Goal: Task Accomplishment & Management: Manage account settings

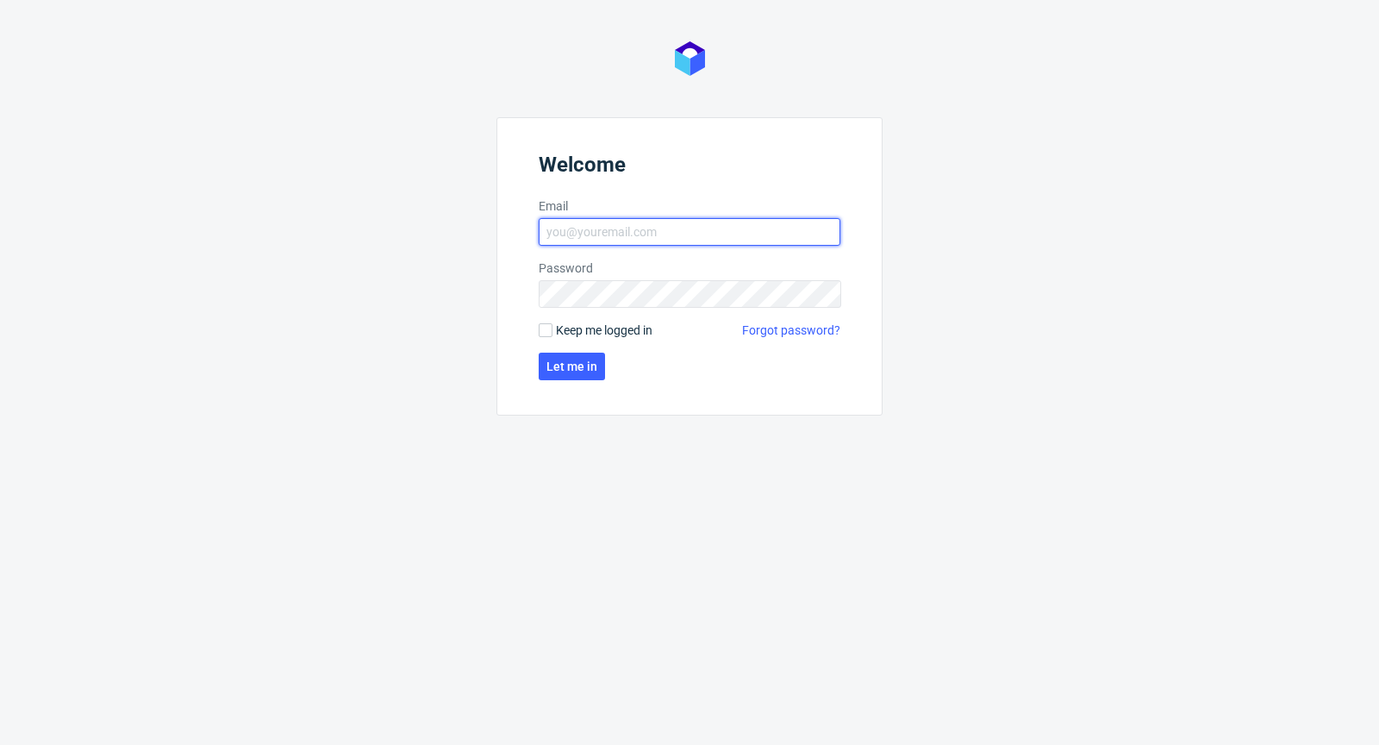
type input "michal.palasek@packhelp.com"
click at [581, 330] on span "Keep me logged in" at bounding box center [604, 329] width 97 height 17
click at [552, 330] on input "Keep me logged in" at bounding box center [546, 330] width 14 height 14
checkbox input "true"
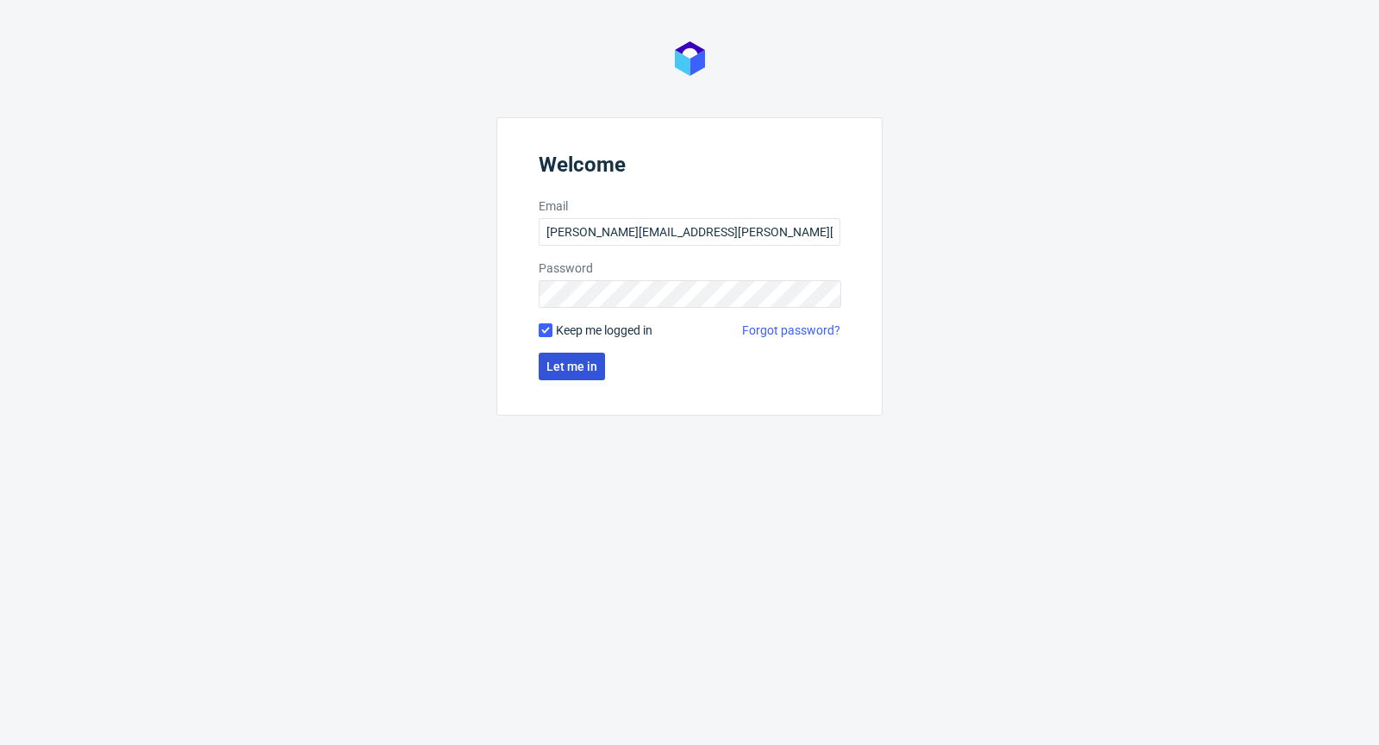
click at [568, 364] on span "Let me in" at bounding box center [571, 366] width 51 height 12
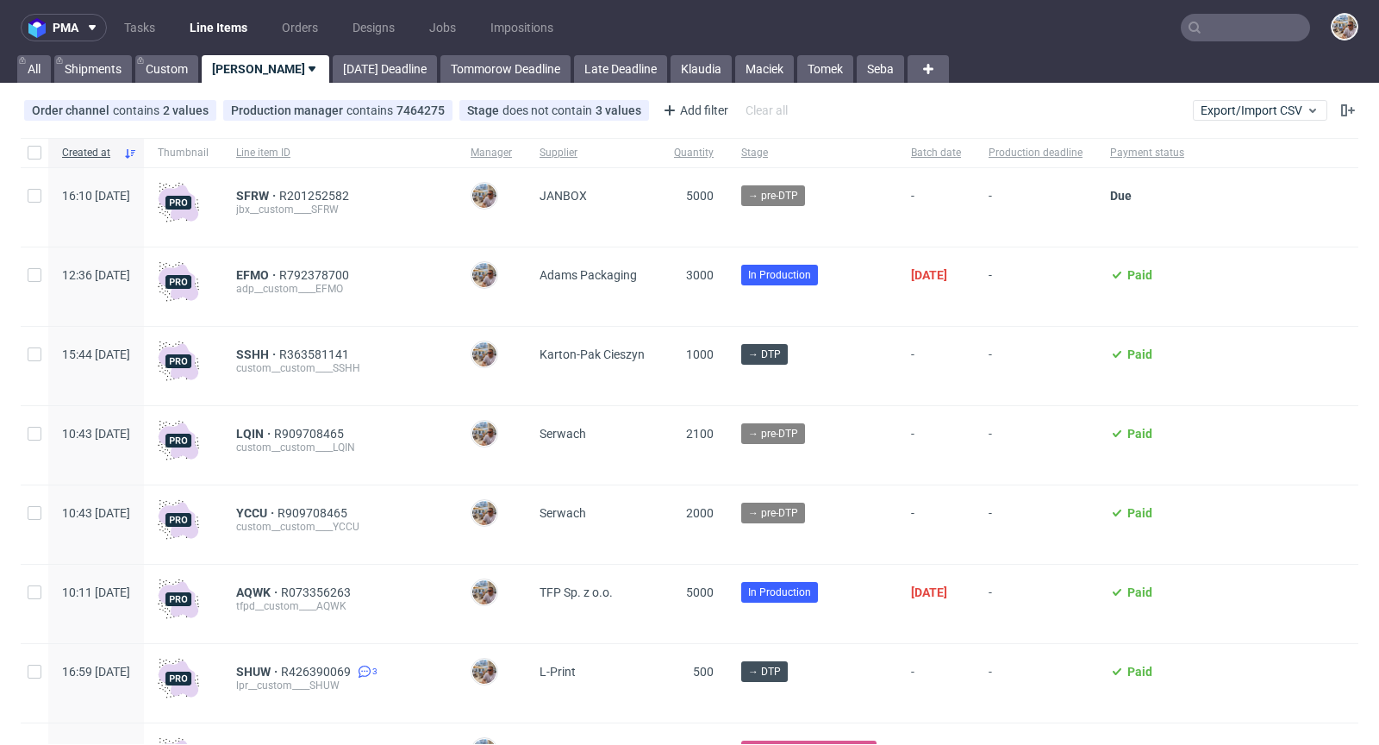
click at [1241, 34] on input "text" at bounding box center [1245, 28] width 129 height 28
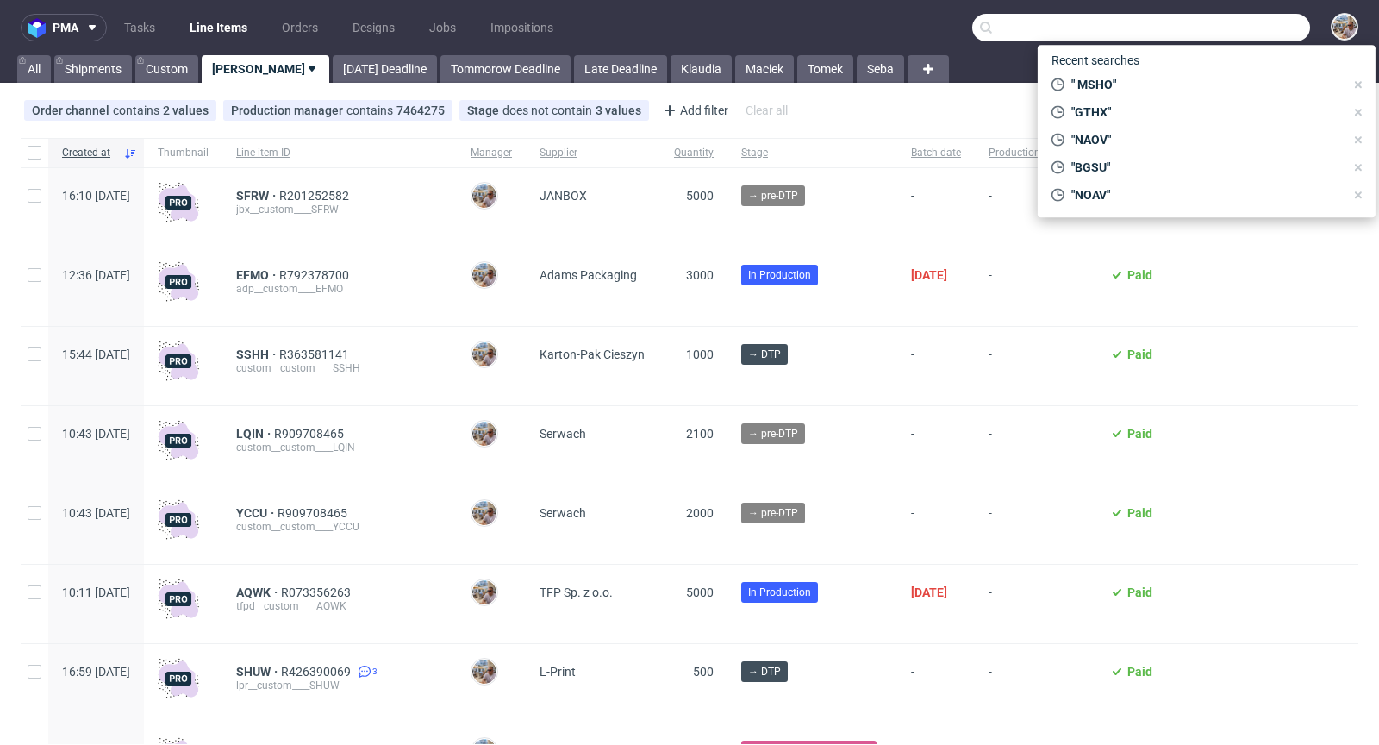
paste input "AJPV"
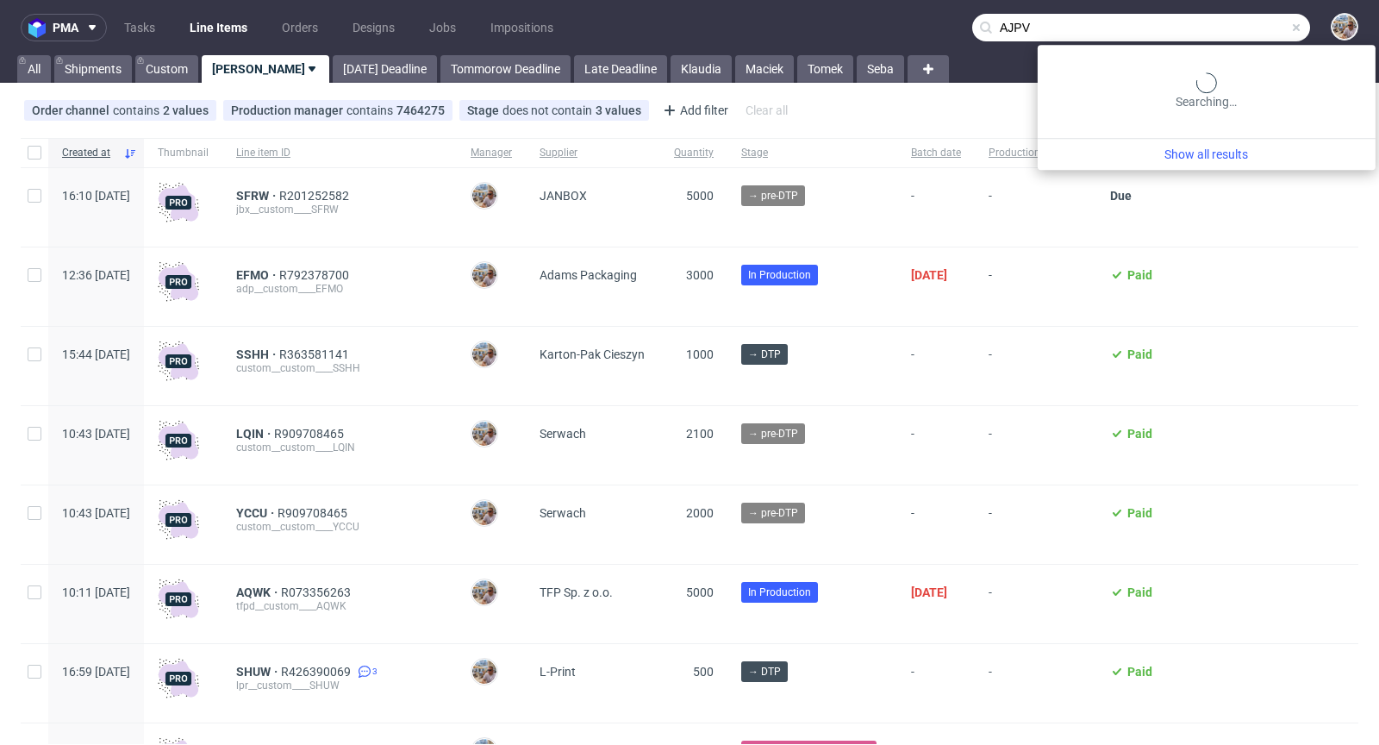
type input "AJPV"
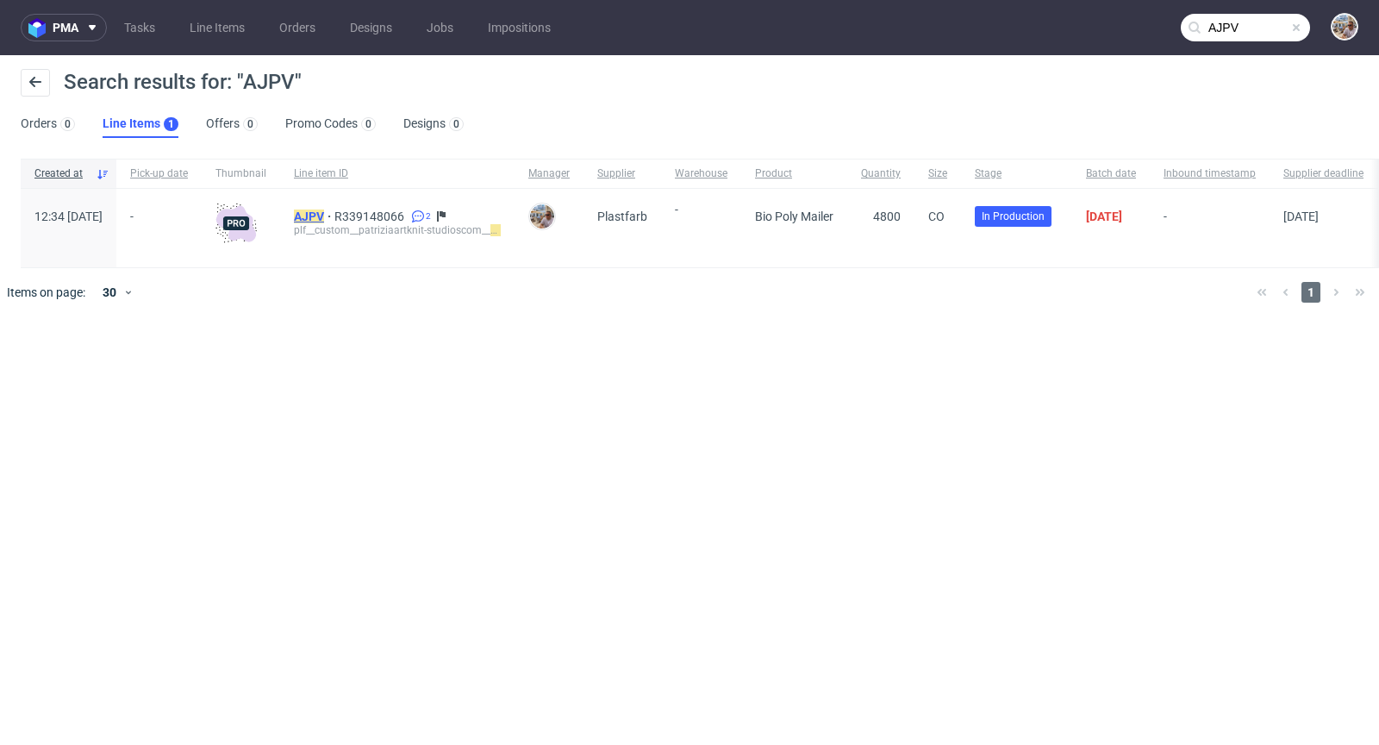
click at [324, 213] on mark "AJPV" at bounding box center [309, 216] width 30 height 14
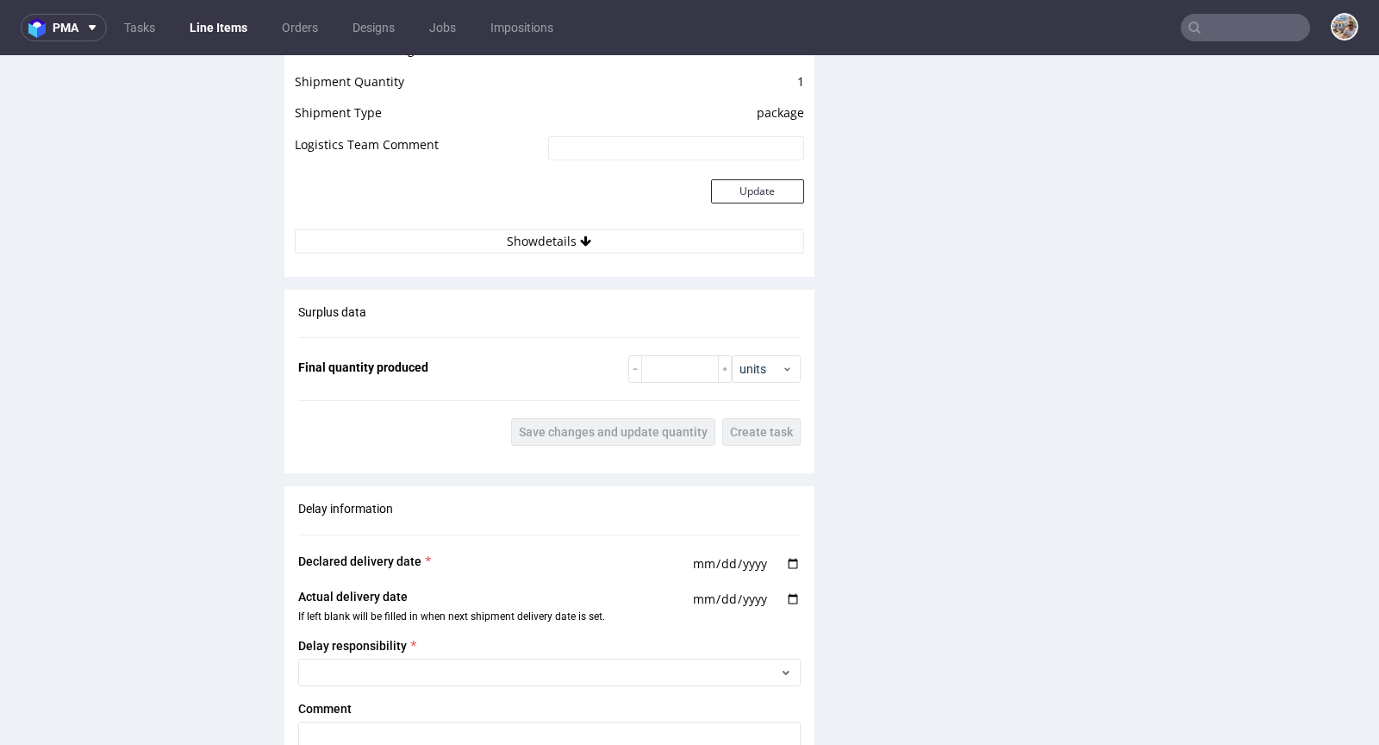
scroll to position [2458, 0]
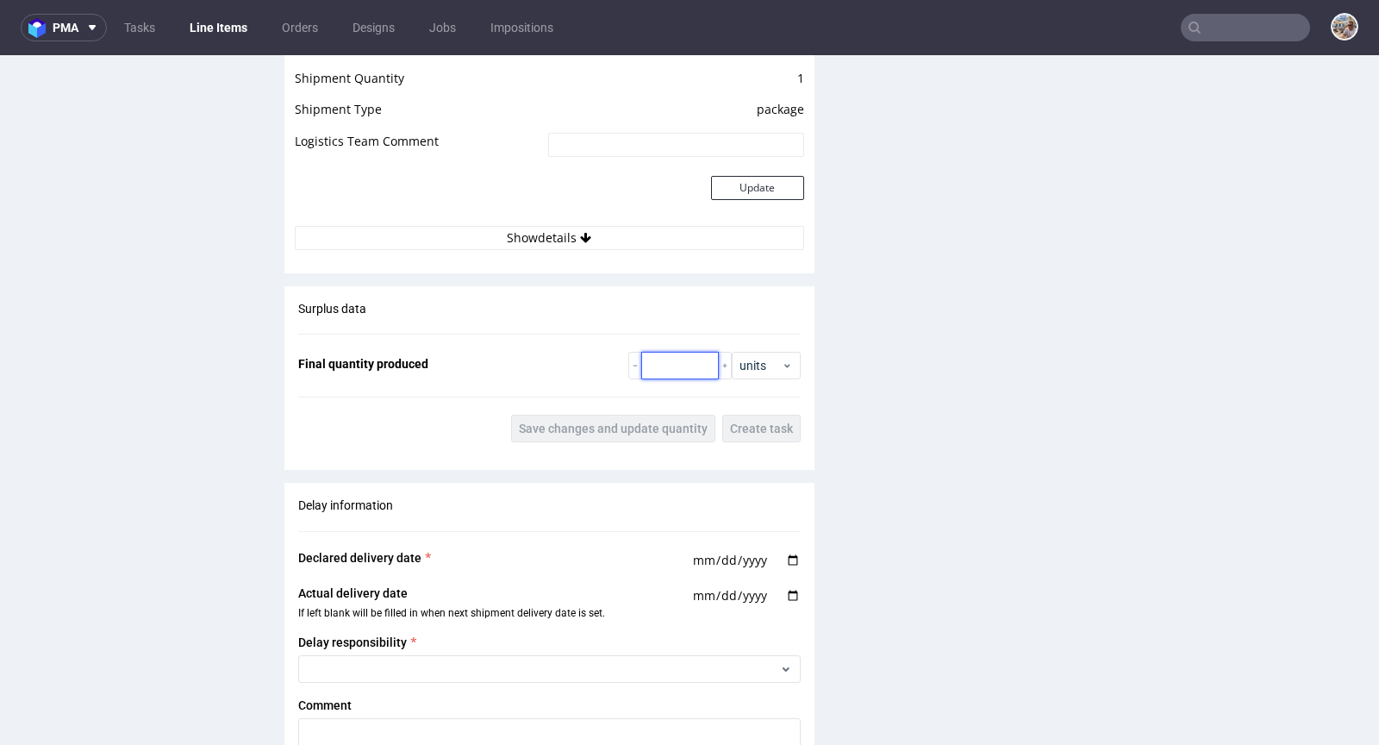
click at [674, 352] on input "number" at bounding box center [680, 366] width 78 height 28
type input "5200"
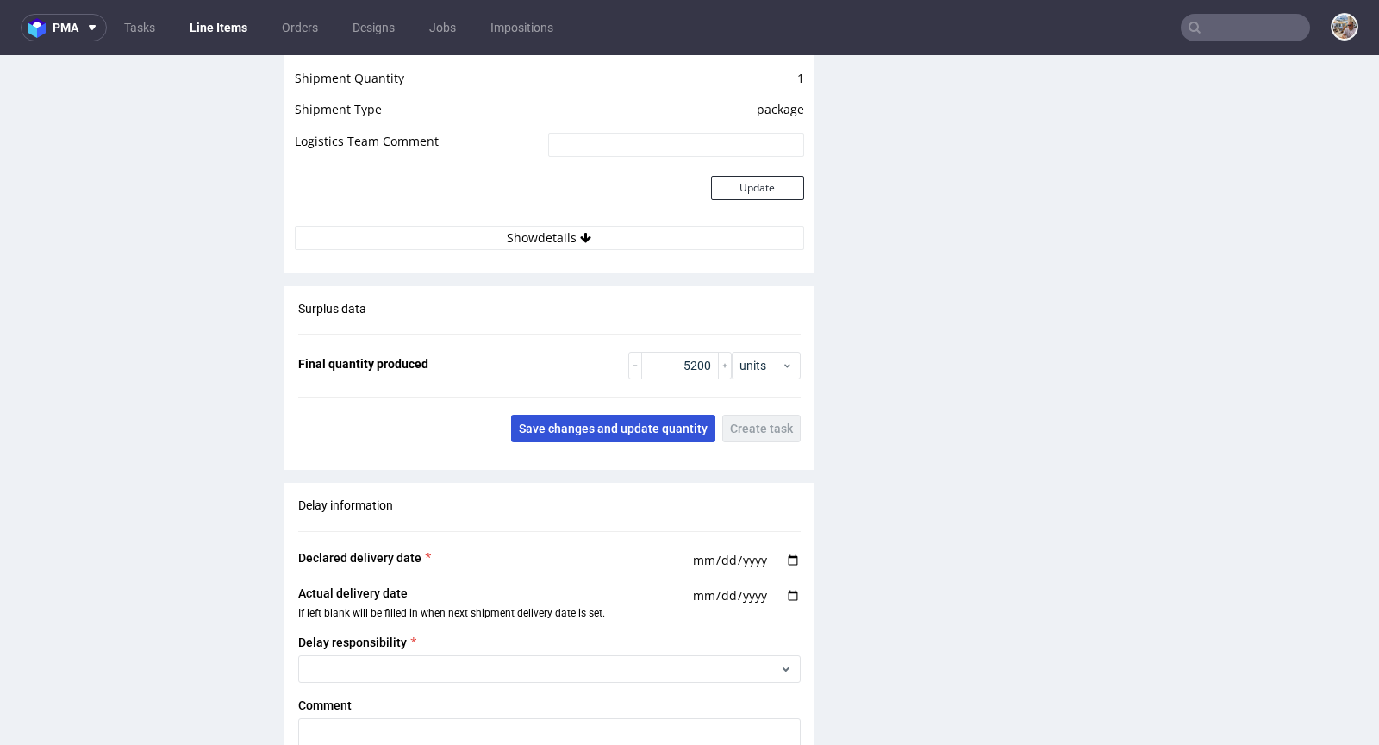
click at [607, 428] on span "Save changes and update quantity" at bounding box center [613, 428] width 189 height 12
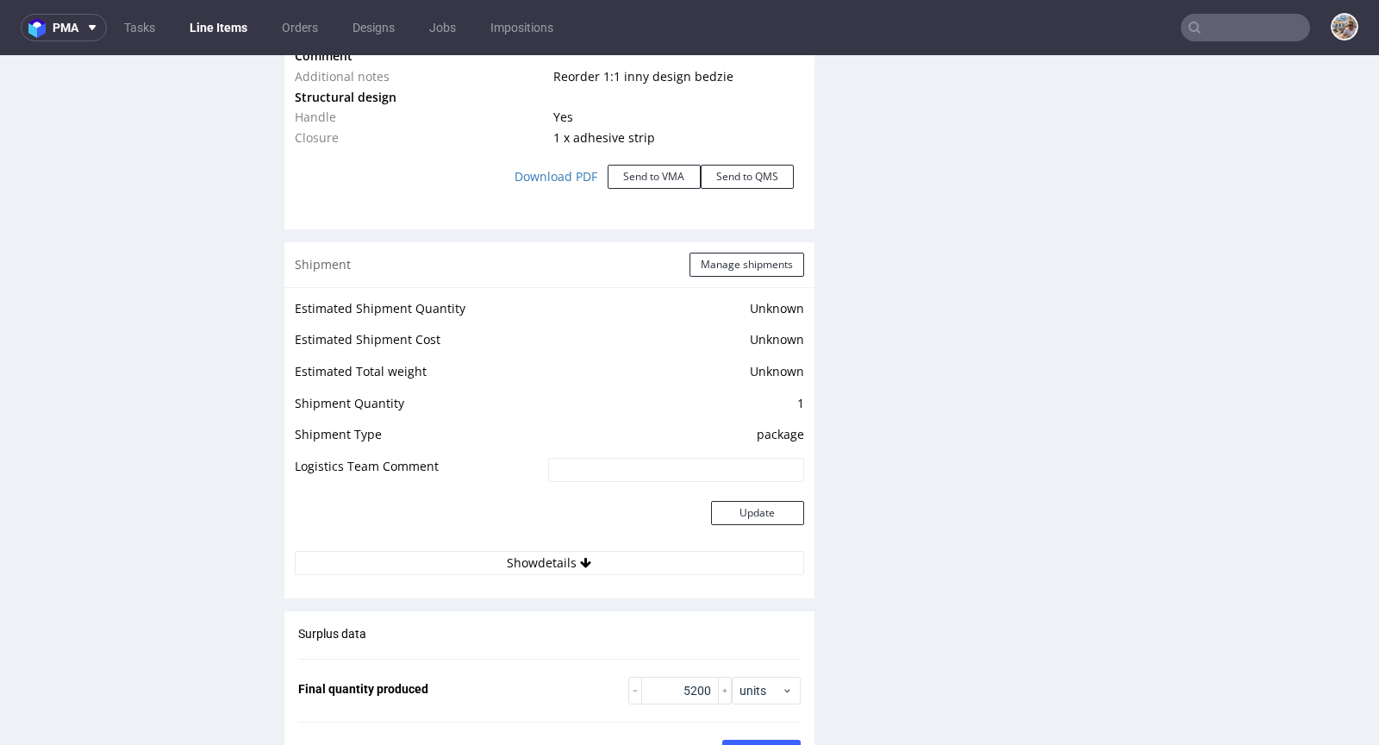
scroll to position [2122, 0]
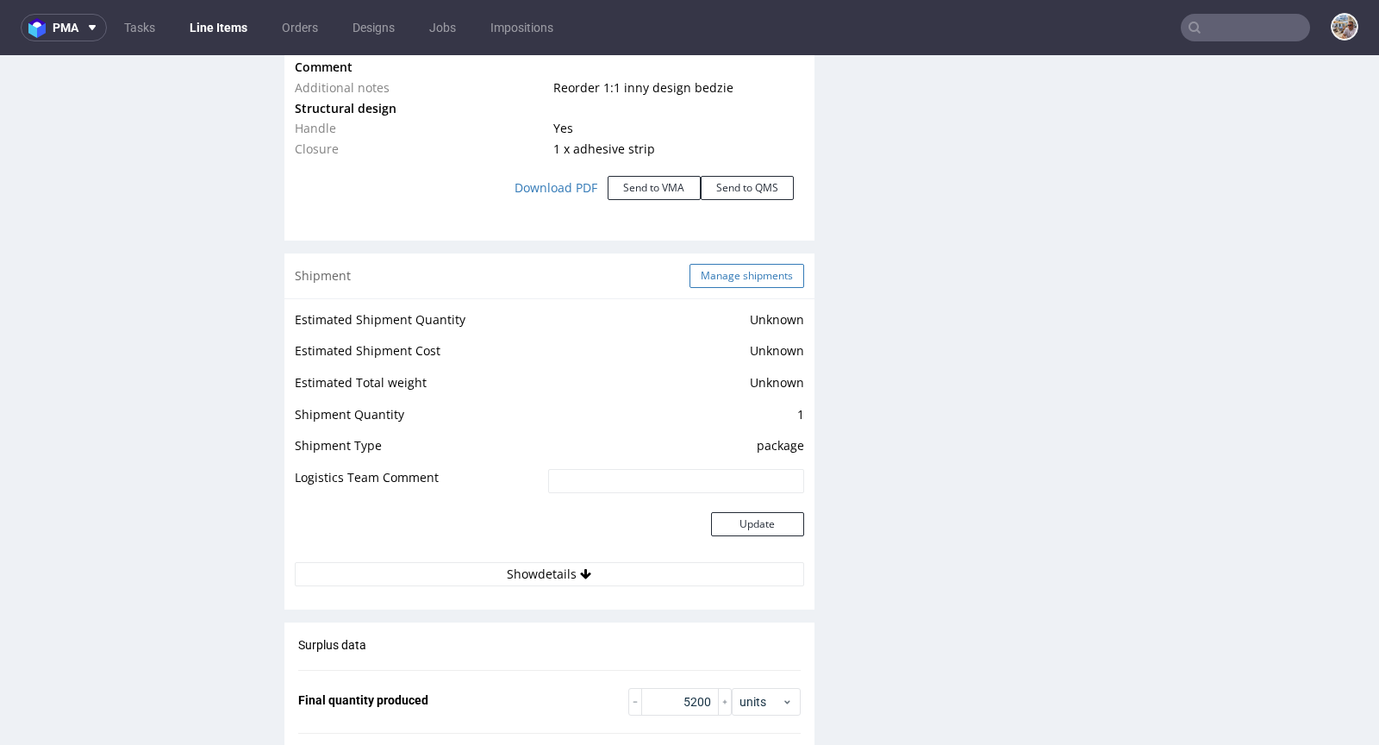
click at [718, 275] on button "Manage shipments" at bounding box center [746, 276] width 115 height 24
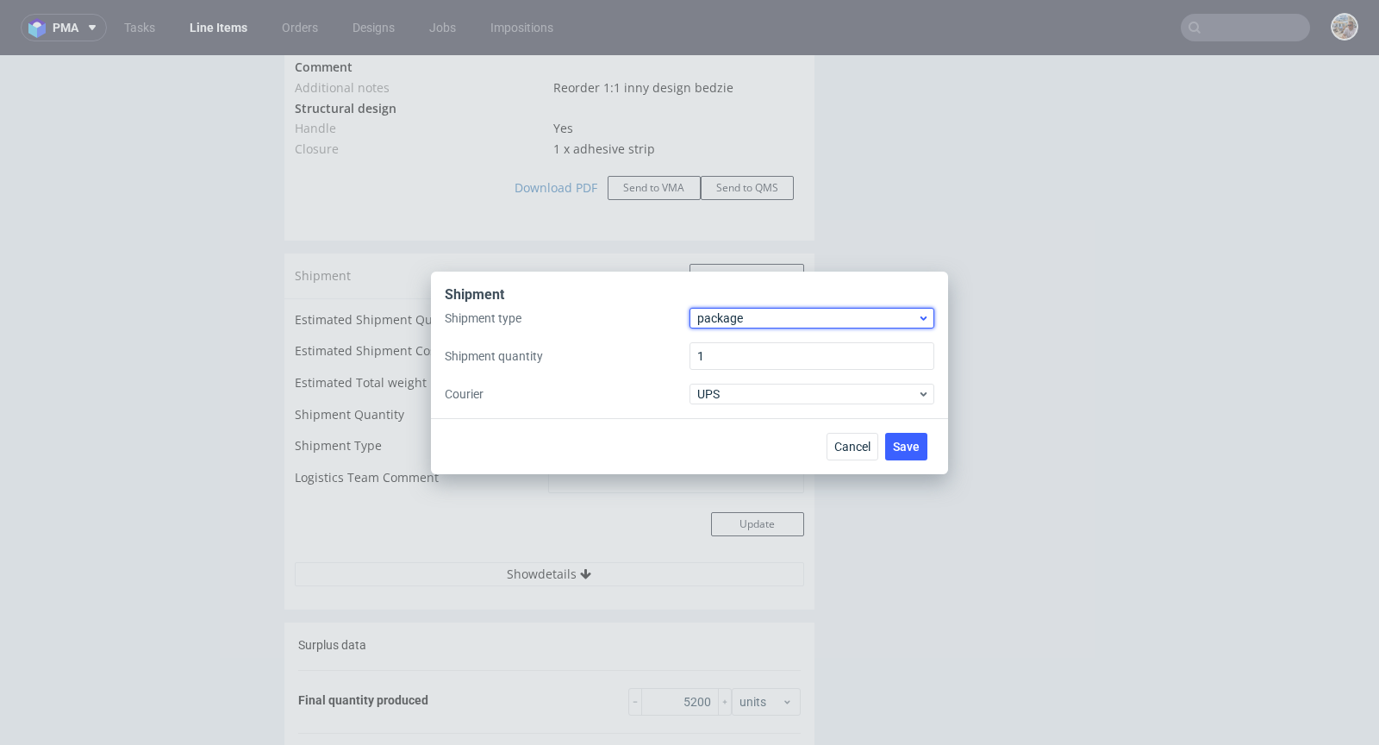
click at [722, 312] on span "package" at bounding box center [807, 317] width 220 height 17
click at [726, 340] on div "pallet" at bounding box center [811, 354] width 231 height 31
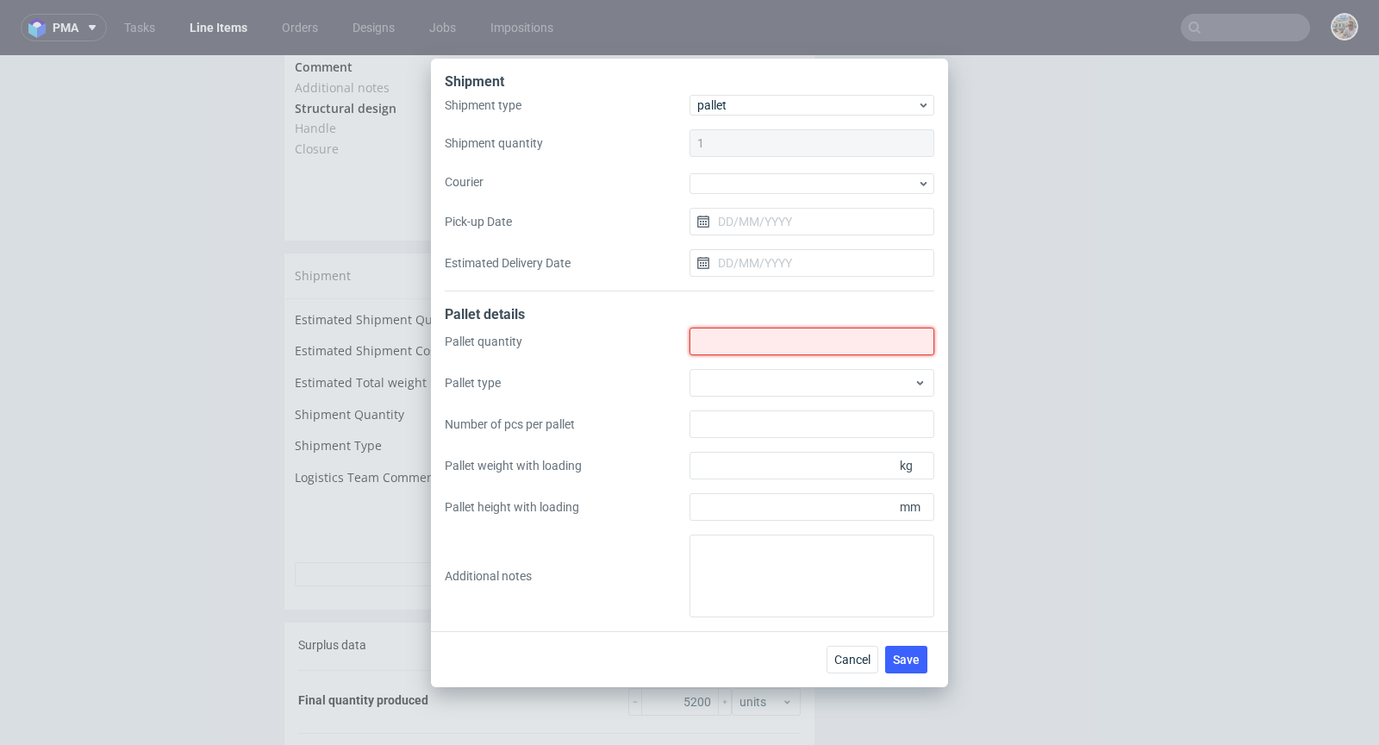
click at [778, 335] on input "Shipment type" at bounding box center [811, 341] width 245 height 28
type input "1"
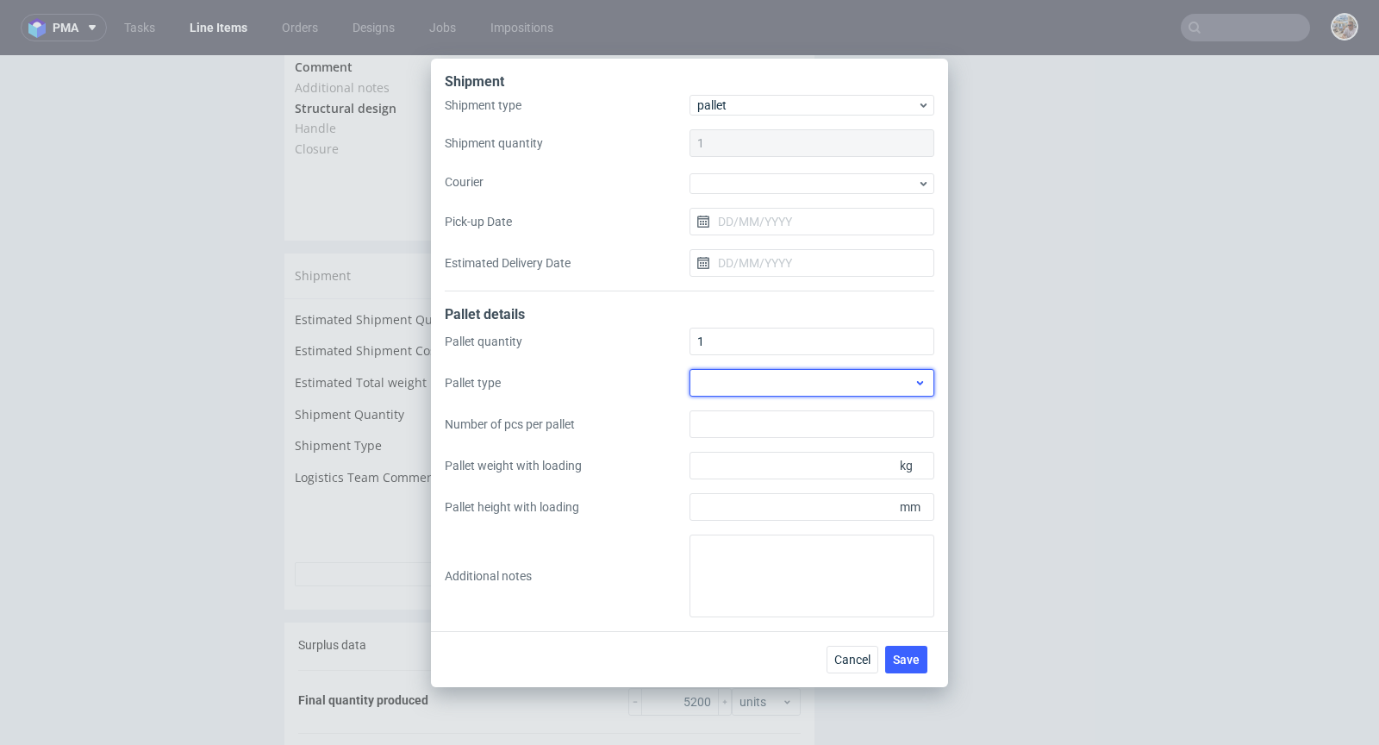
click at [897, 374] on div at bounding box center [811, 383] width 245 height 28
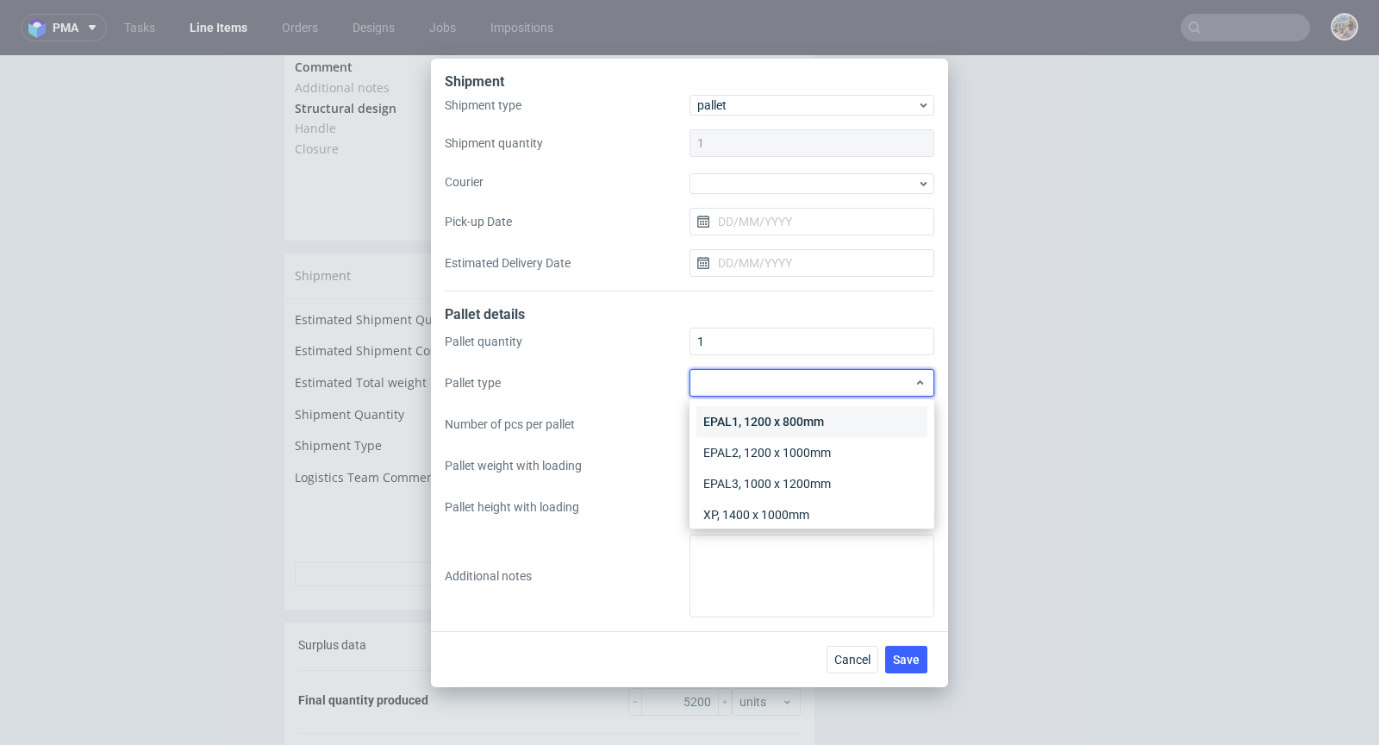
click at [821, 422] on div "EPAL1, 1200 x 800mm" at bounding box center [811, 421] width 231 height 31
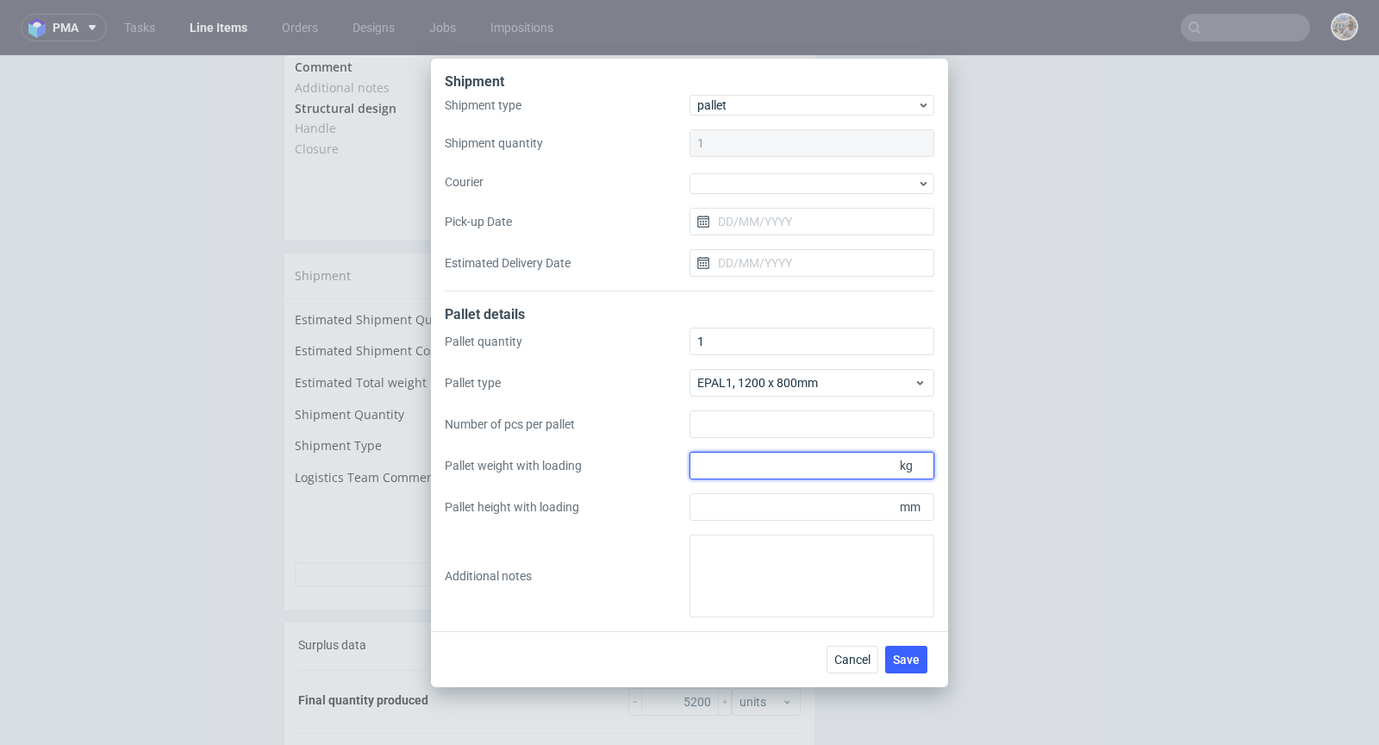
click at [823, 463] on input "Pallet weight with loading" at bounding box center [811, 466] width 245 height 28
type input "260"
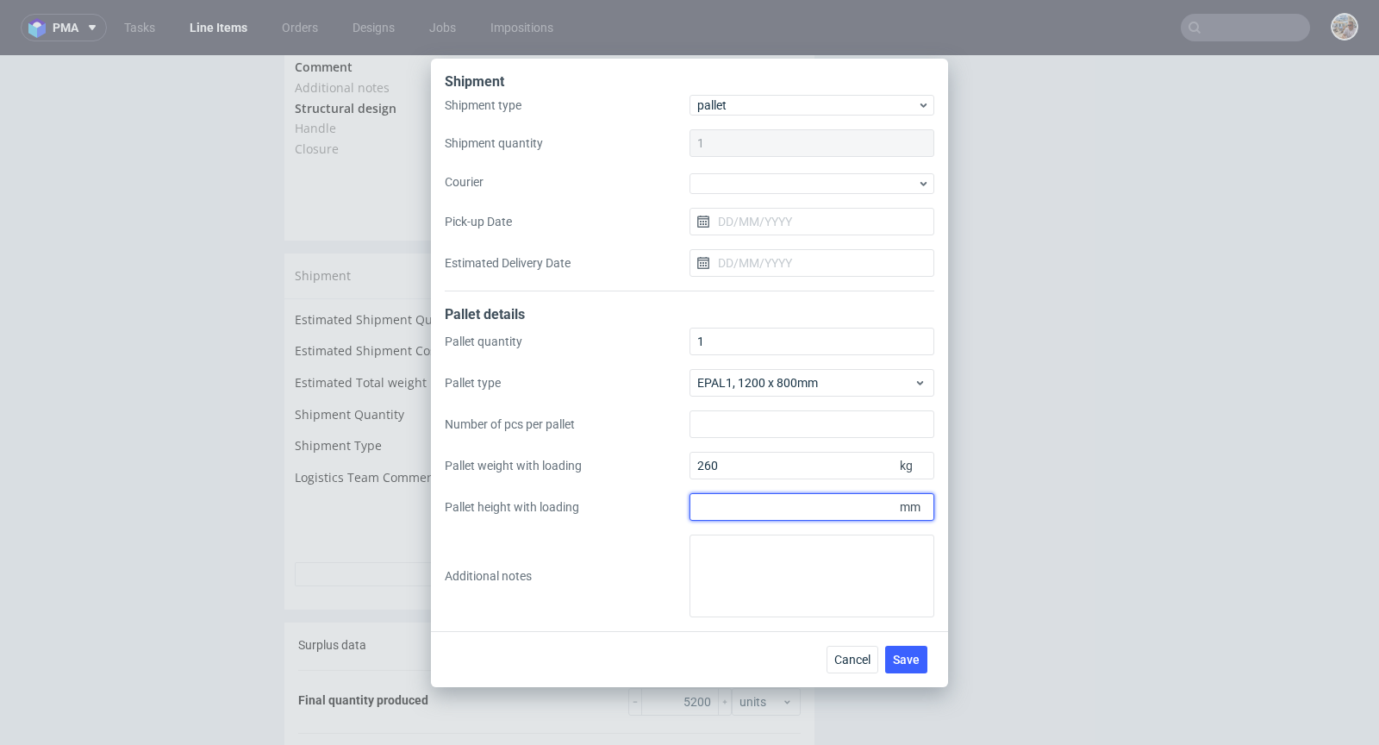
click at [810, 506] on input "Pallet height with loading" at bounding box center [811, 507] width 245 height 28
type input "650"
click at [905, 648] on button "Save" at bounding box center [906, 659] width 42 height 28
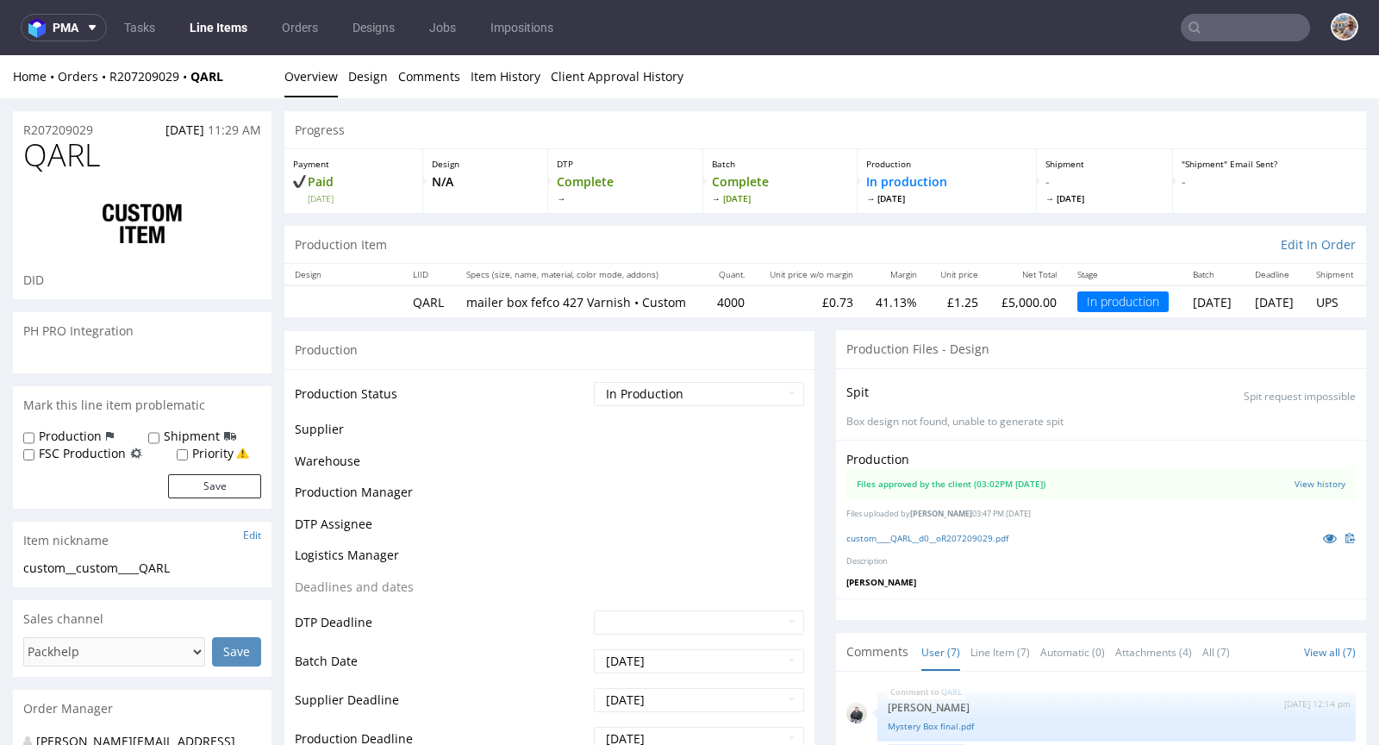
scroll to position [209, 0]
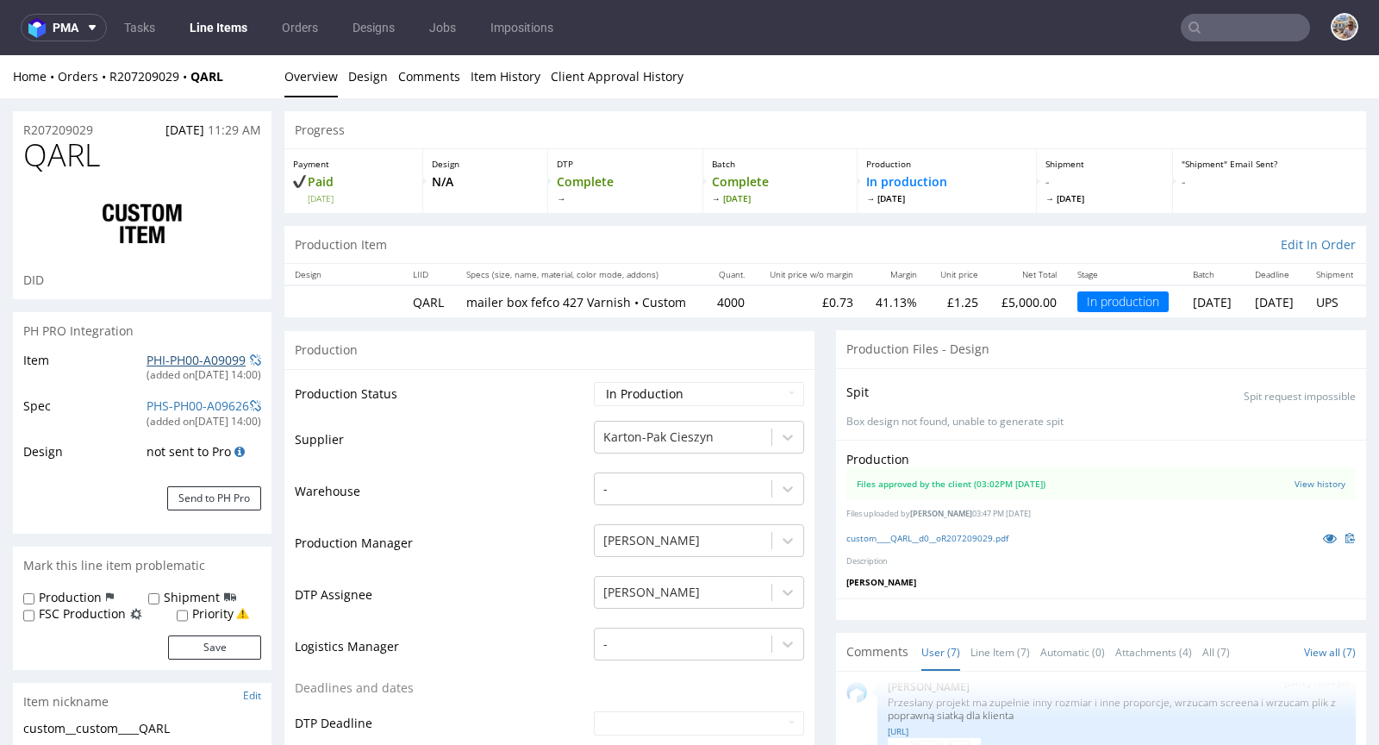
click at [175, 358] on link "PHI-PH00-A09099" at bounding box center [195, 360] width 99 height 16
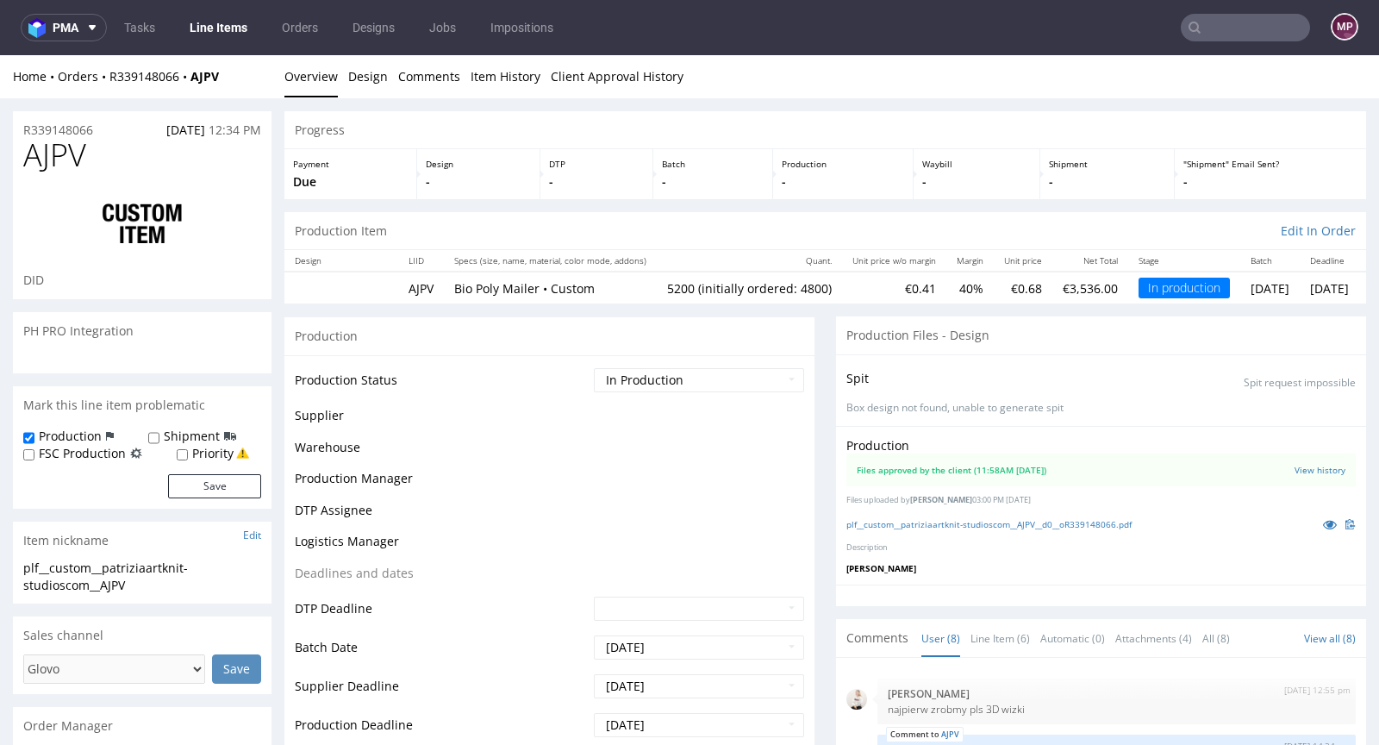
scroll to position [446, 0]
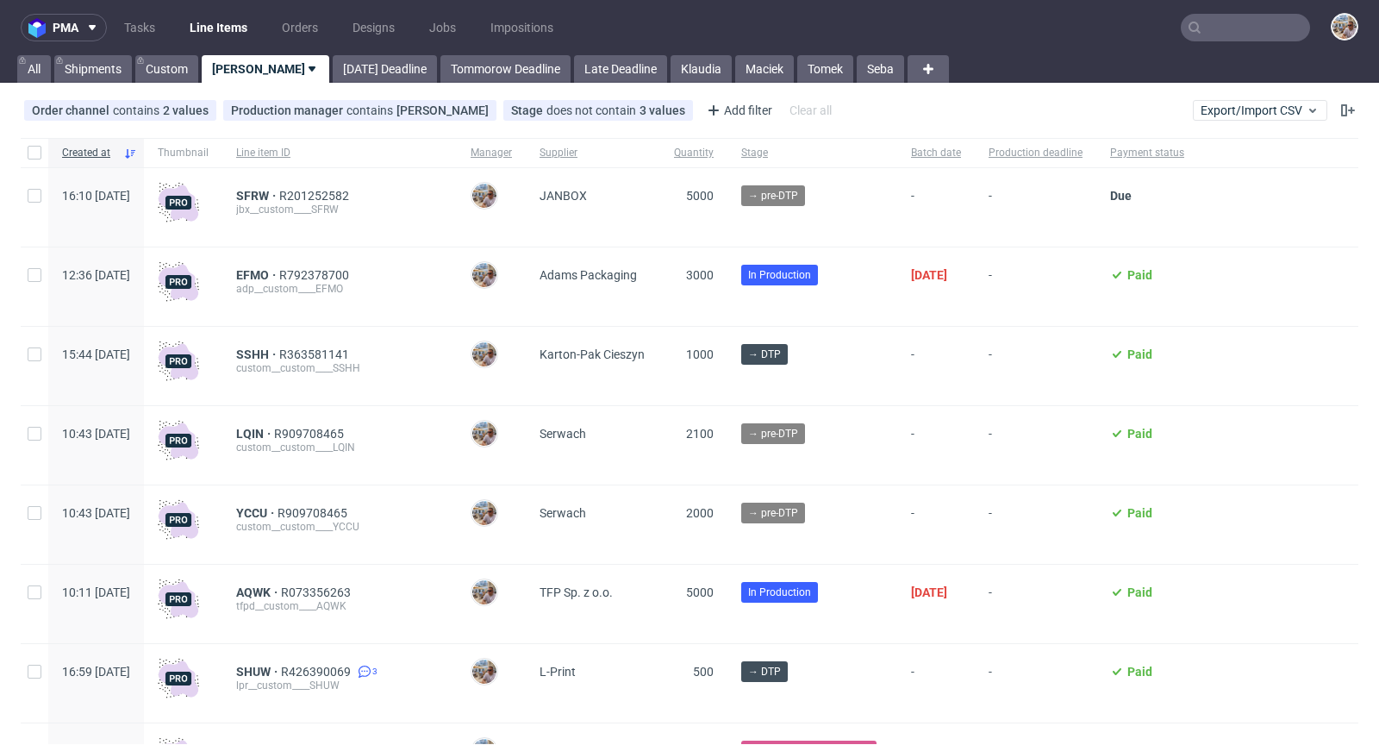
click at [1260, 23] on input "text" at bounding box center [1245, 28] width 129 height 28
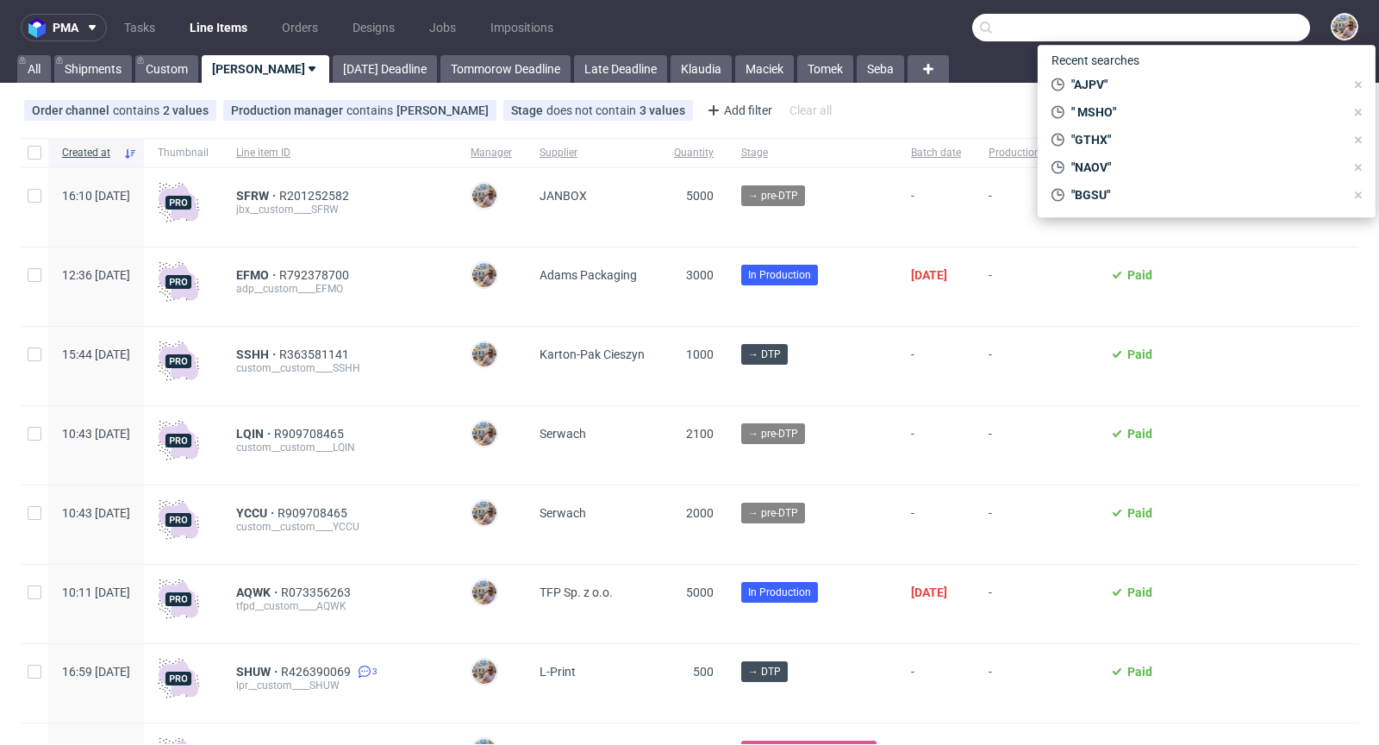
paste input "AJPV"
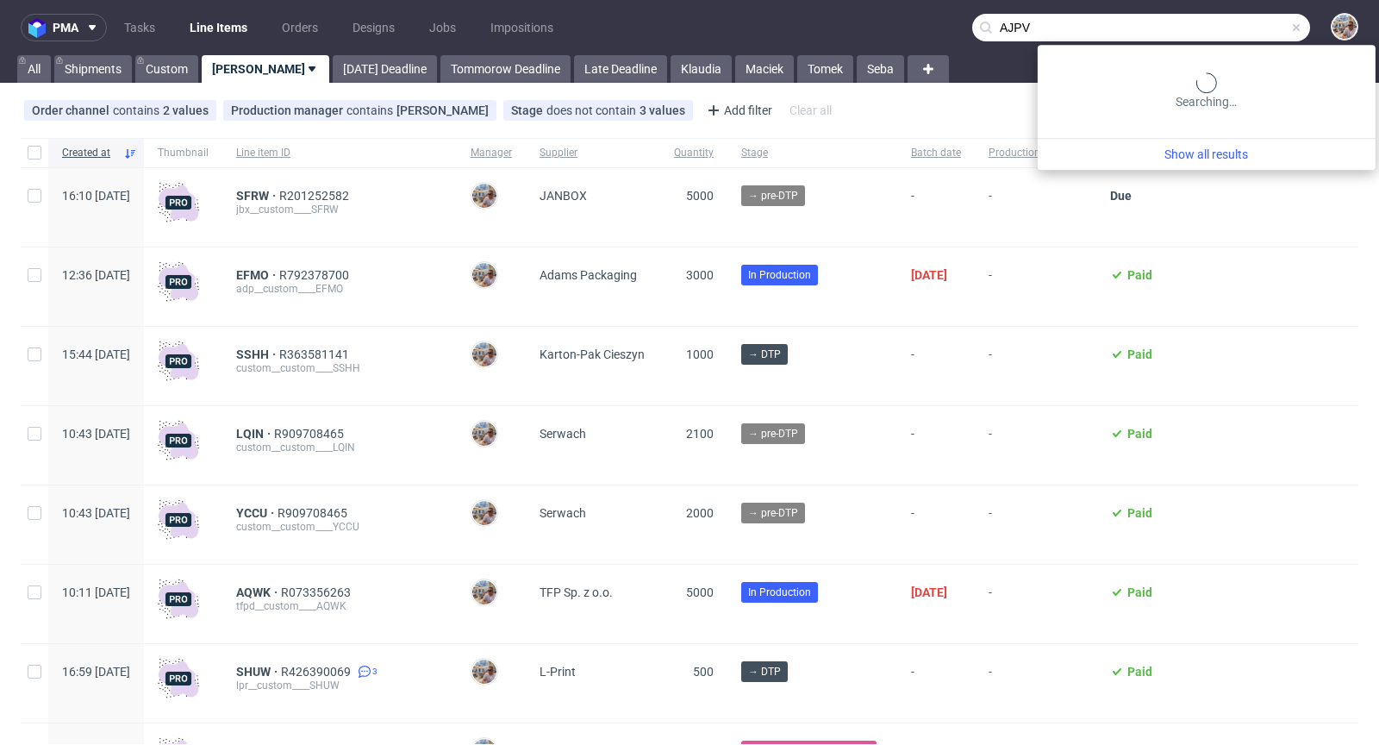
type input "AJPV"
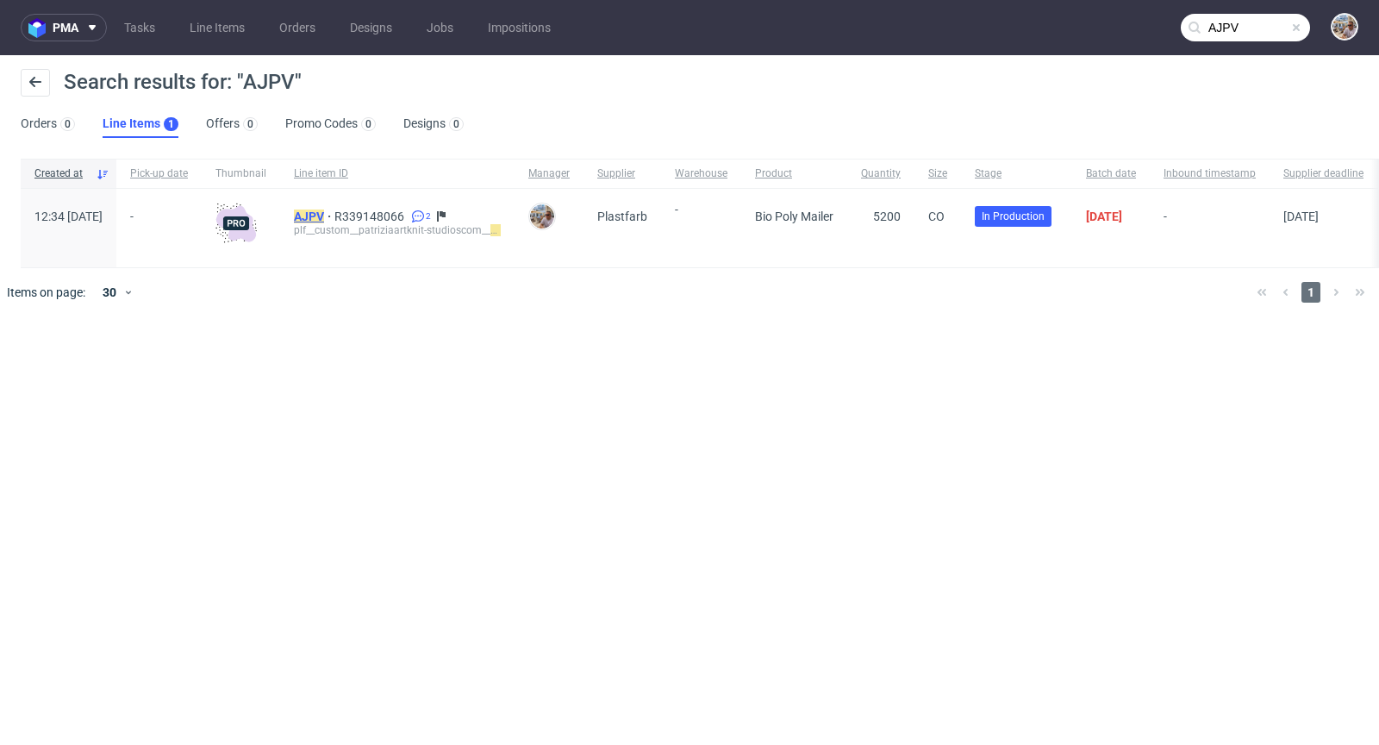
click at [324, 216] on mark "AJPV" at bounding box center [309, 216] width 30 height 14
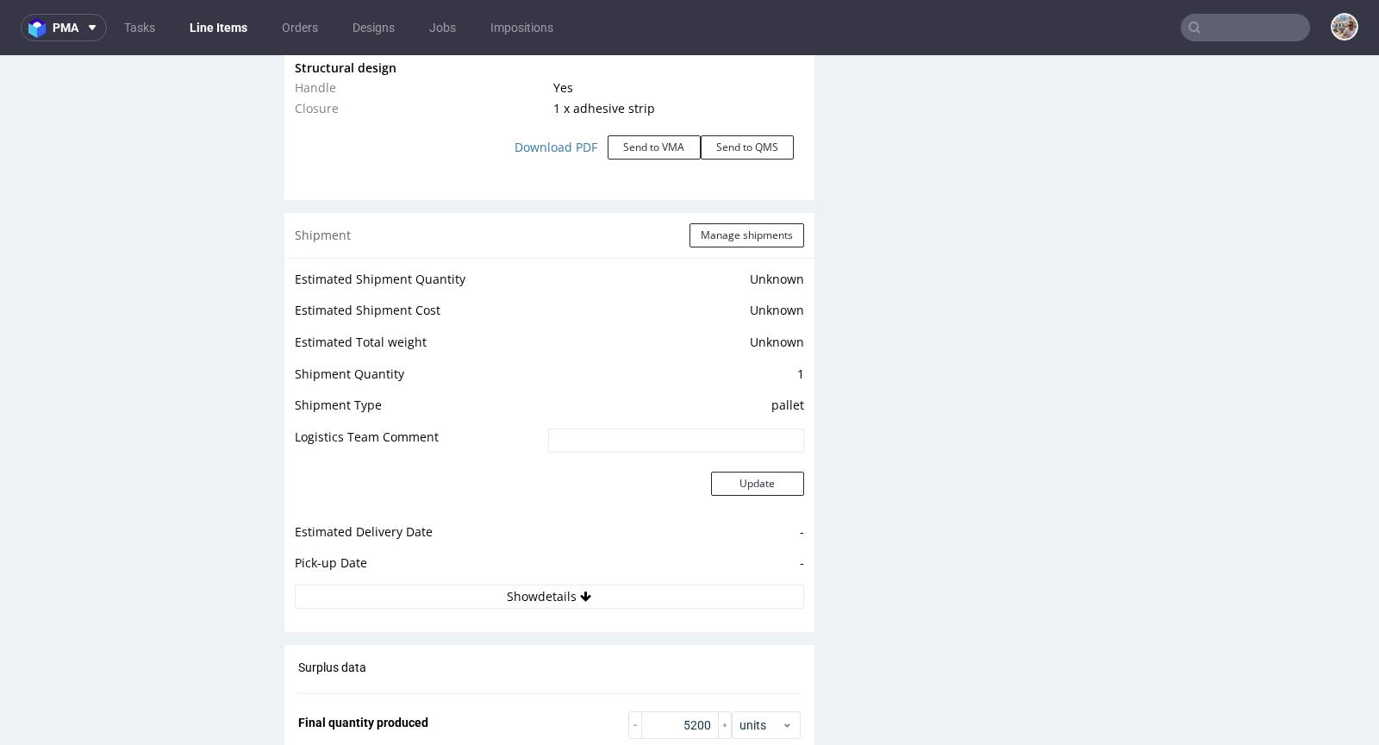
scroll to position [2151, 0]
click at [634, 589] on button "Show details" at bounding box center [549, 594] width 509 height 24
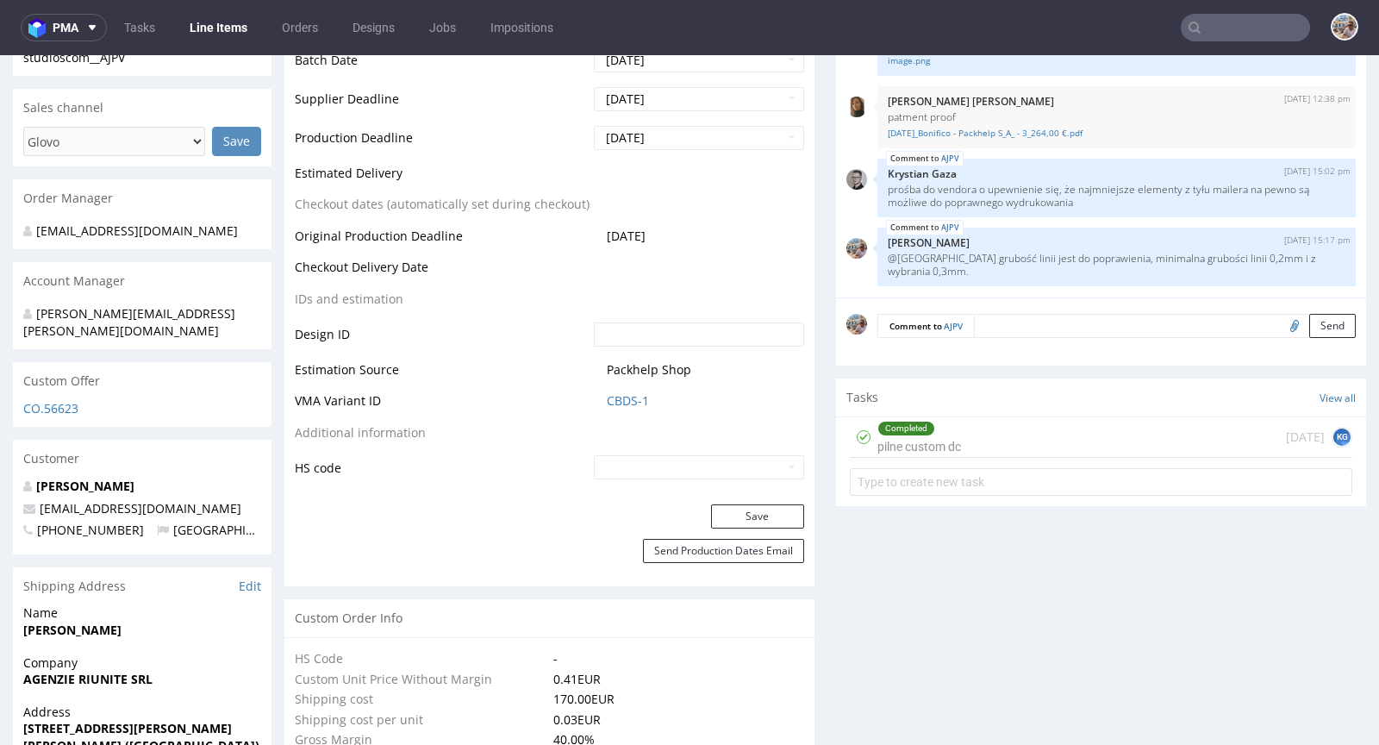
scroll to position [0, 0]
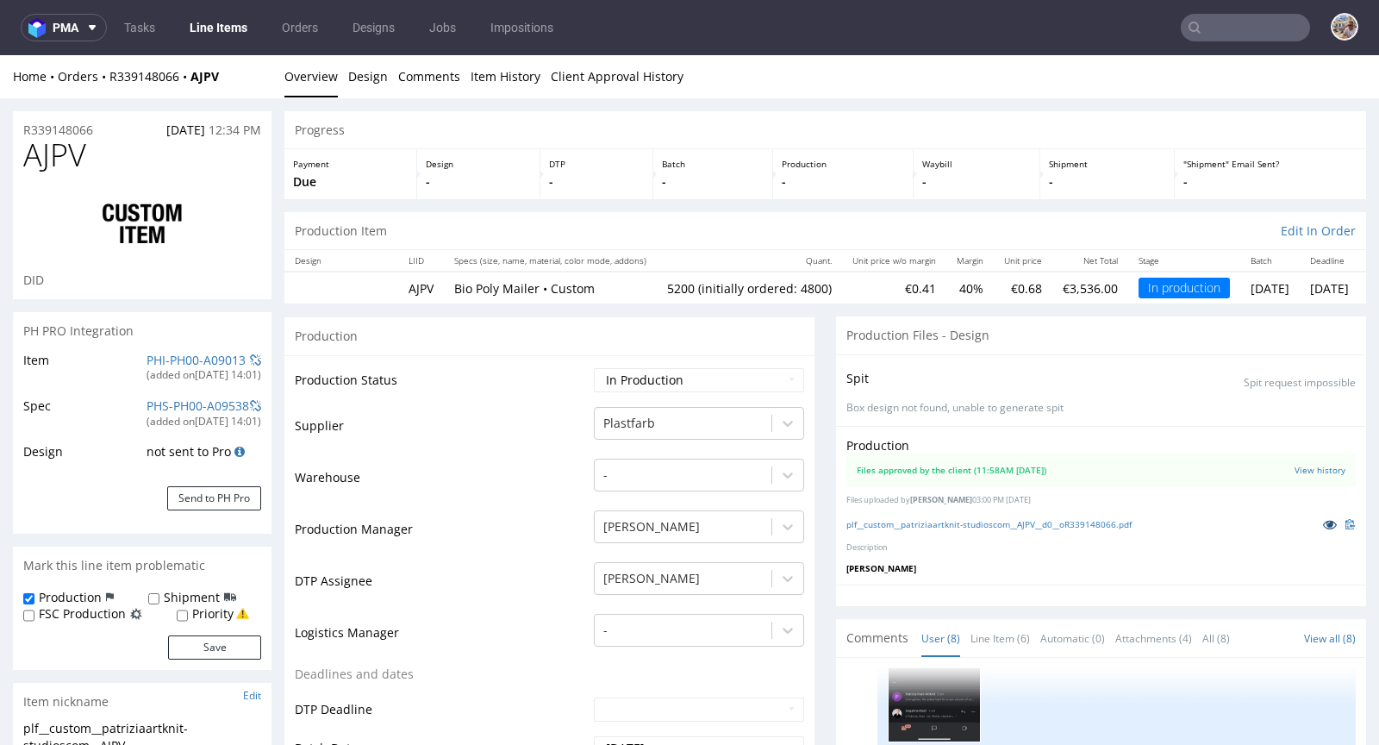
click at [1323, 520] on icon at bounding box center [1330, 524] width 14 height 12
click at [640, 369] on select "Waiting for Artwork Waiting for Diecut Waiting for Mockup Waiting for DTP Waiti…" at bounding box center [699, 380] width 210 height 24
select select "production_complete"
click at [594, 368] on select "Waiting for Artwork Waiting for Diecut Waiting for Mockup Waiting for DTP Waiti…" at bounding box center [699, 380] width 210 height 24
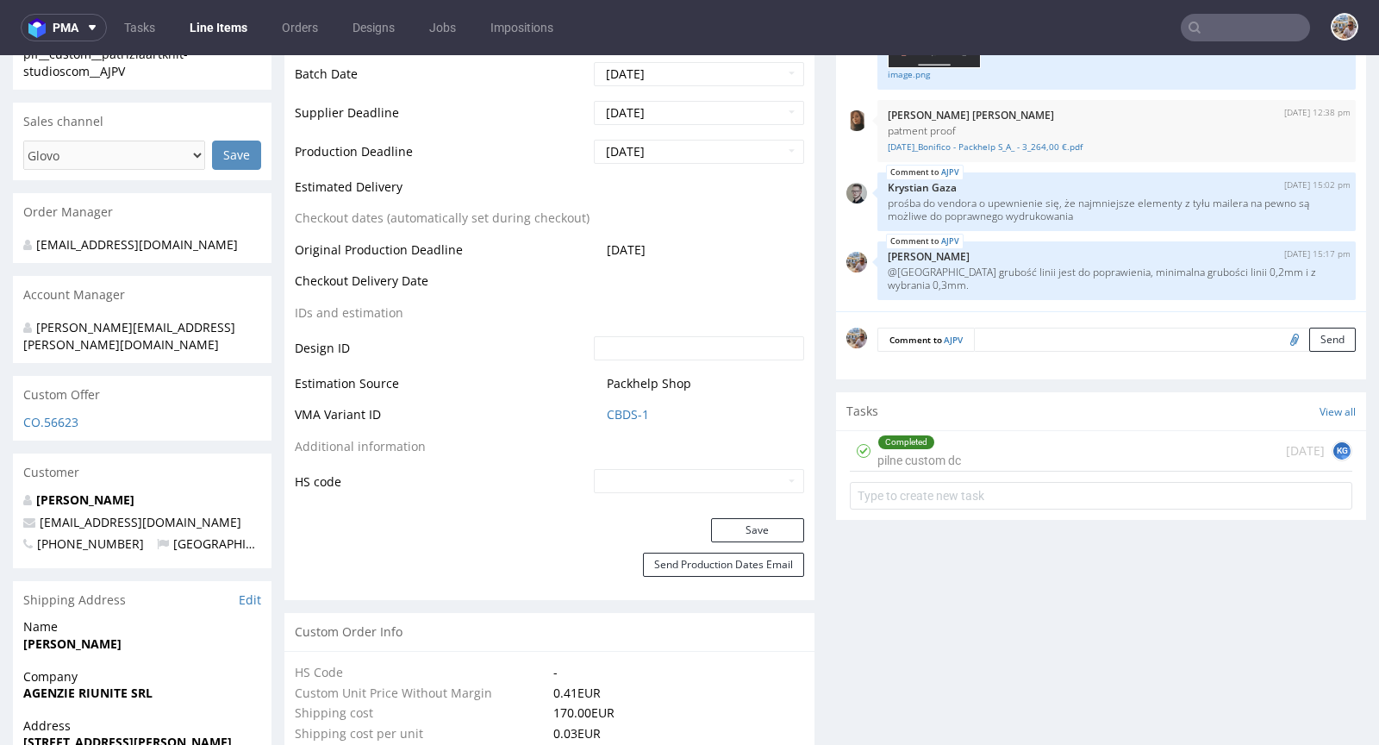
scroll to position [849, 0]
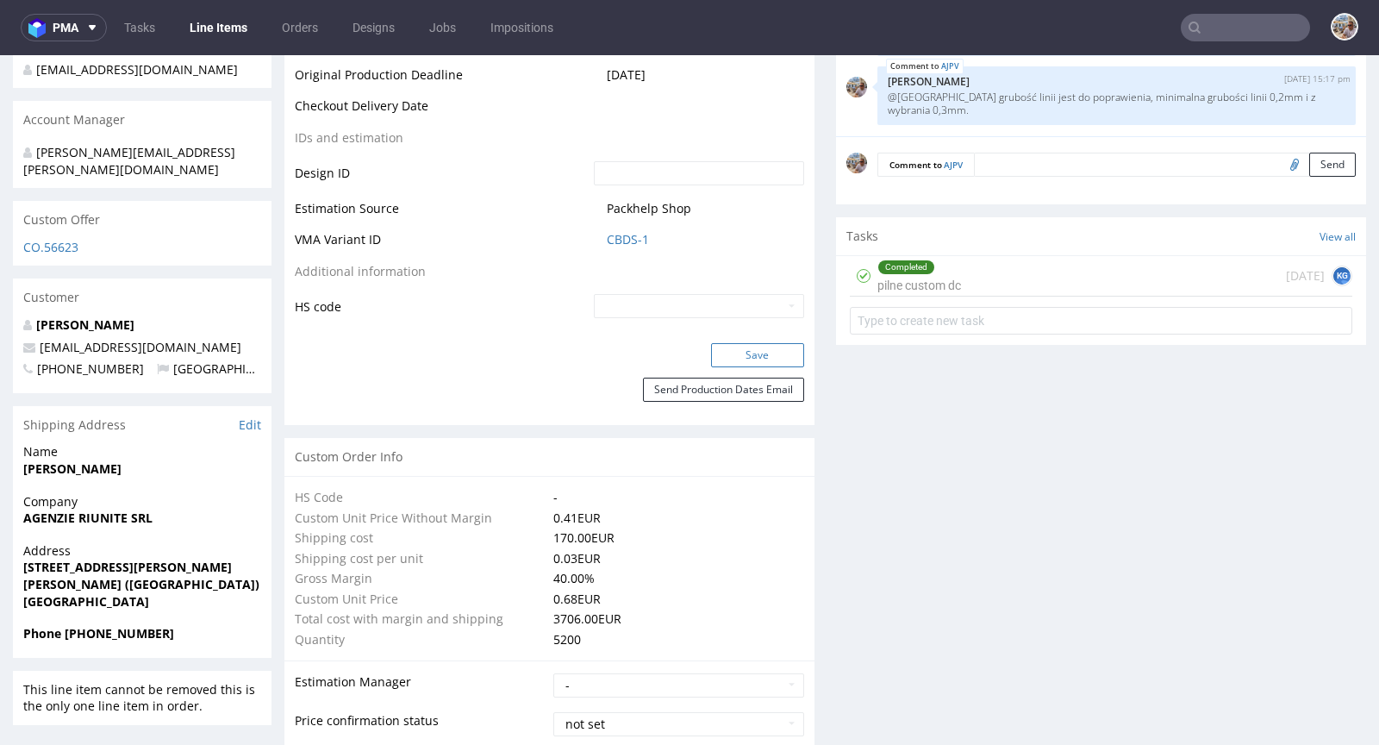
click at [739, 357] on button "Save" at bounding box center [757, 355] width 93 height 24
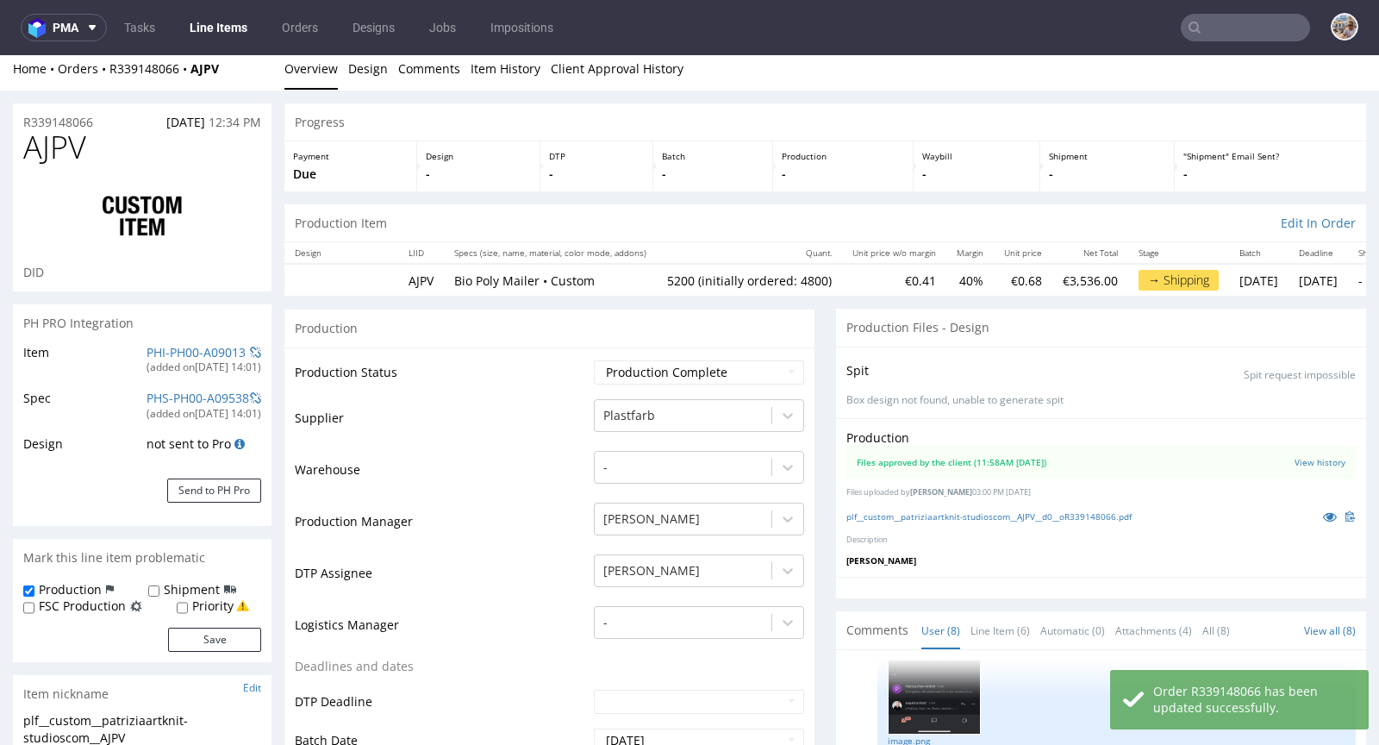
scroll to position [0, 0]
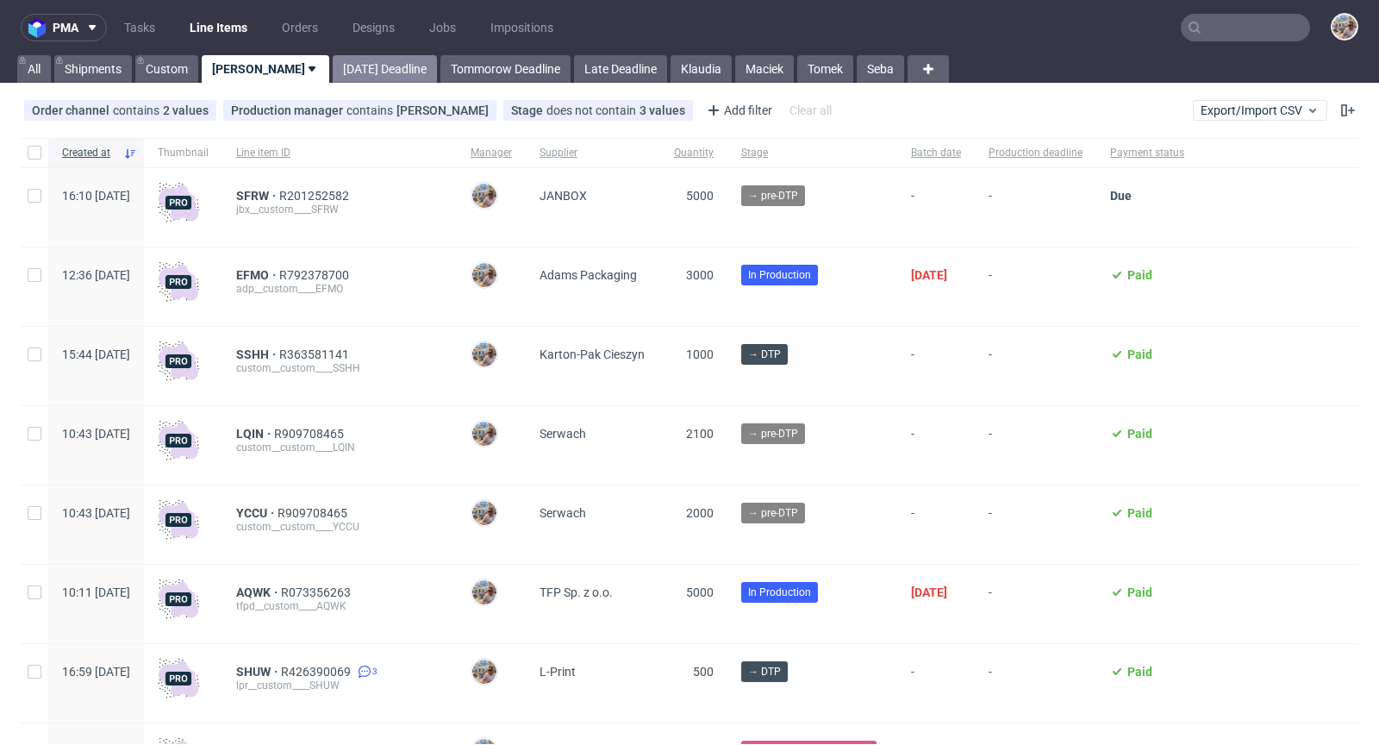
click at [333, 64] on link "[DATE] Deadline" at bounding box center [385, 69] width 104 height 28
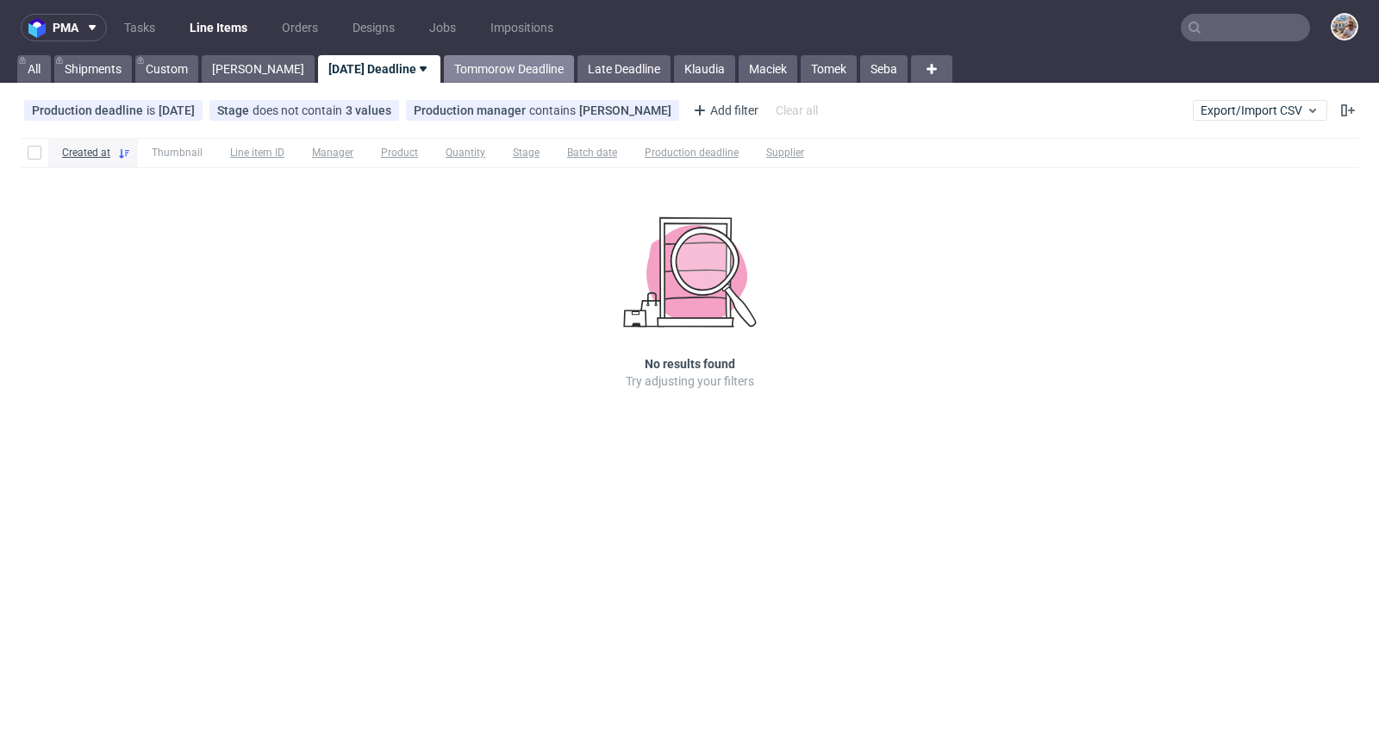
click at [453, 78] on link "Tommorow Deadline" at bounding box center [509, 69] width 130 height 28
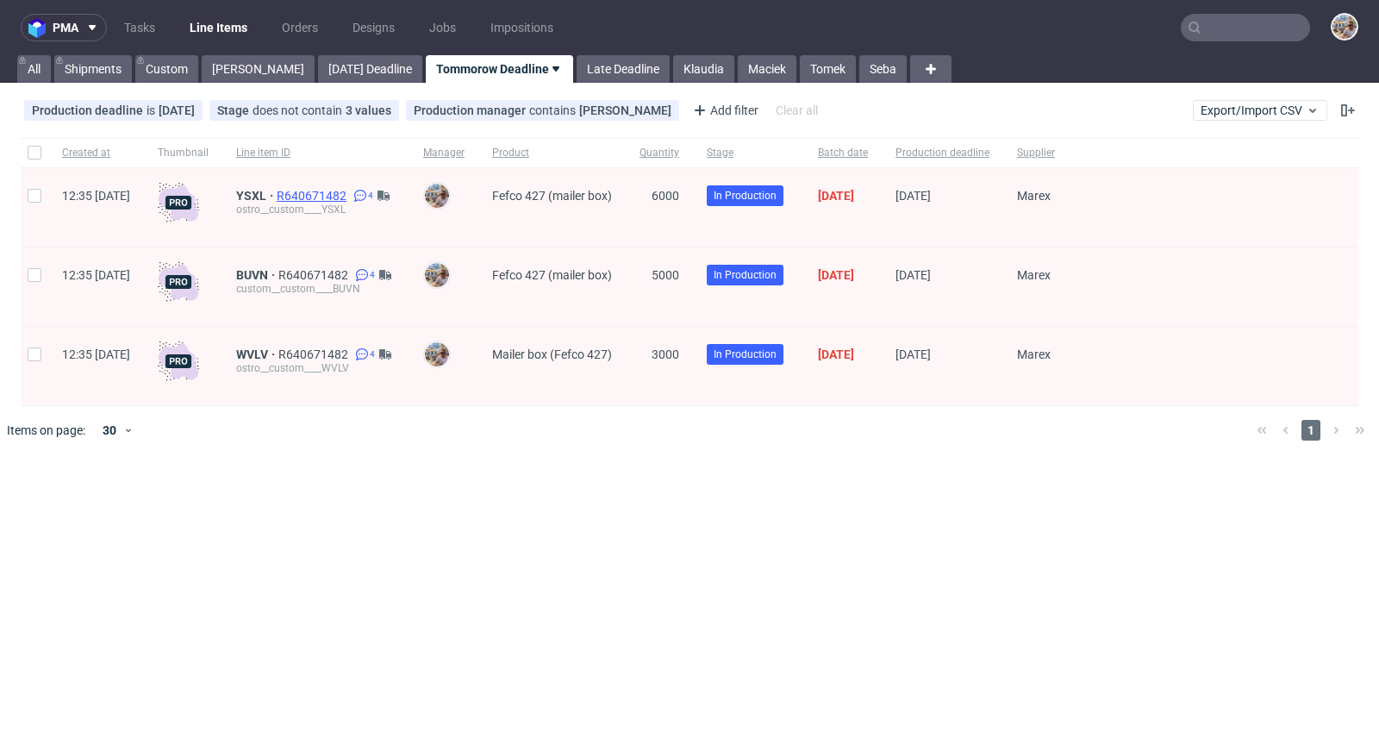
click at [350, 190] on span "R640671482" at bounding box center [313, 196] width 73 height 14
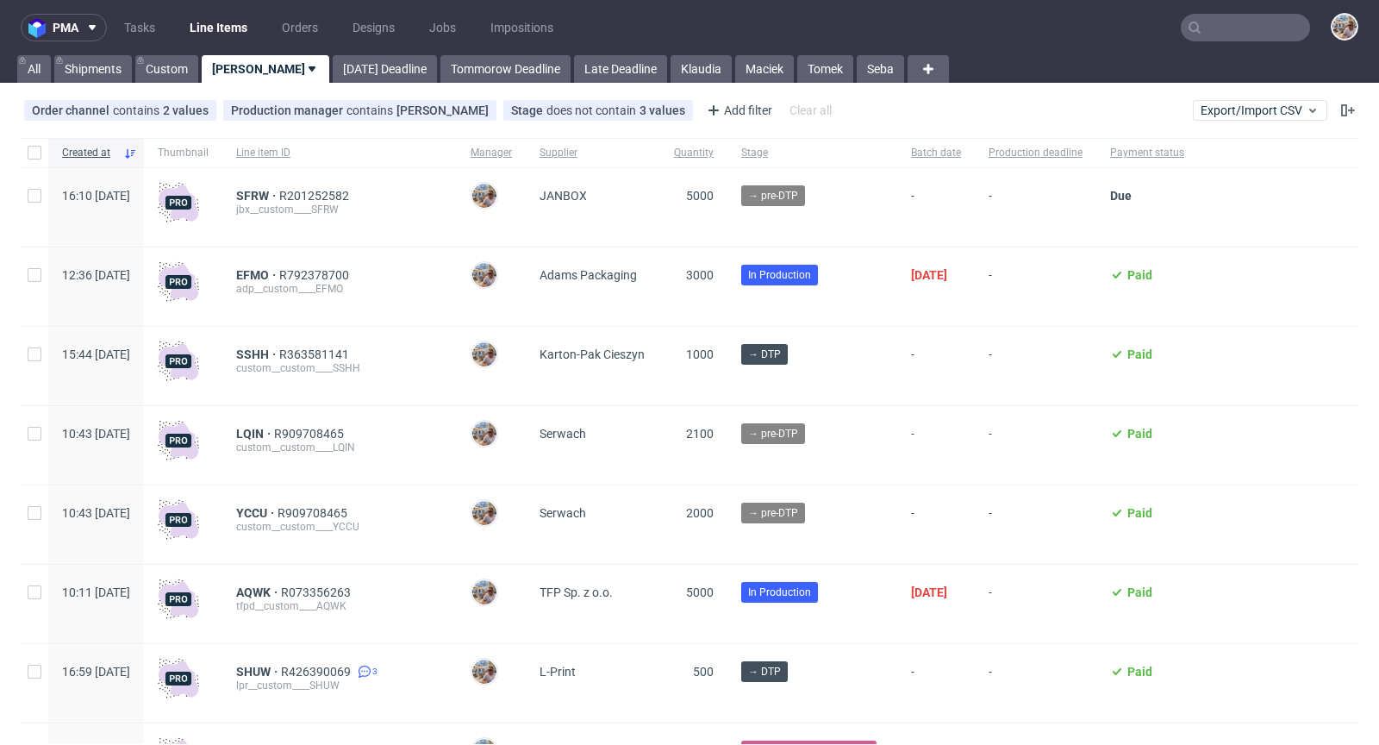
click at [1231, 22] on input "text" at bounding box center [1245, 28] width 129 height 28
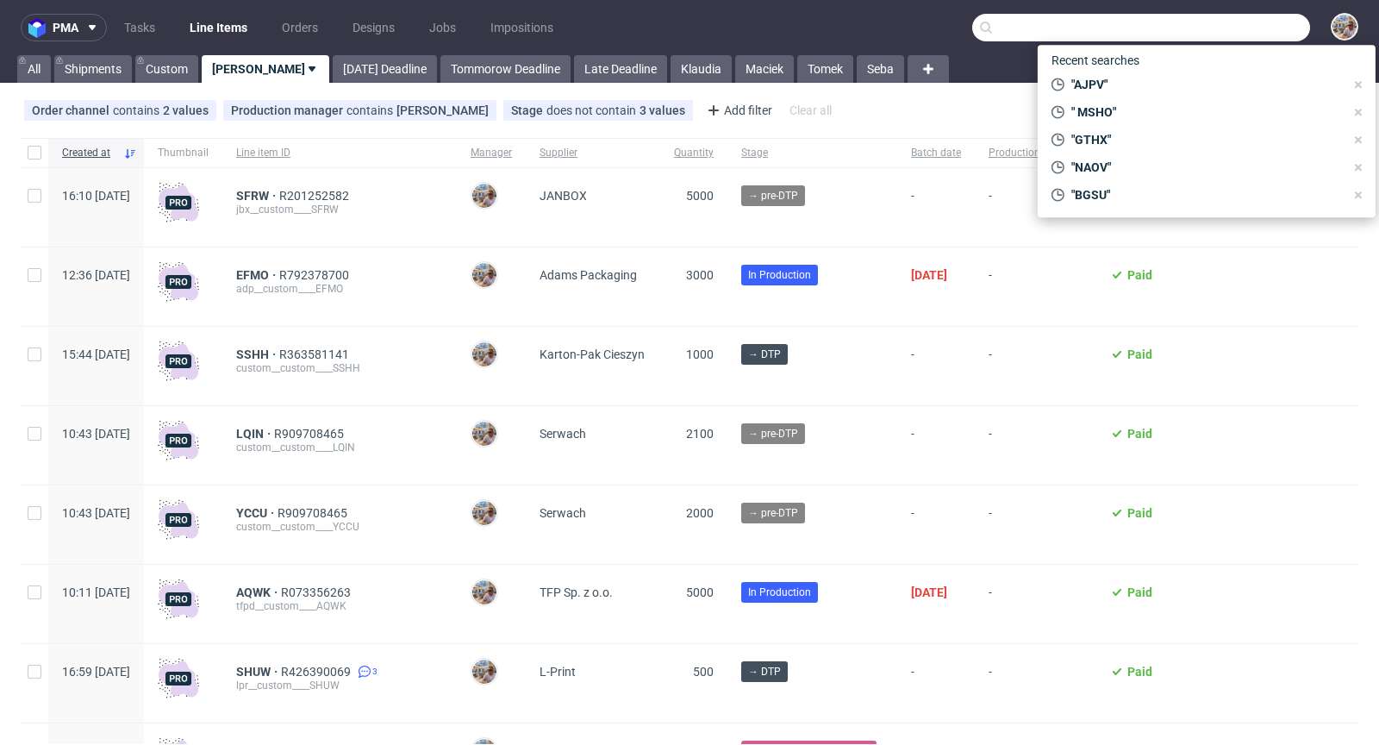
paste input "NJHC"
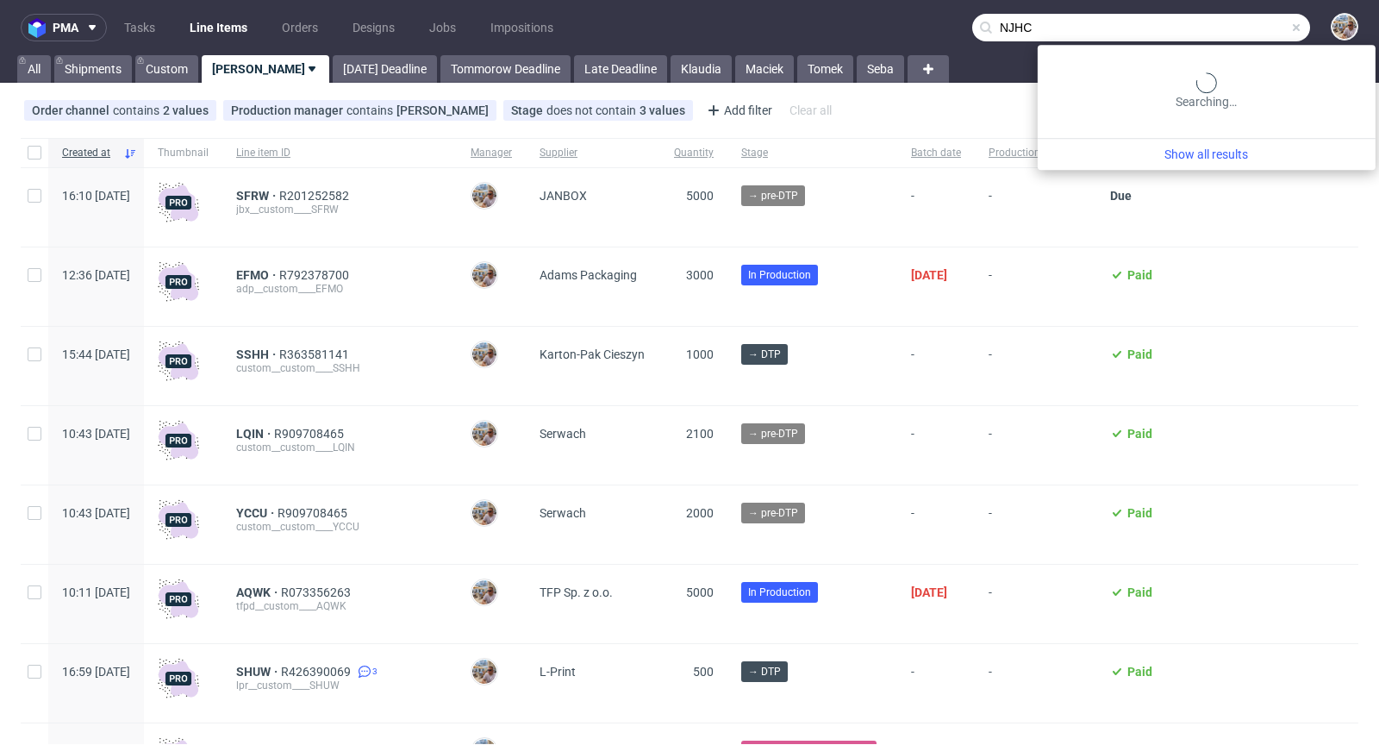
type input "NJHC"
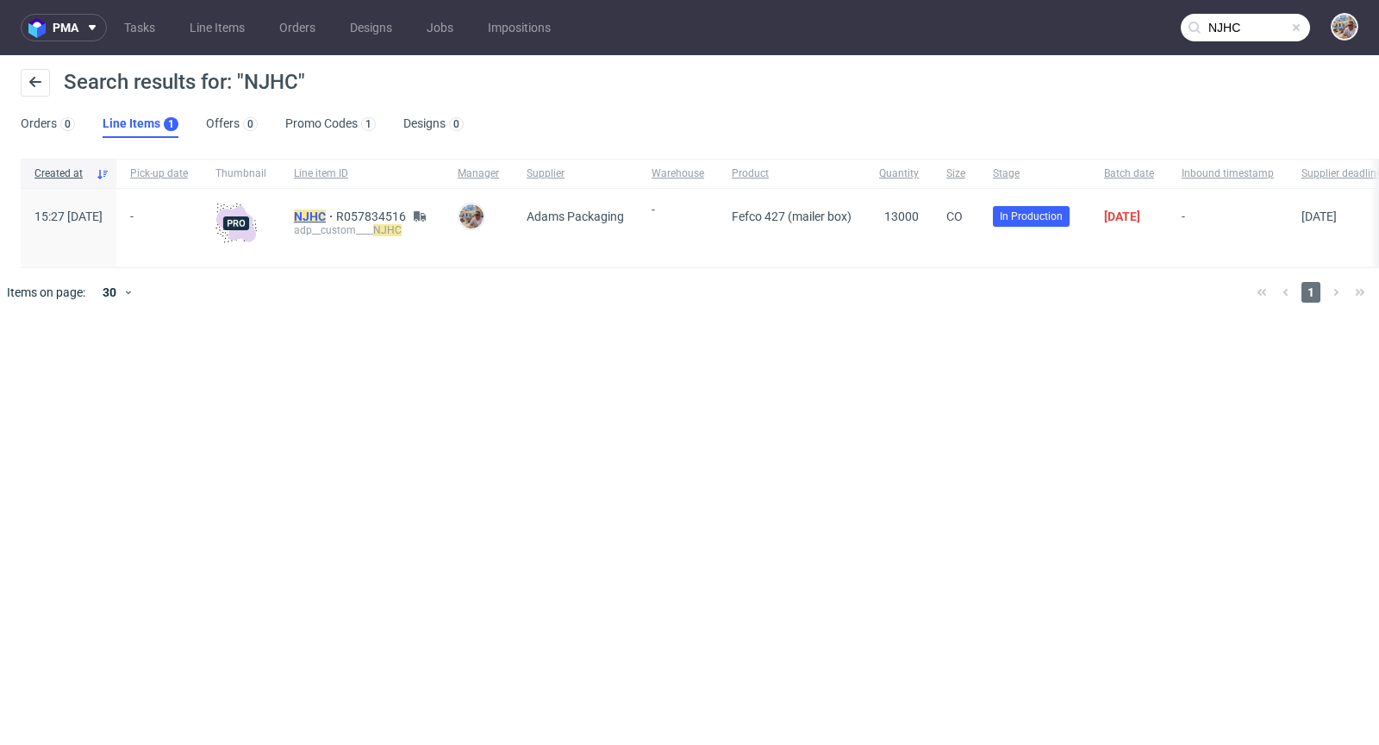
click at [326, 209] on mark "NJHC" at bounding box center [310, 216] width 32 height 14
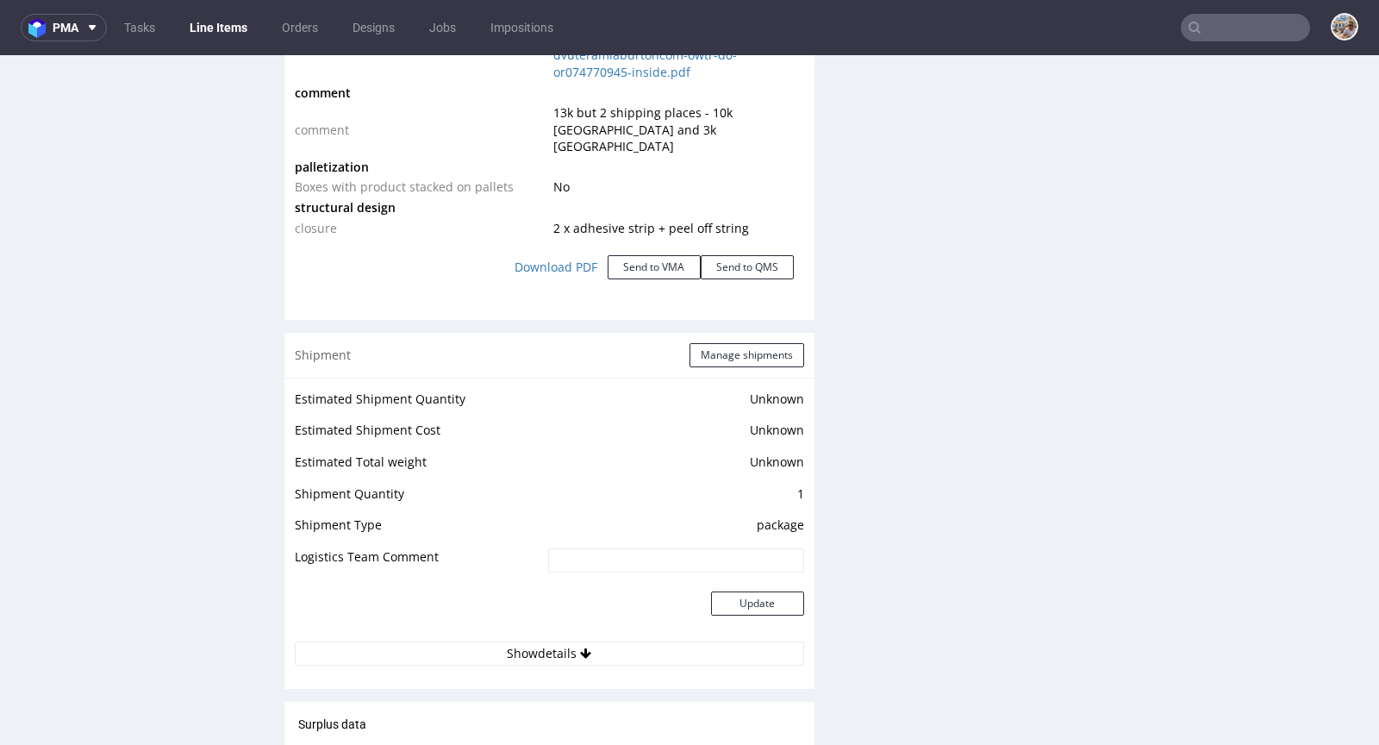
scroll to position [2134, 0]
click at [705, 343] on button "Manage shipments" at bounding box center [746, 355] width 115 height 24
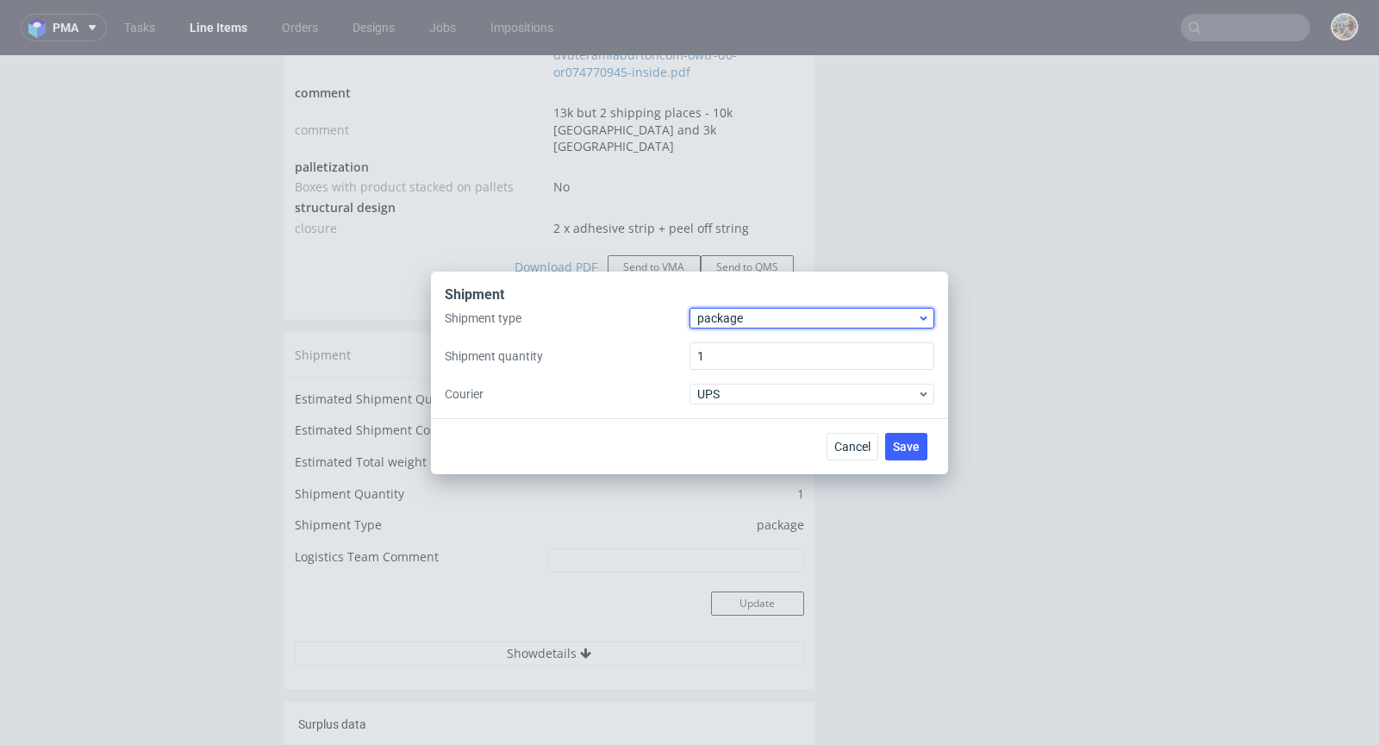
click at [776, 321] on span "package" at bounding box center [807, 317] width 220 height 17
click at [763, 354] on div "pallet" at bounding box center [811, 354] width 231 height 31
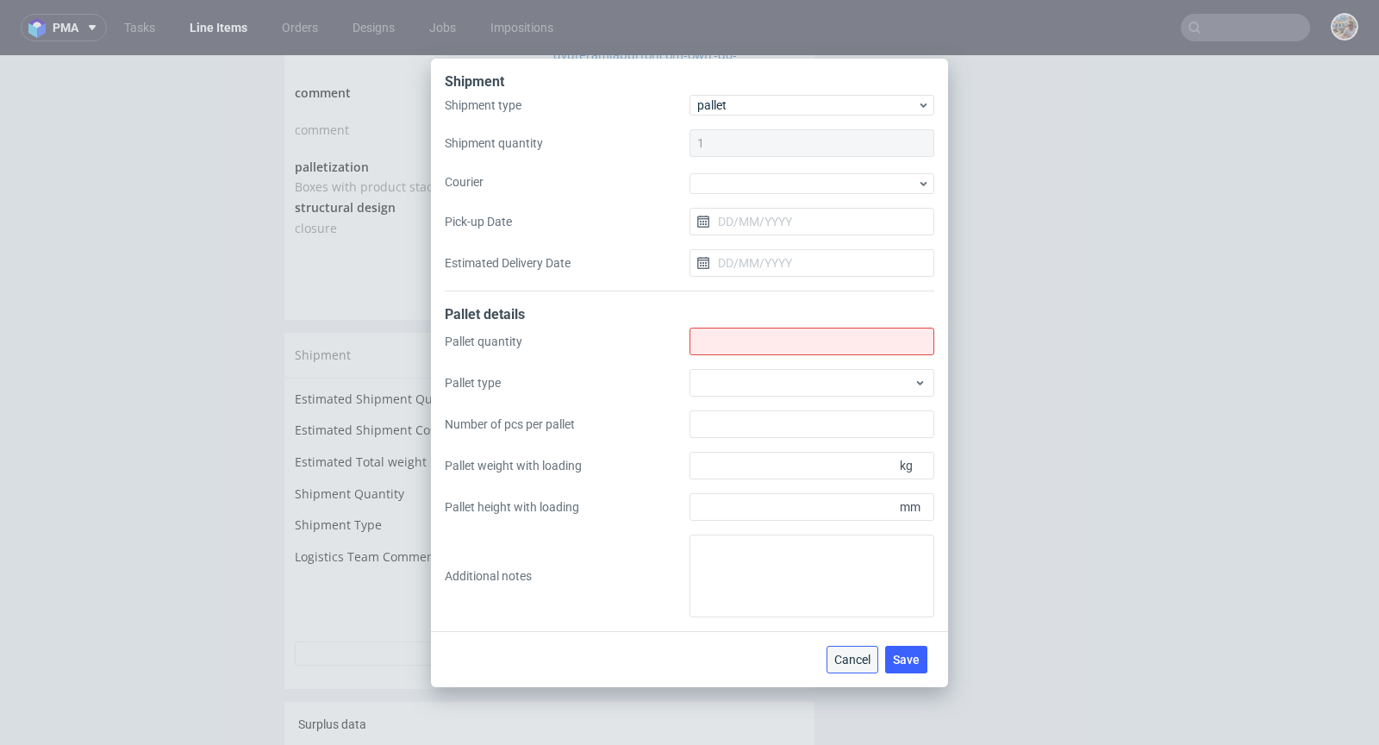
click at [851, 653] on span "Cancel" at bounding box center [852, 659] width 36 height 12
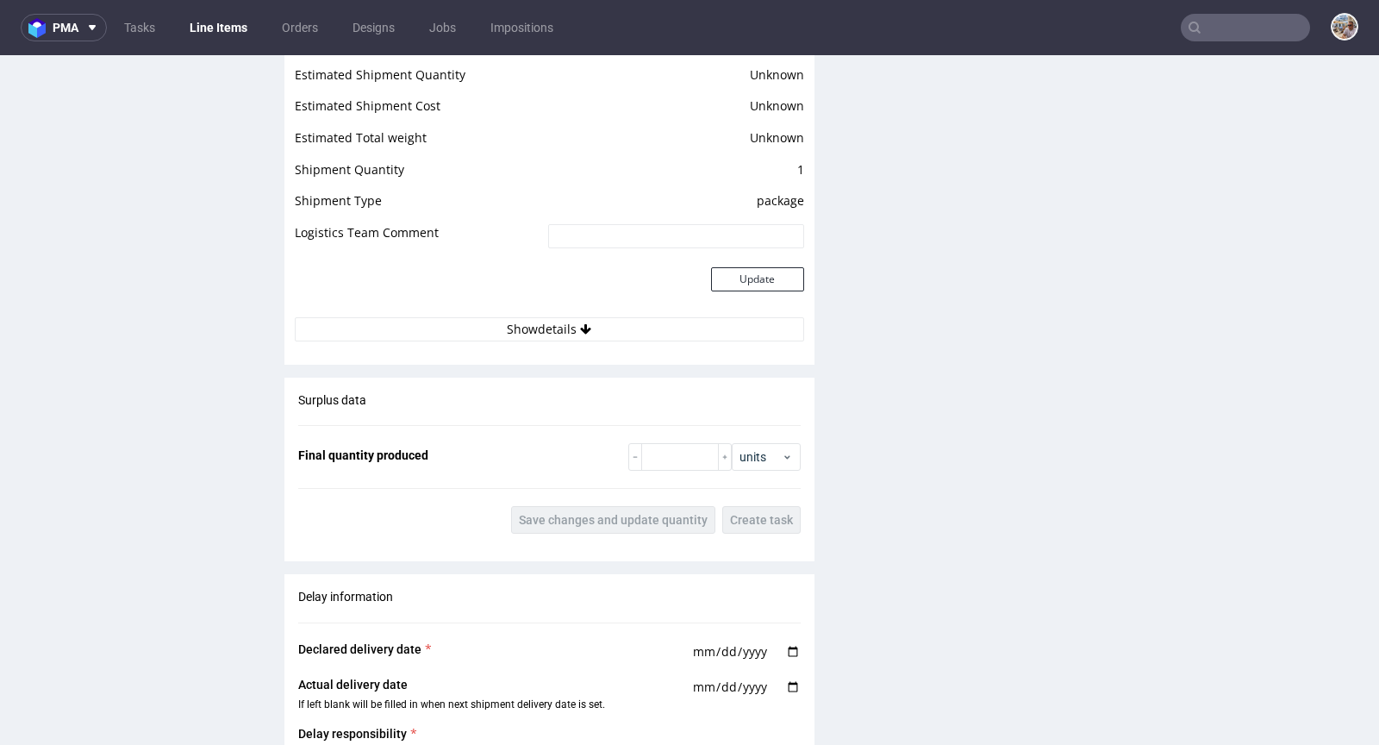
scroll to position [2460, 0]
click at [649, 440] on input "number" at bounding box center [680, 454] width 78 height 28
paste input "13340"
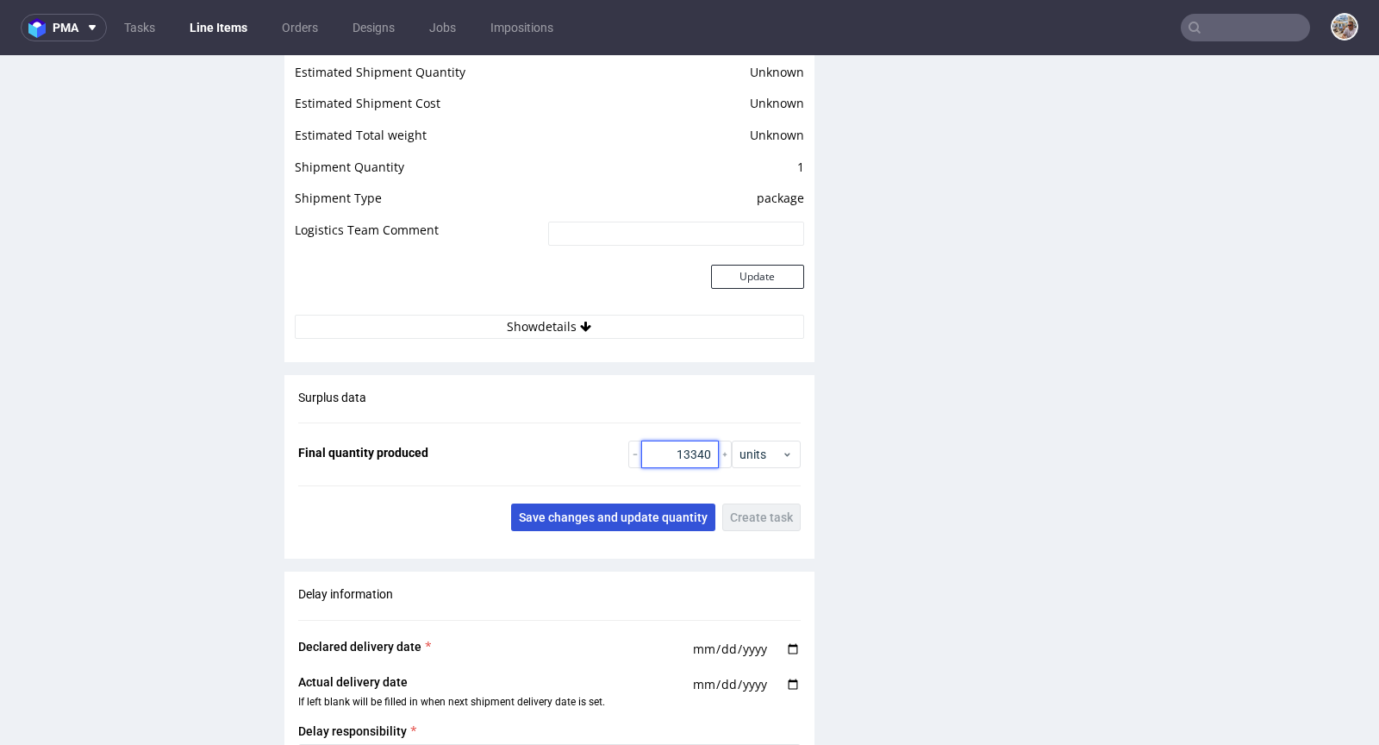
type input "13340"
click at [632, 511] on span "Save changes and update quantity" at bounding box center [613, 517] width 189 height 12
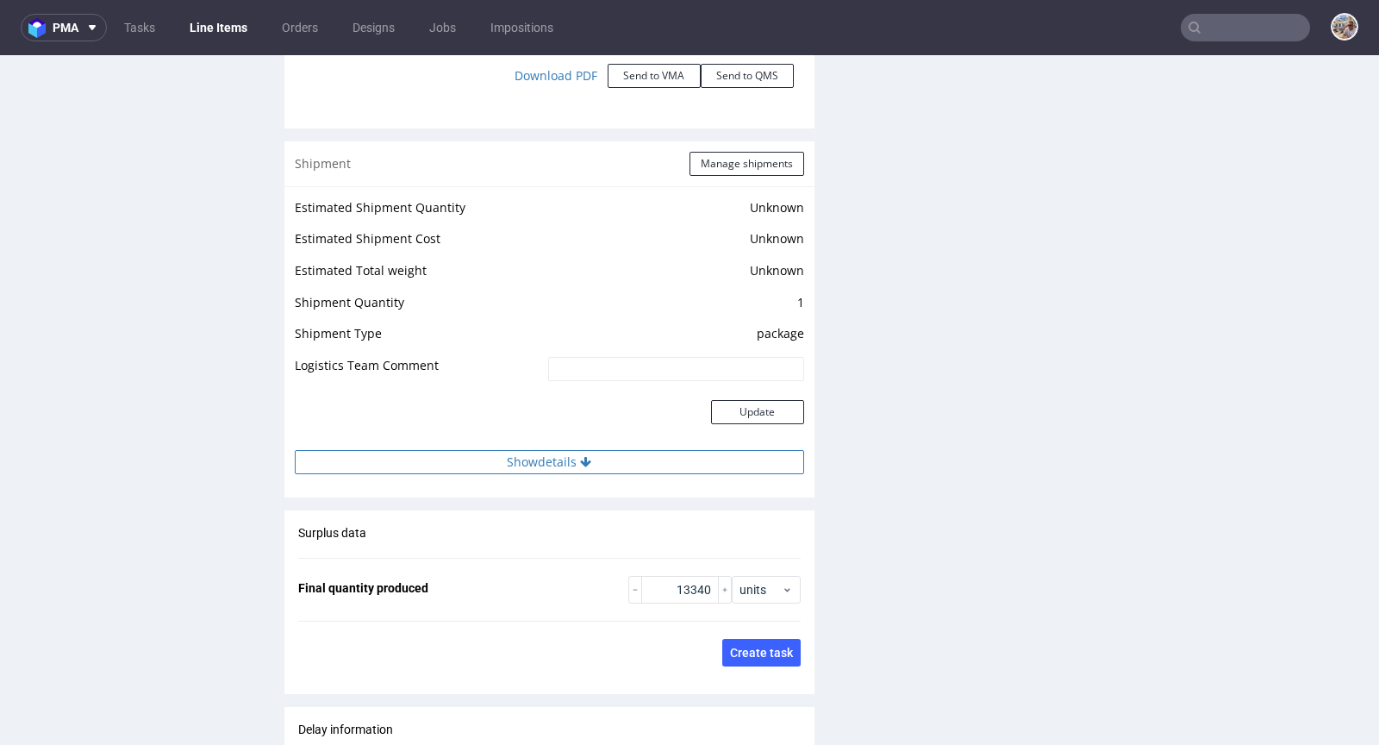
scroll to position [2282, 0]
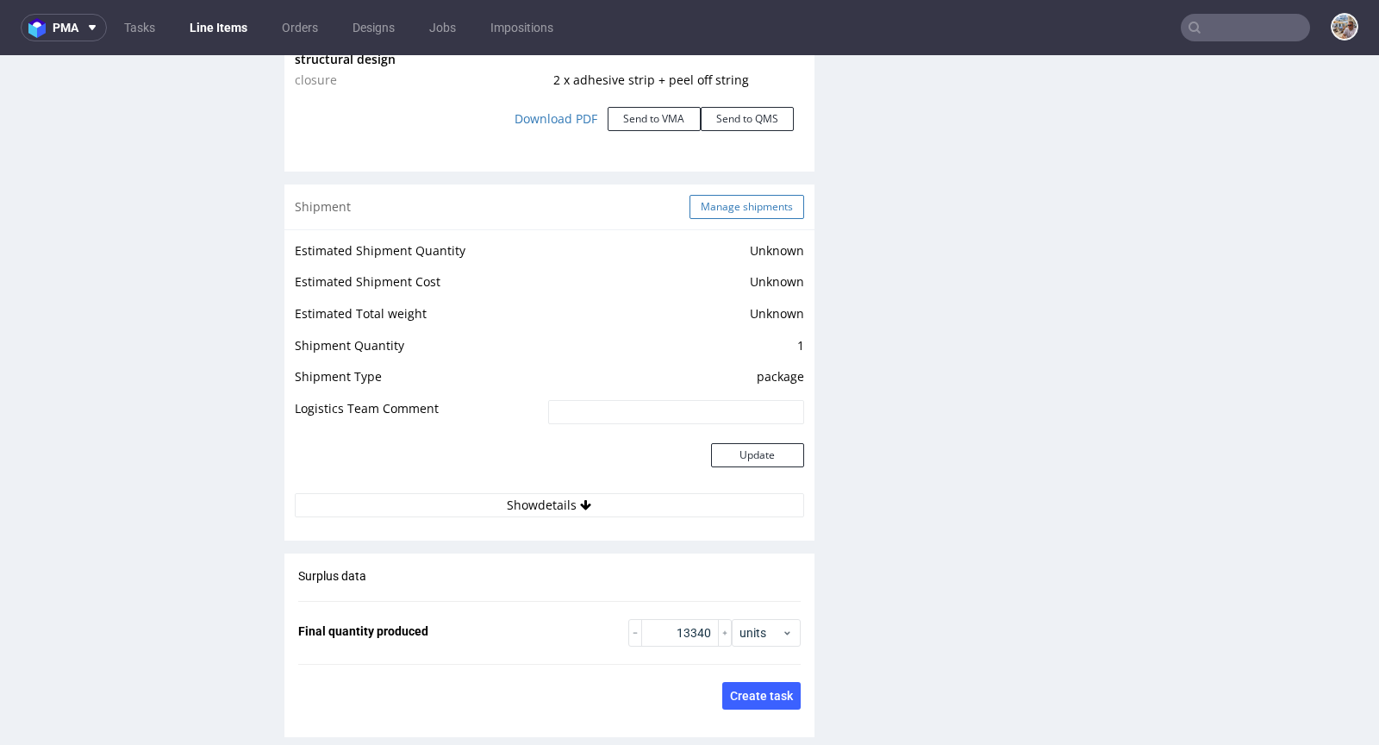
click at [735, 195] on button "Manage shipments" at bounding box center [746, 207] width 115 height 24
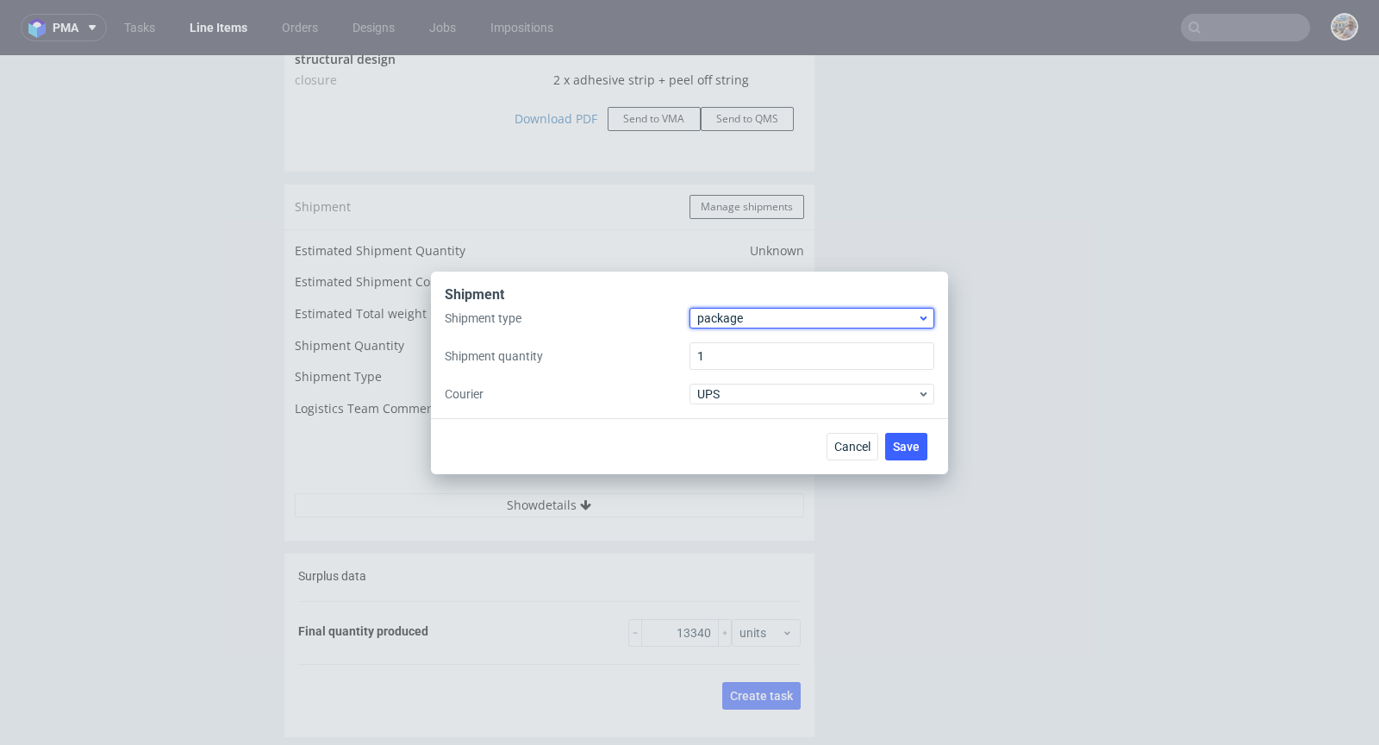
click at [769, 308] on div "package" at bounding box center [811, 318] width 245 height 21
click at [764, 341] on div "pallet" at bounding box center [811, 354] width 231 height 31
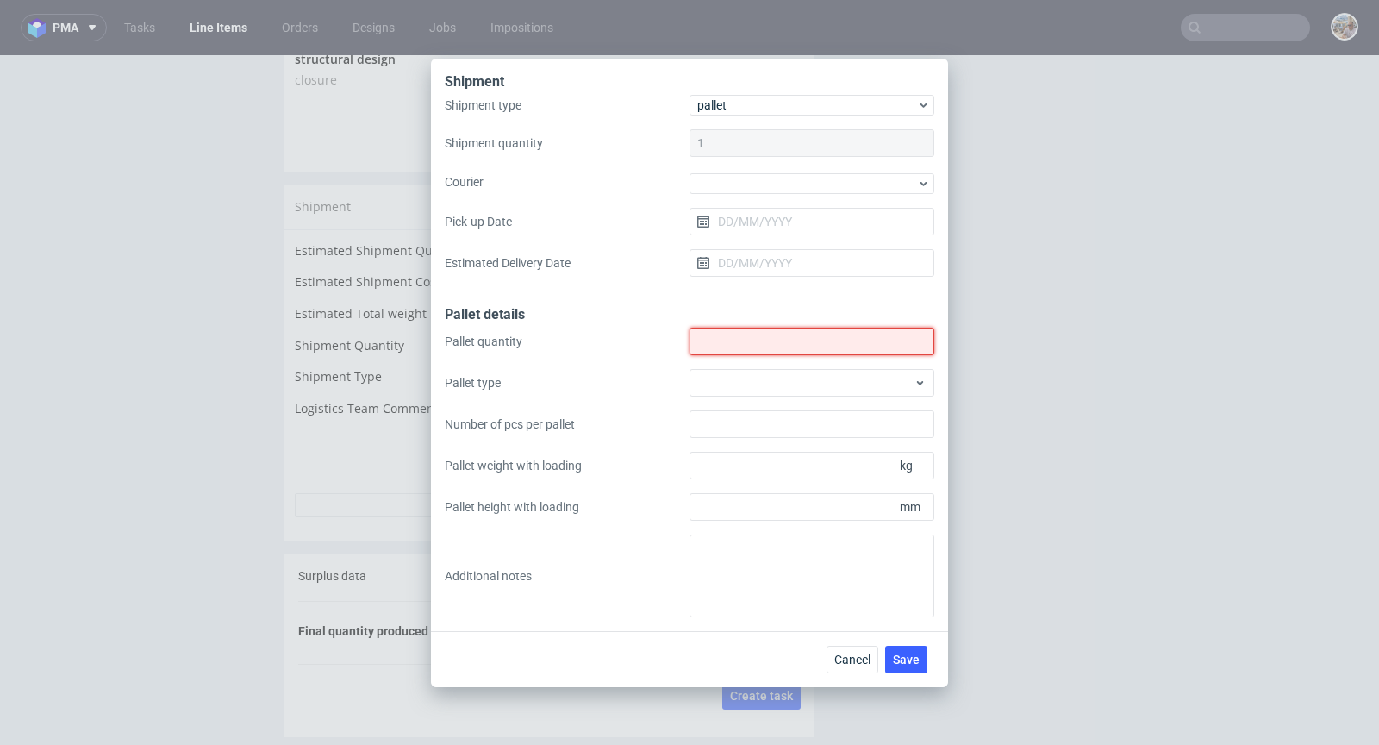
click at [738, 344] on input "Shipment type" at bounding box center [811, 341] width 245 height 28
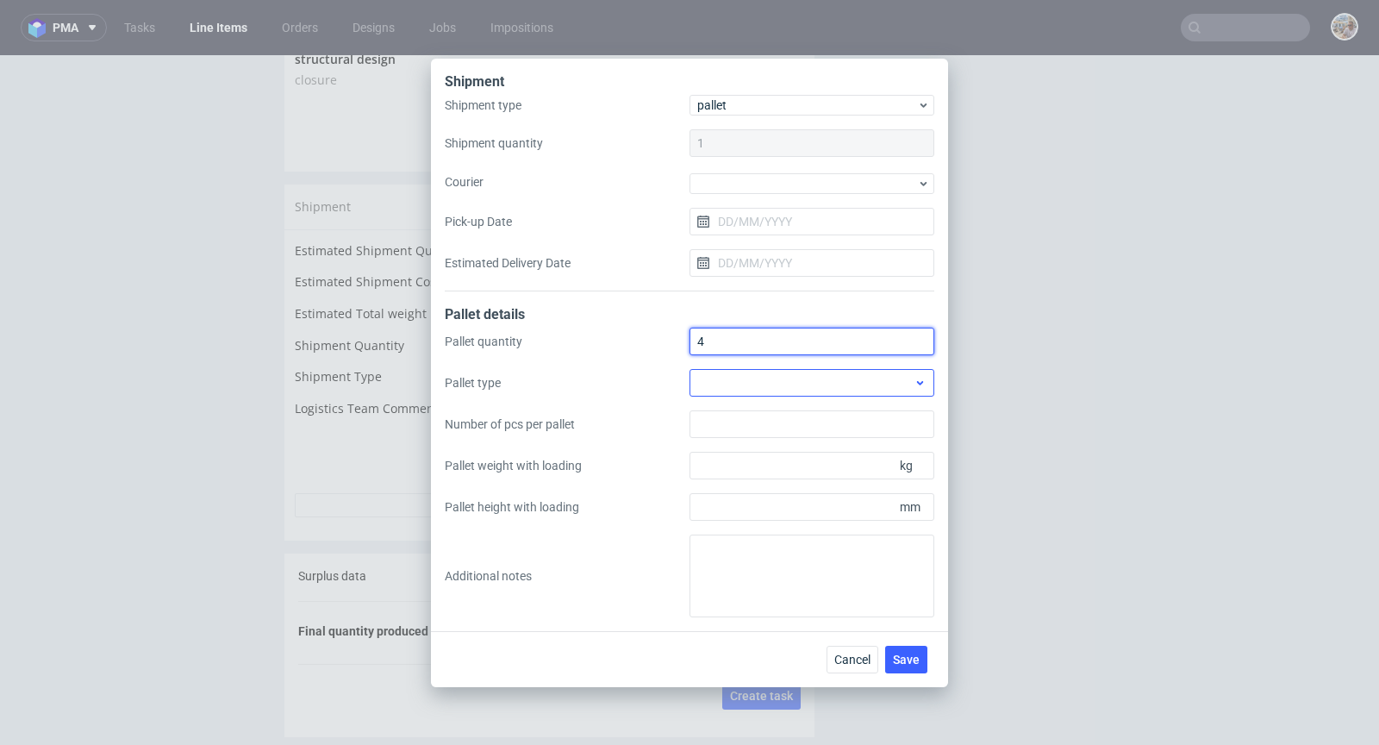
type input "4"
click at [891, 377] on div at bounding box center [811, 383] width 245 height 28
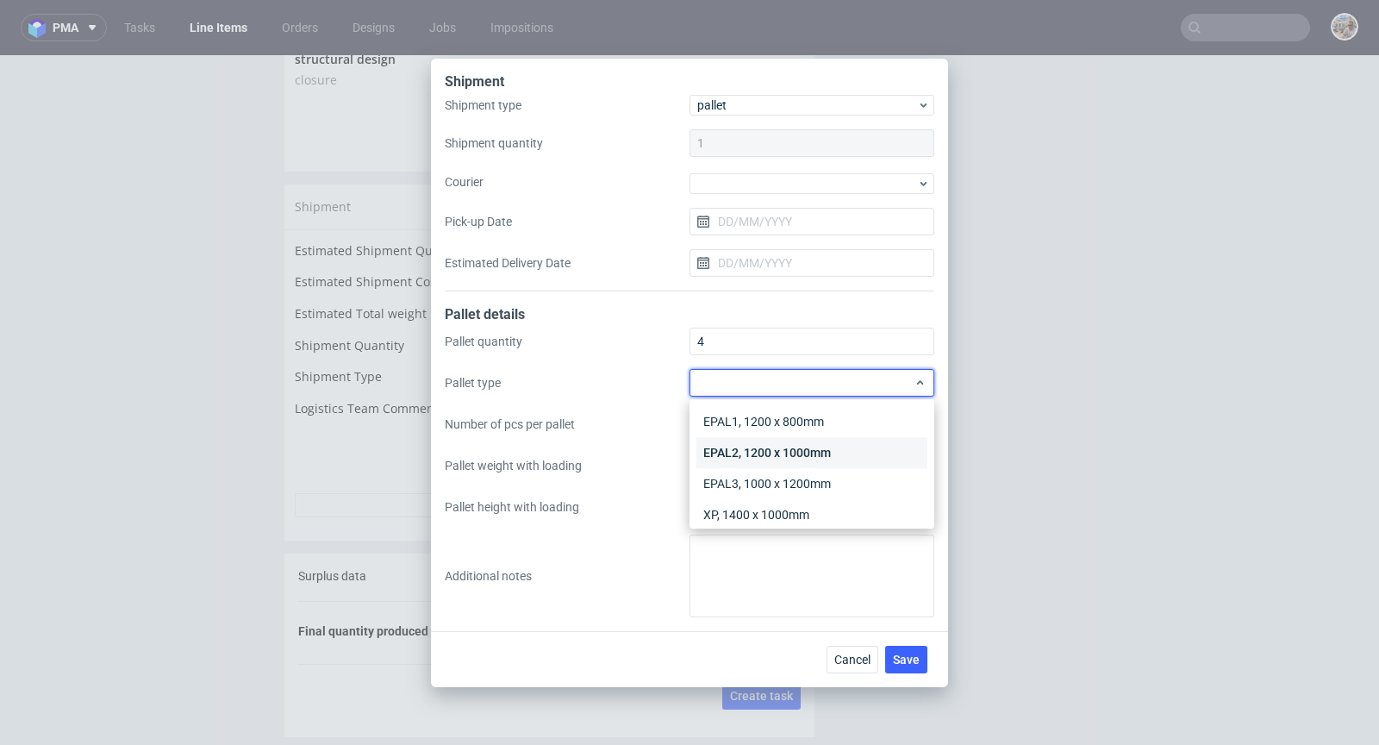
click at [823, 456] on div "EPAL2, 1200 x 1000mm" at bounding box center [811, 452] width 231 height 31
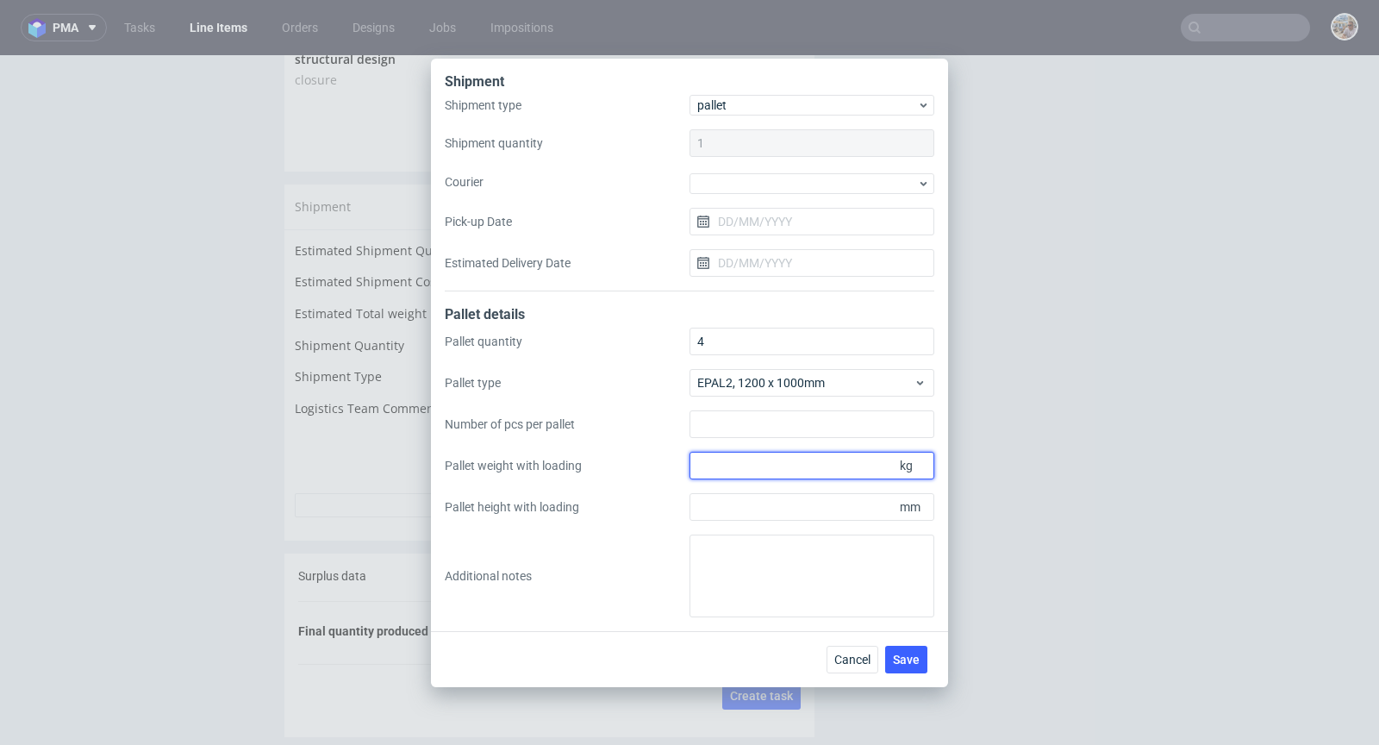
click at [794, 470] on input "Pallet weight with loading" at bounding box center [811, 466] width 245 height 28
type input "250"
click at [1187, 458] on div "Shipment Shipment type pallet Shipment quantity 1 Courier Pick-up Date Estimate…" at bounding box center [689, 372] width 1379 height 745
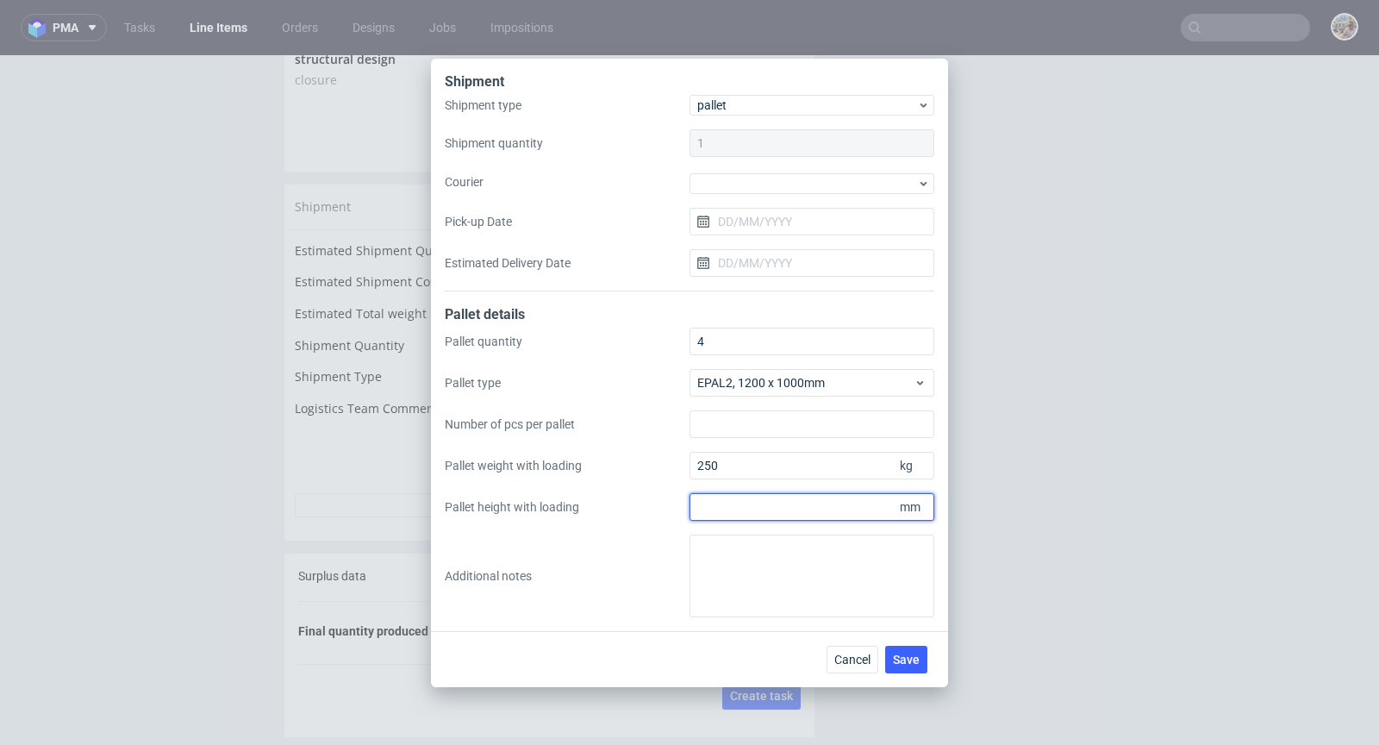
click at [763, 499] on input "Pallet height with loading" at bounding box center [811, 507] width 245 height 28
type input "1800"
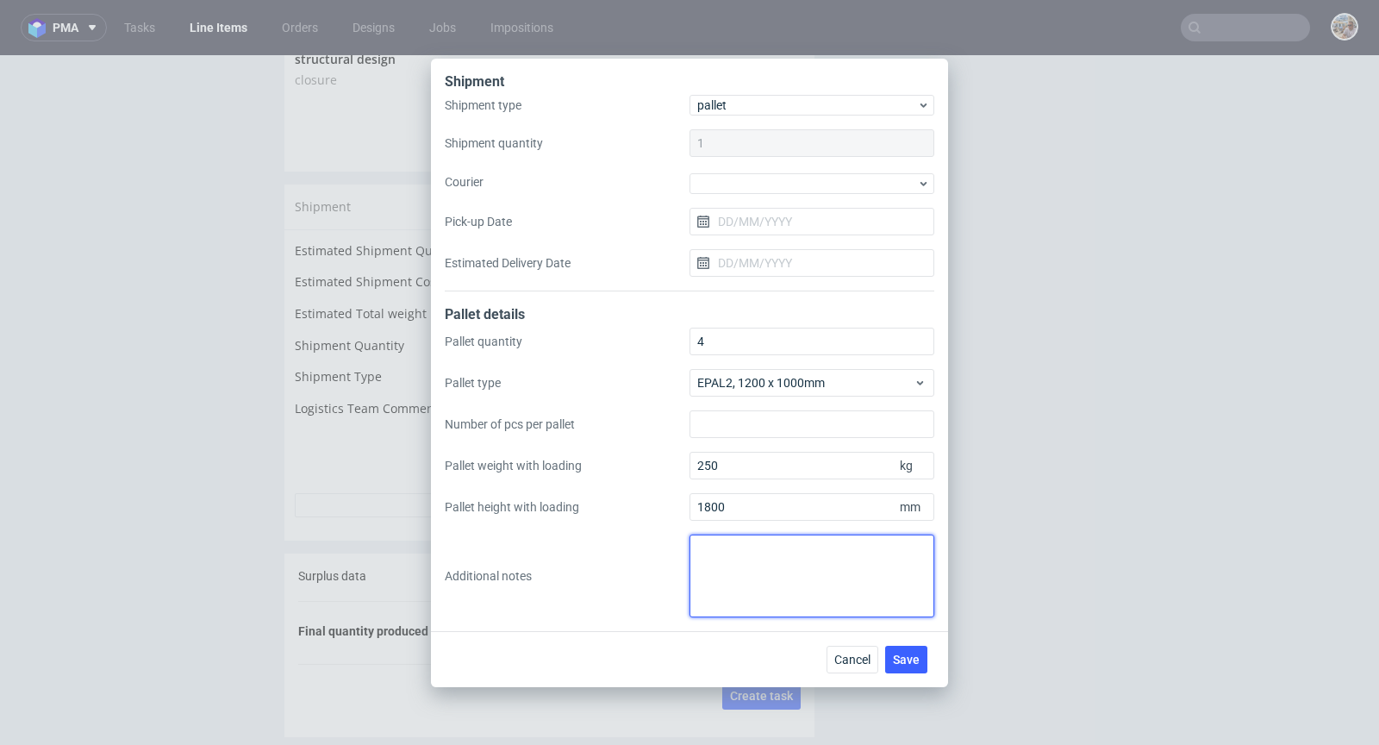
click at [772, 551] on textarea at bounding box center [811, 575] width 245 height 83
paste textarea "ilość palet"
type textarea "i"
paste textarea "3600"
type textarea "Ilość palet: 2 x 3600 1 x 3140 1 x 3000"
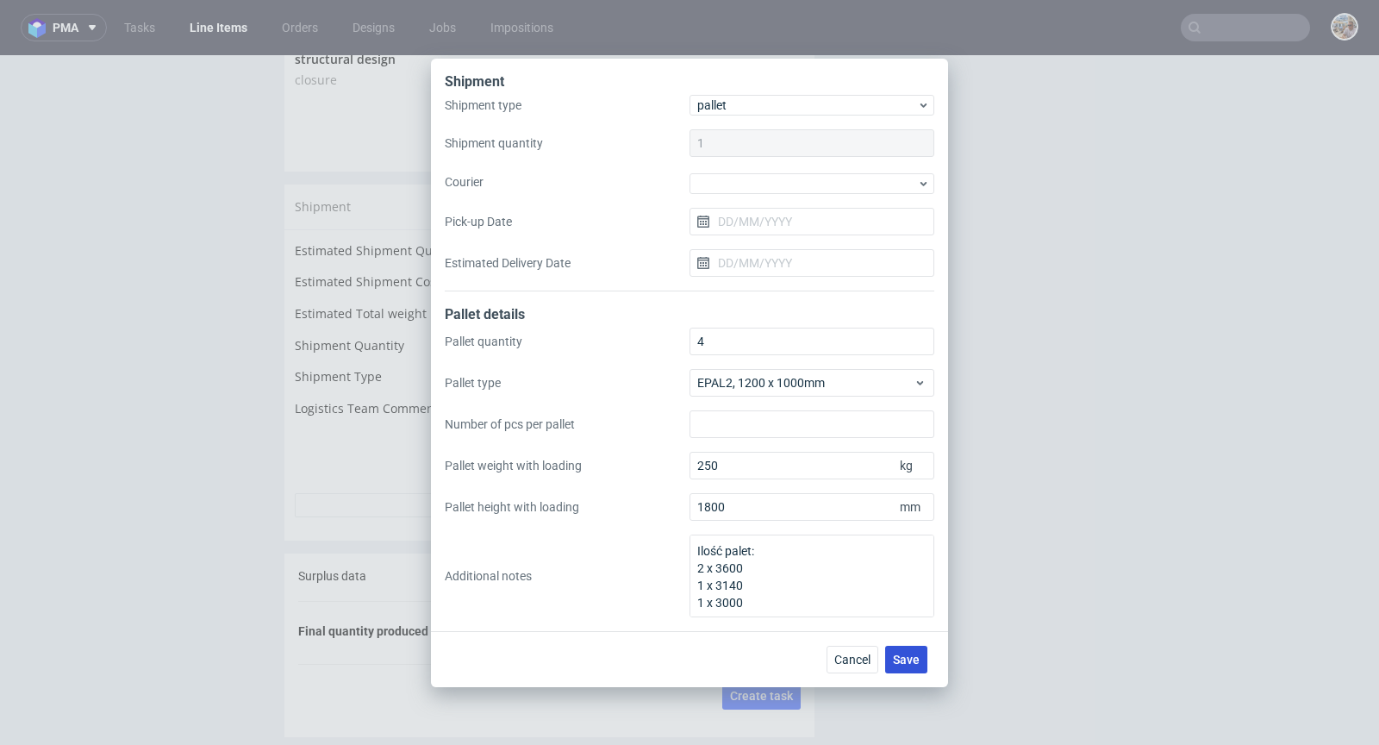
click at [913, 666] on button "Save" at bounding box center [906, 659] width 42 height 28
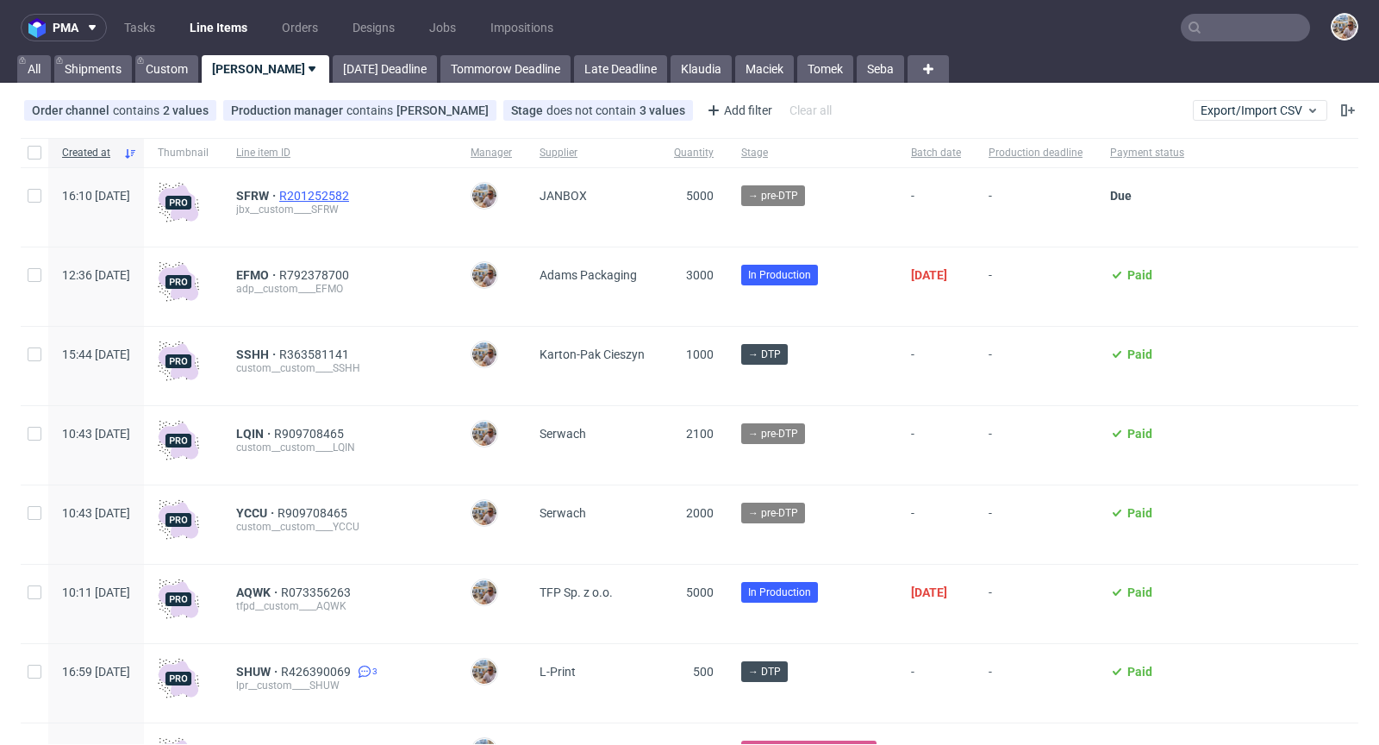
click at [345, 194] on span "R201252582" at bounding box center [315, 196] width 73 height 14
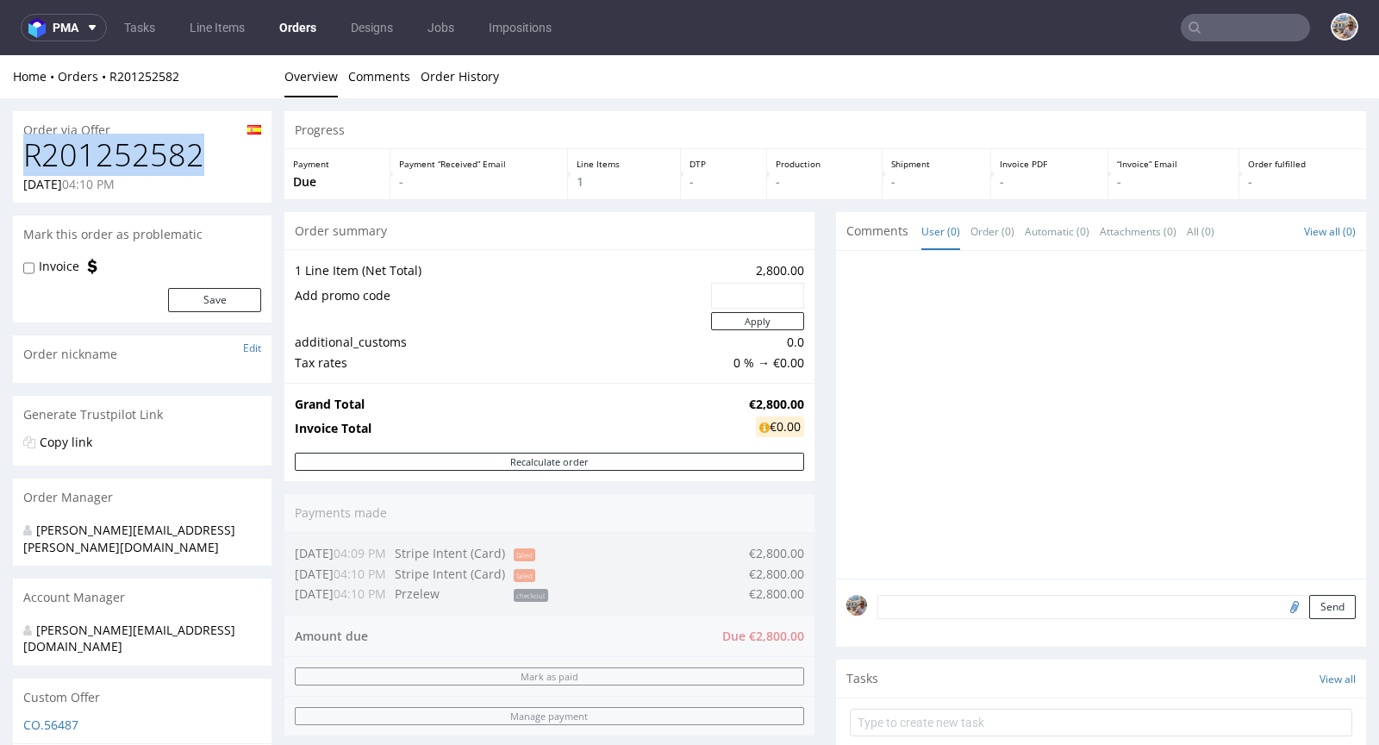
drag, startPoint x: 204, startPoint y: 153, endPoint x: 14, endPoint y: 154, distance: 190.4
click at [14, 154] on div "R201252582 29.09.2025 04:10 PM" at bounding box center [142, 170] width 259 height 65
copy h1 "R201252582"
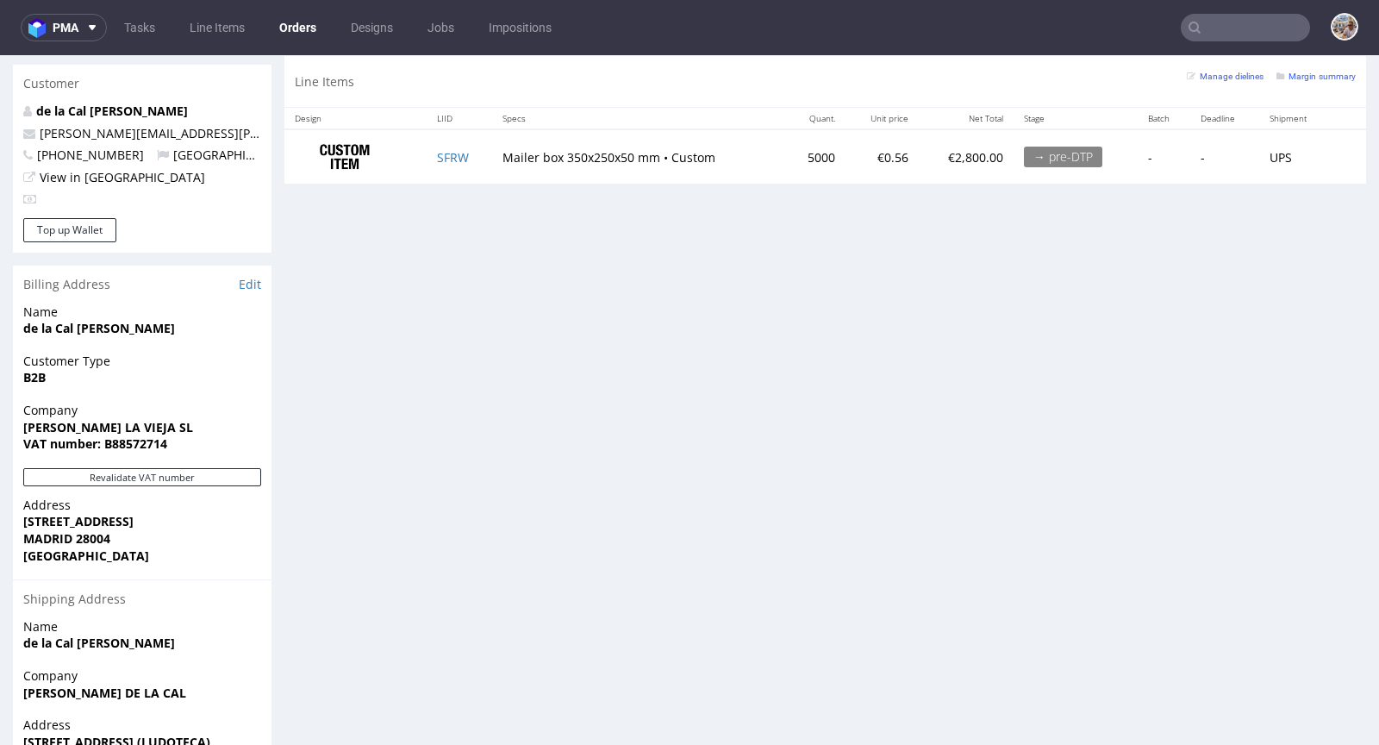
scroll to position [733, 0]
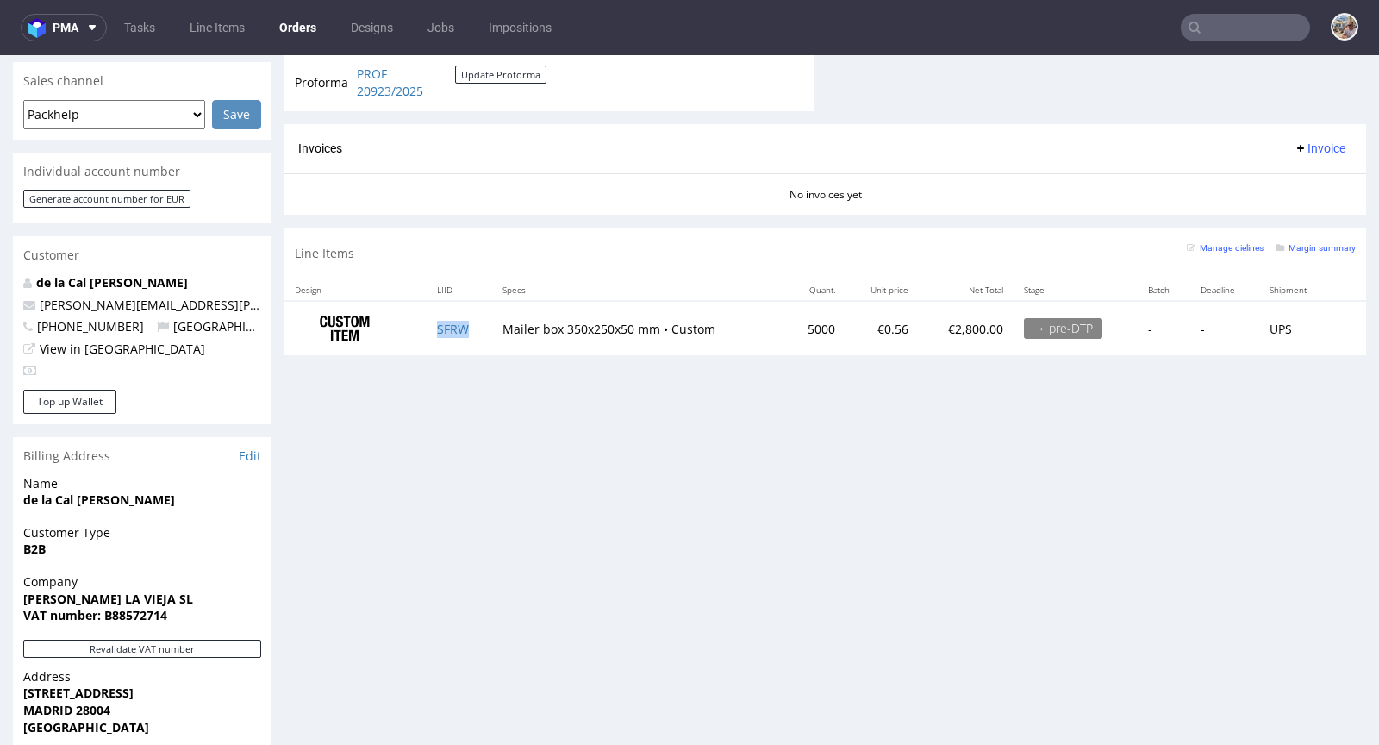
click at [477, 331] on td "SFRW" at bounding box center [459, 328] width 65 height 54
copy link "SFRW"
drag, startPoint x: 820, startPoint y: 321, endPoint x: 785, endPoint y: 323, distance: 35.4
click at [785, 323] on td "5000" at bounding box center [815, 328] width 60 height 54
copy td "5000"
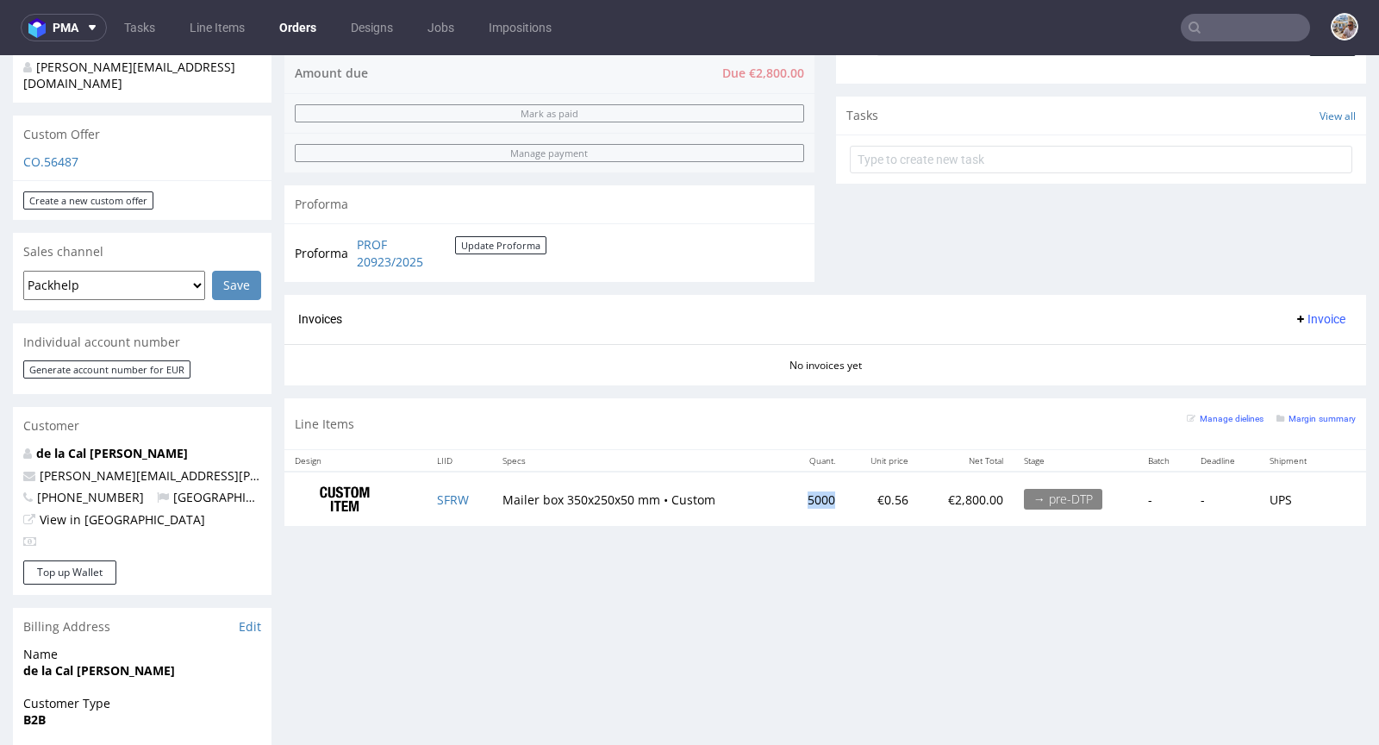
scroll to position [569, 0]
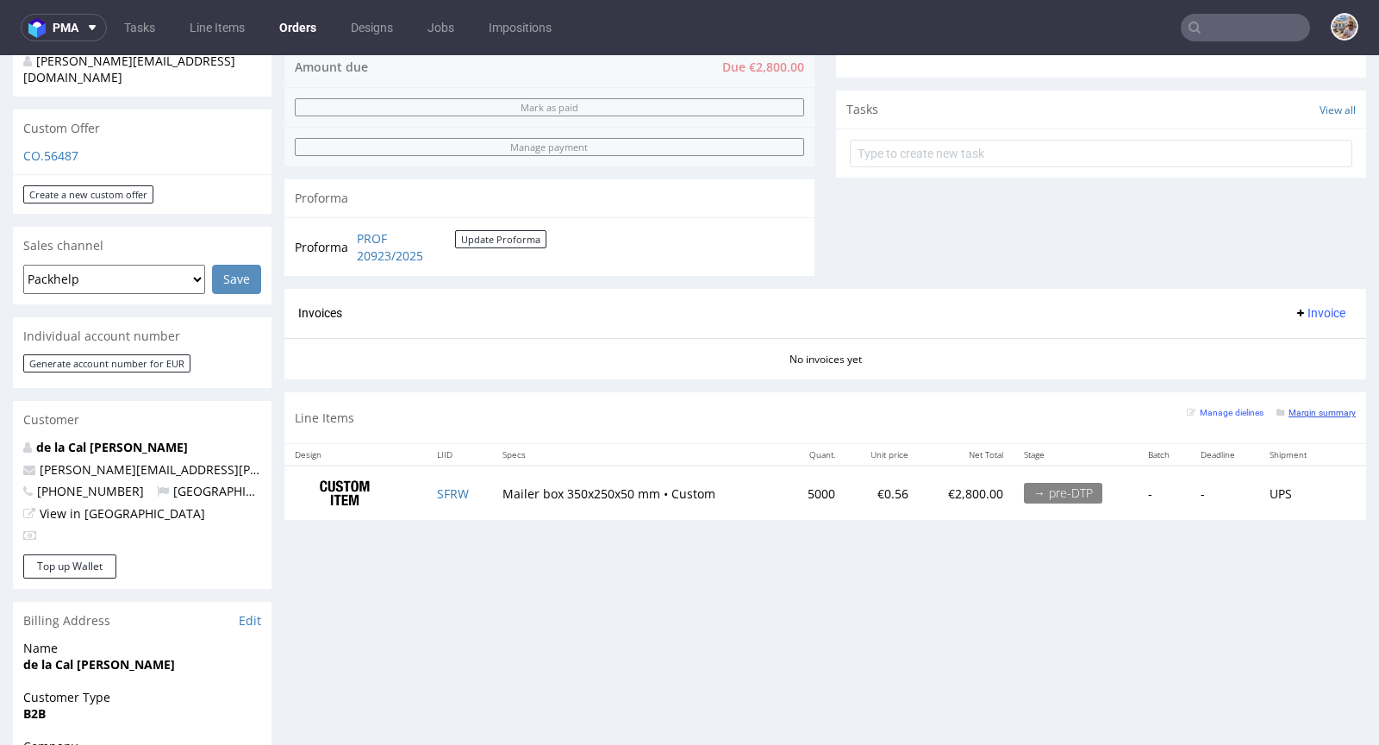
click at [1285, 408] on small "Margin summary" at bounding box center [1315, 412] width 79 height 9
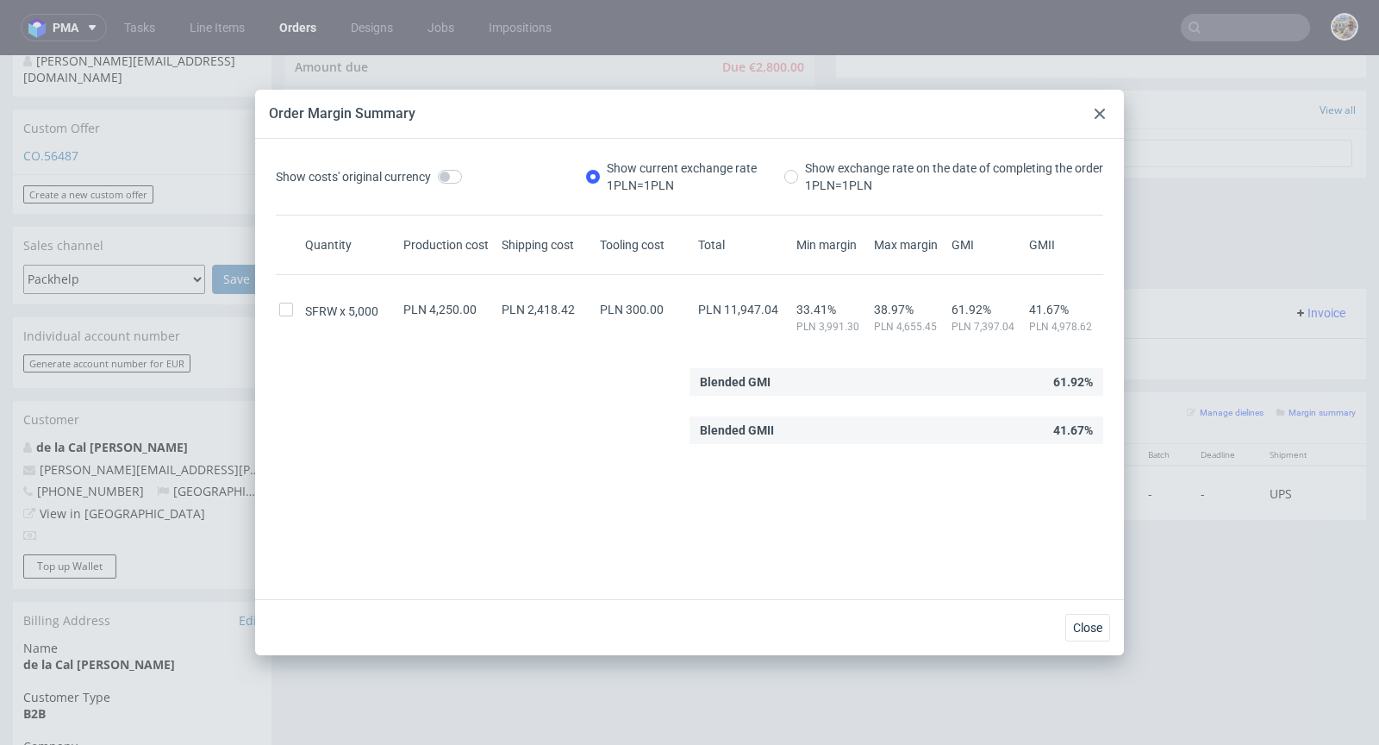
click at [1097, 109] on icon at bounding box center [1099, 114] width 10 height 10
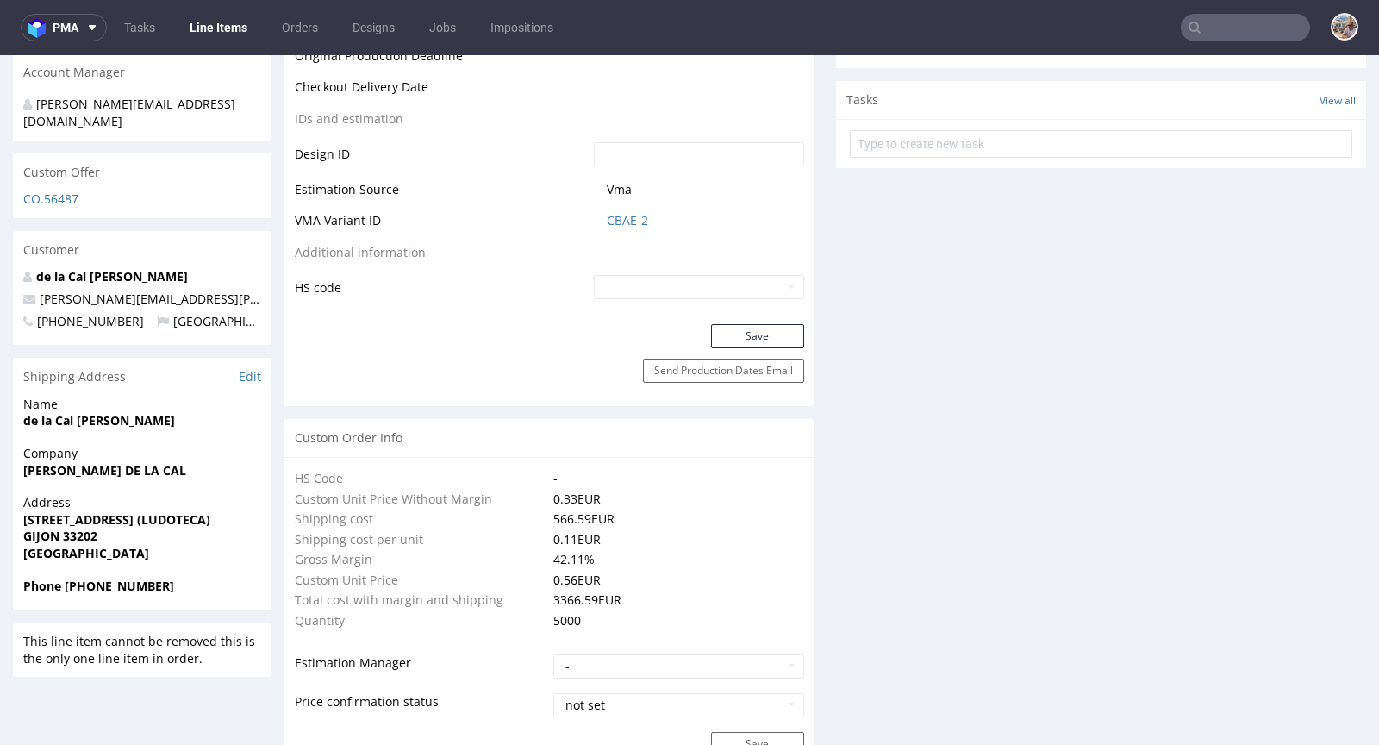
scroll to position [869, 0]
drag, startPoint x: 663, startPoint y: 212, endPoint x: 602, endPoint y: 212, distance: 60.3
click at [607, 212] on span "CBAE-2" at bounding box center [705, 218] width 197 height 17
copy link "CBAE-2"
click at [614, 218] on link "CBAE-2" at bounding box center [627, 218] width 41 height 17
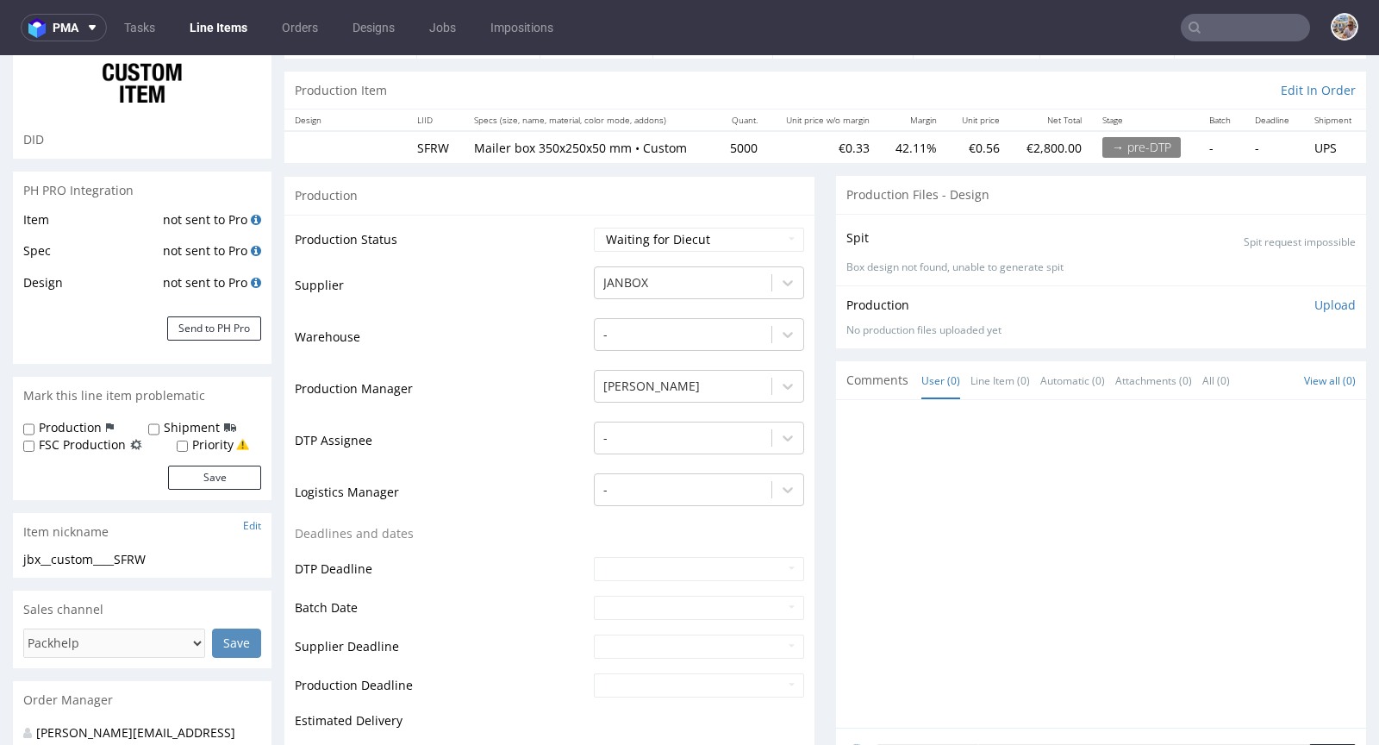
scroll to position [0, 0]
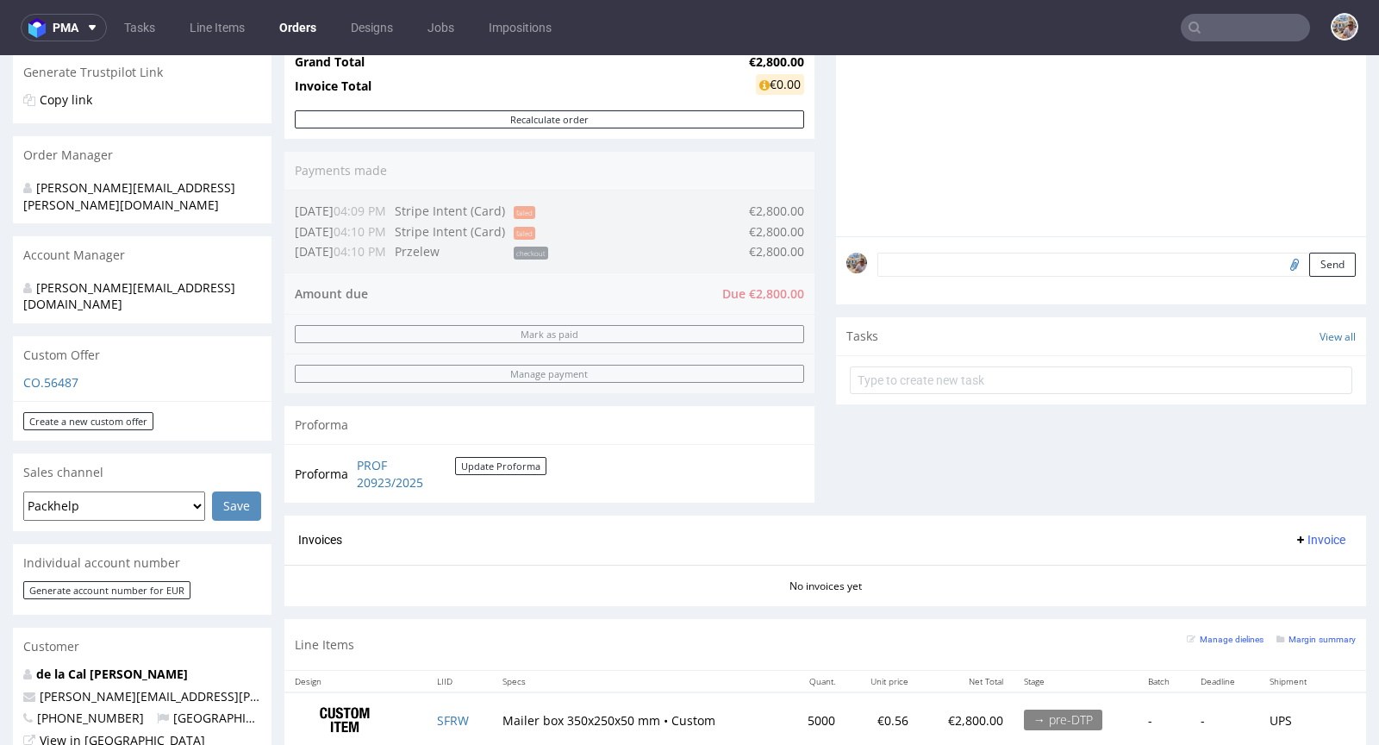
scroll to position [686, 0]
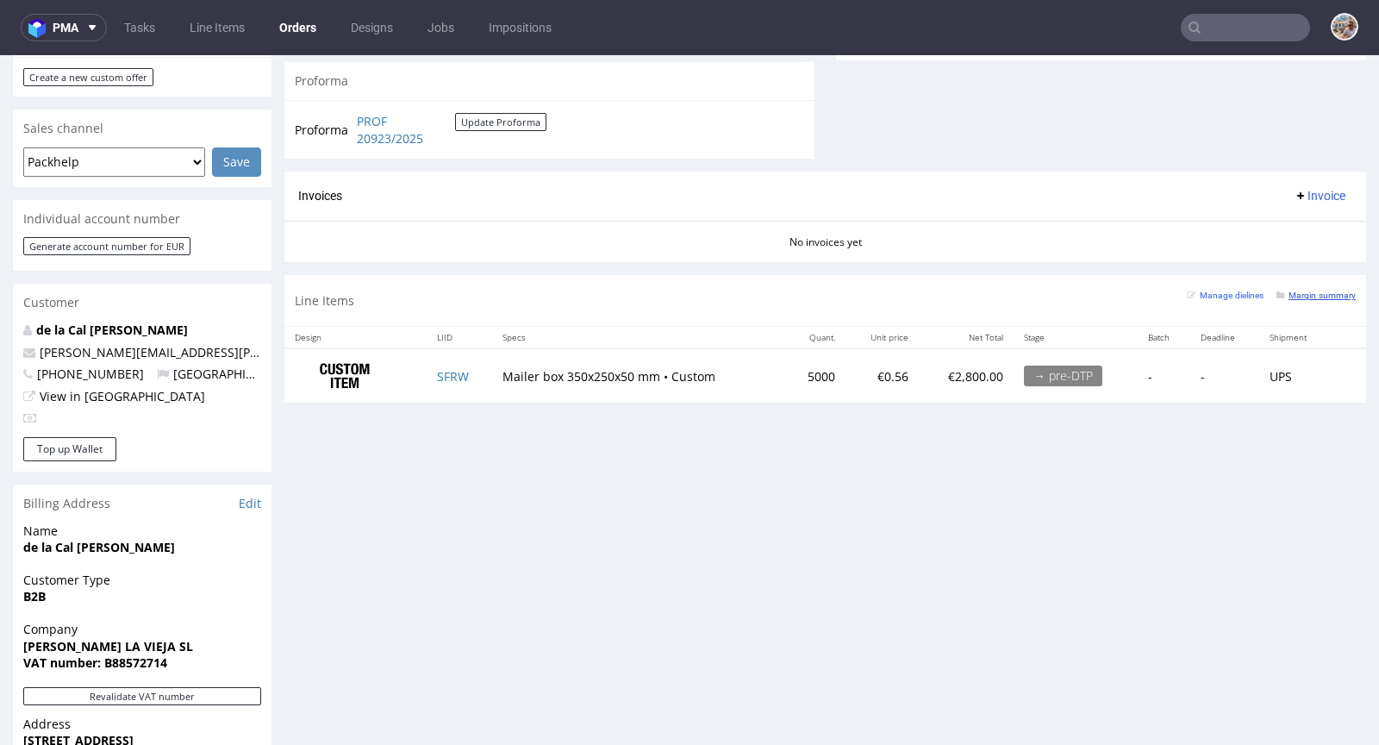
click at [1292, 296] on small "Margin summary" at bounding box center [1315, 294] width 79 height 9
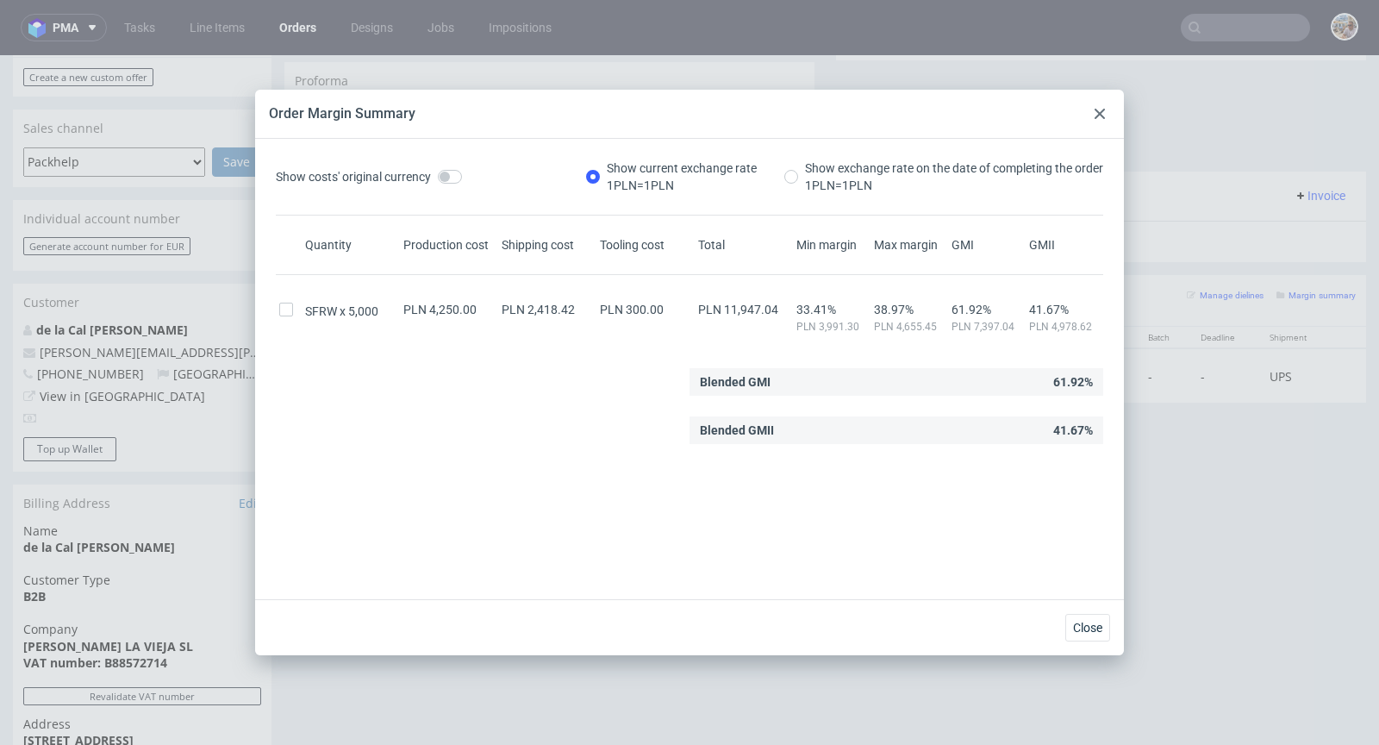
click at [1102, 114] on icon at bounding box center [1099, 114] width 10 height 10
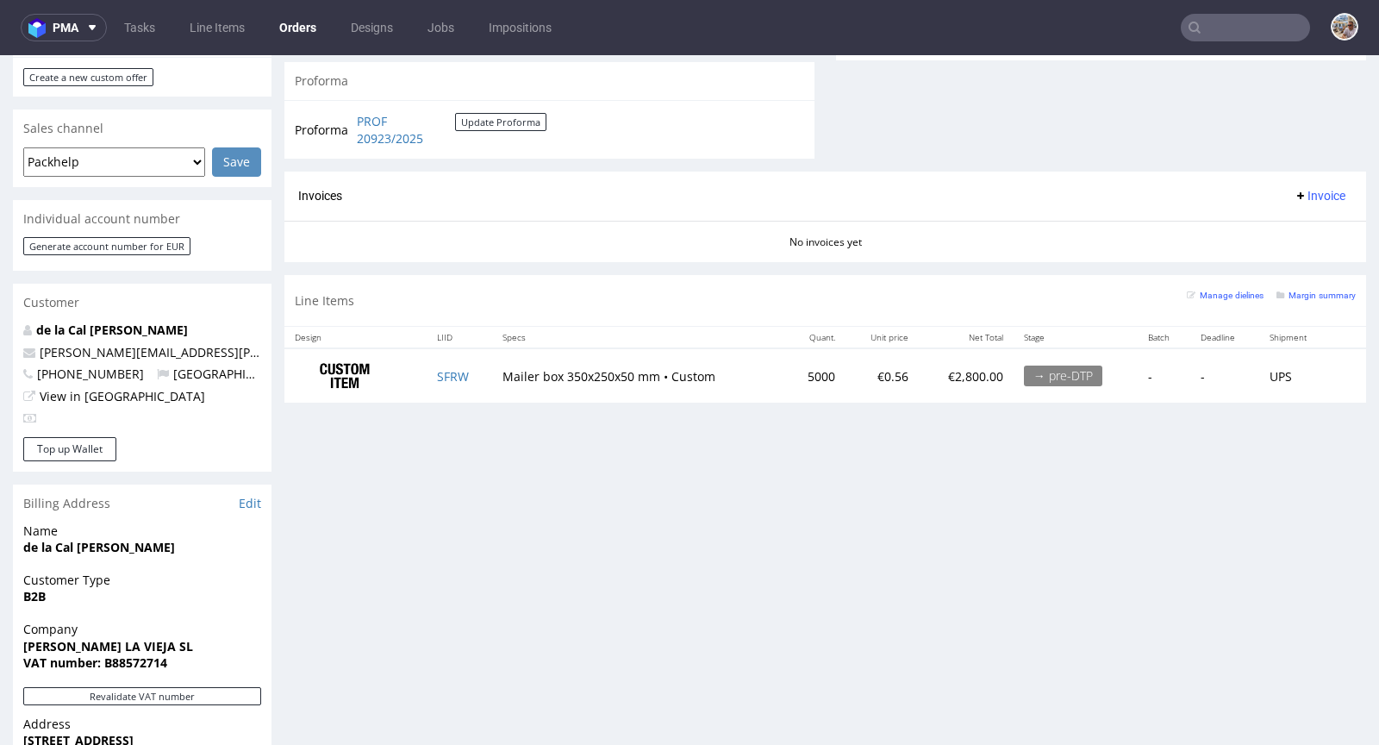
click at [1318, 298] on div "Margin summary" at bounding box center [1315, 293] width 79 height 17
click at [1316, 292] on small "Margin summary" at bounding box center [1315, 294] width 79 height 9
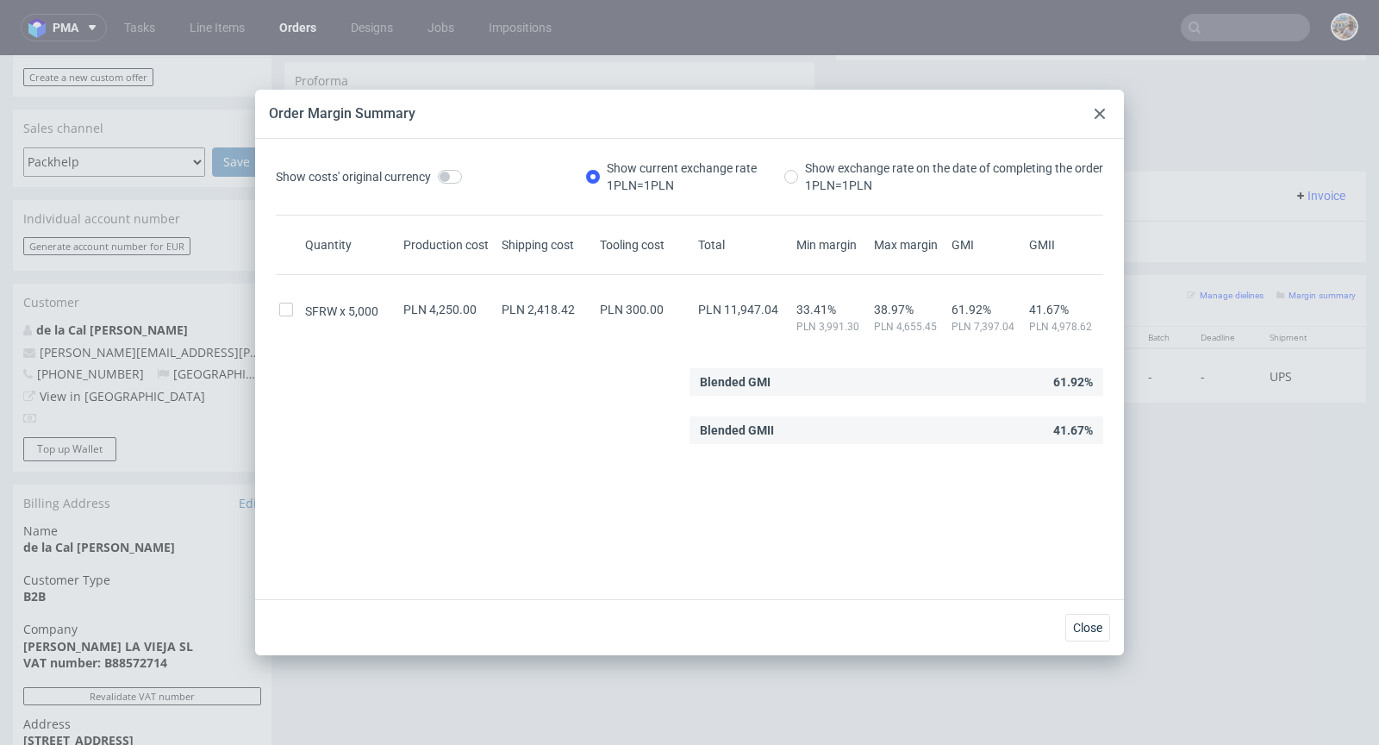
click at [1106, 114] on div at bounding box center [1099, 113] width 21 height 21
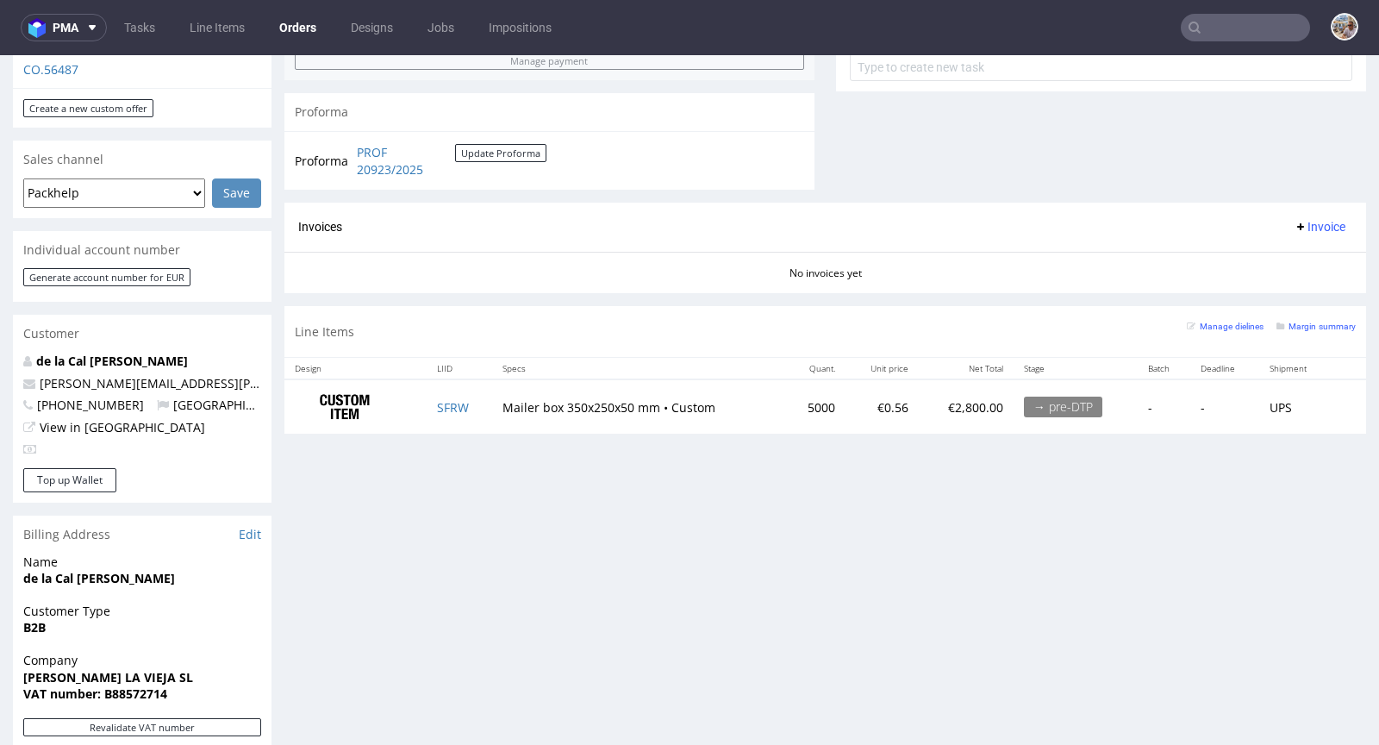
scroll to position [651, 0]
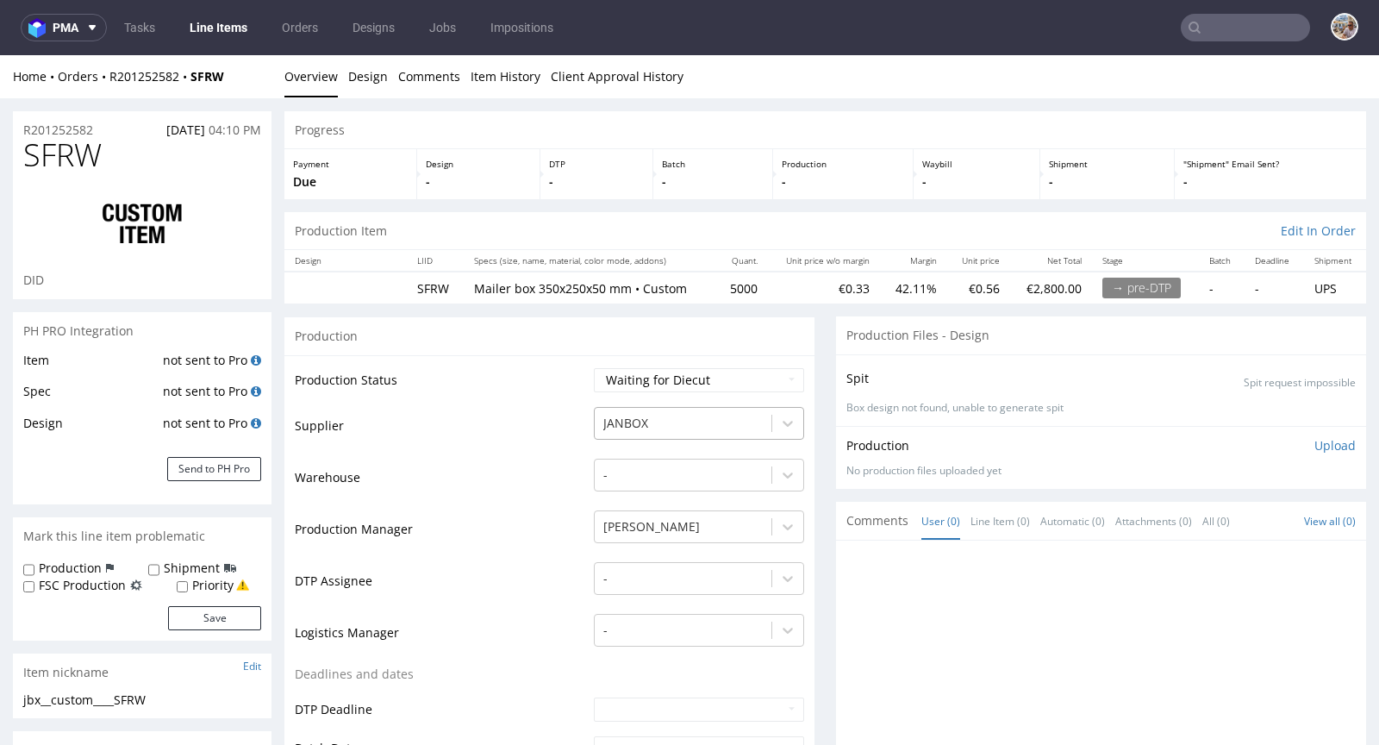
click at [642, 427] on div at bounding box center [682, 423] width 159 height 21
type input "marex"
click at [639, 450] on div "Marex" at bounding box center [699, 456] width 210 height 31
click at [481, 501] on td "Warehouse" at bounding box center [442, 483] width 295 height 52
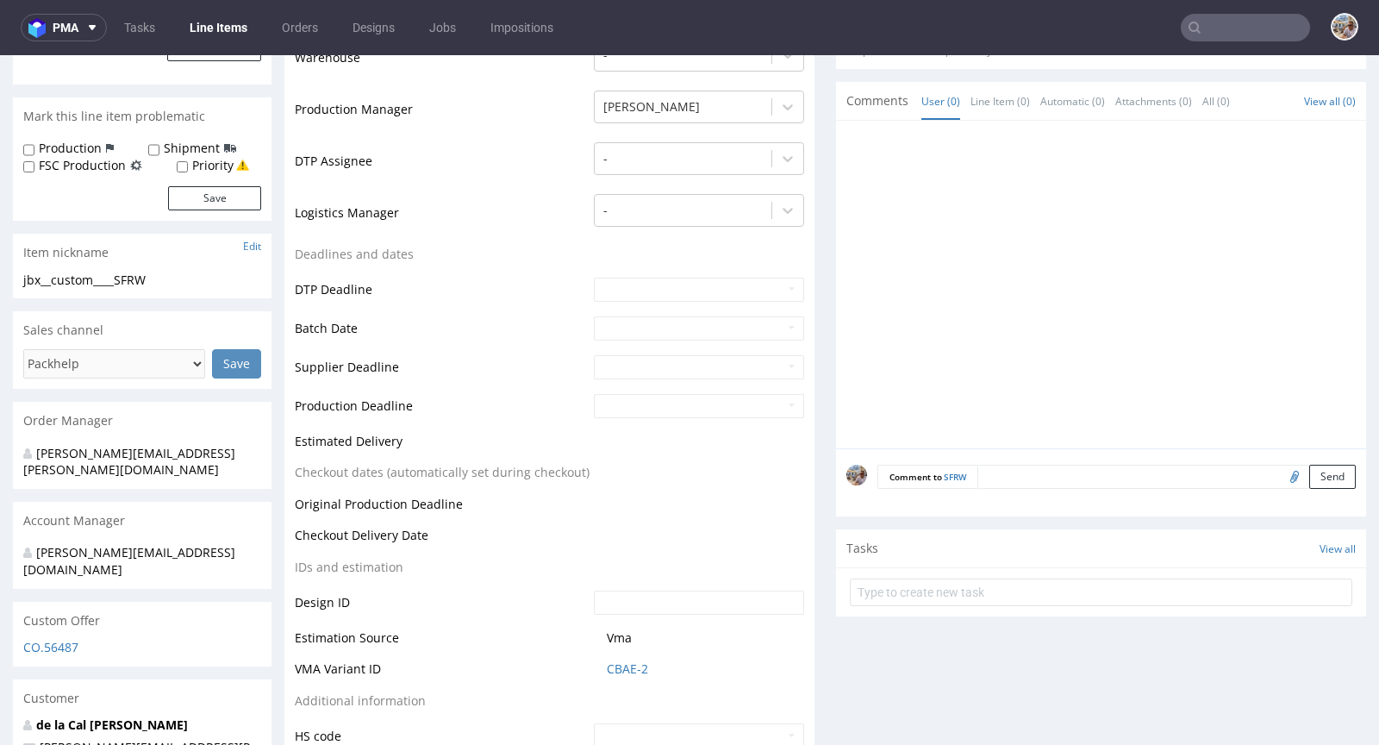
scroll to position [511, 0]
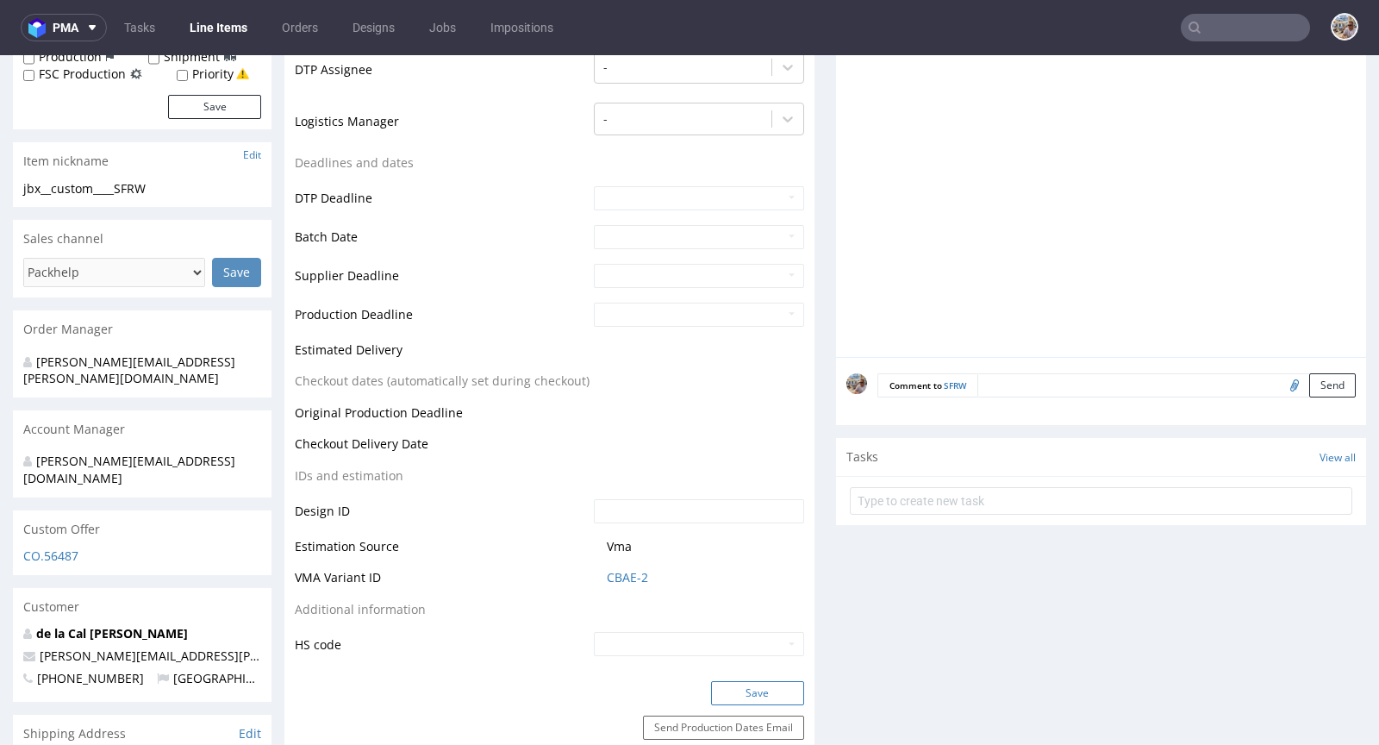
click at [757, 682] on button "Save" at bounding box center [757, 693] width 93 height 24
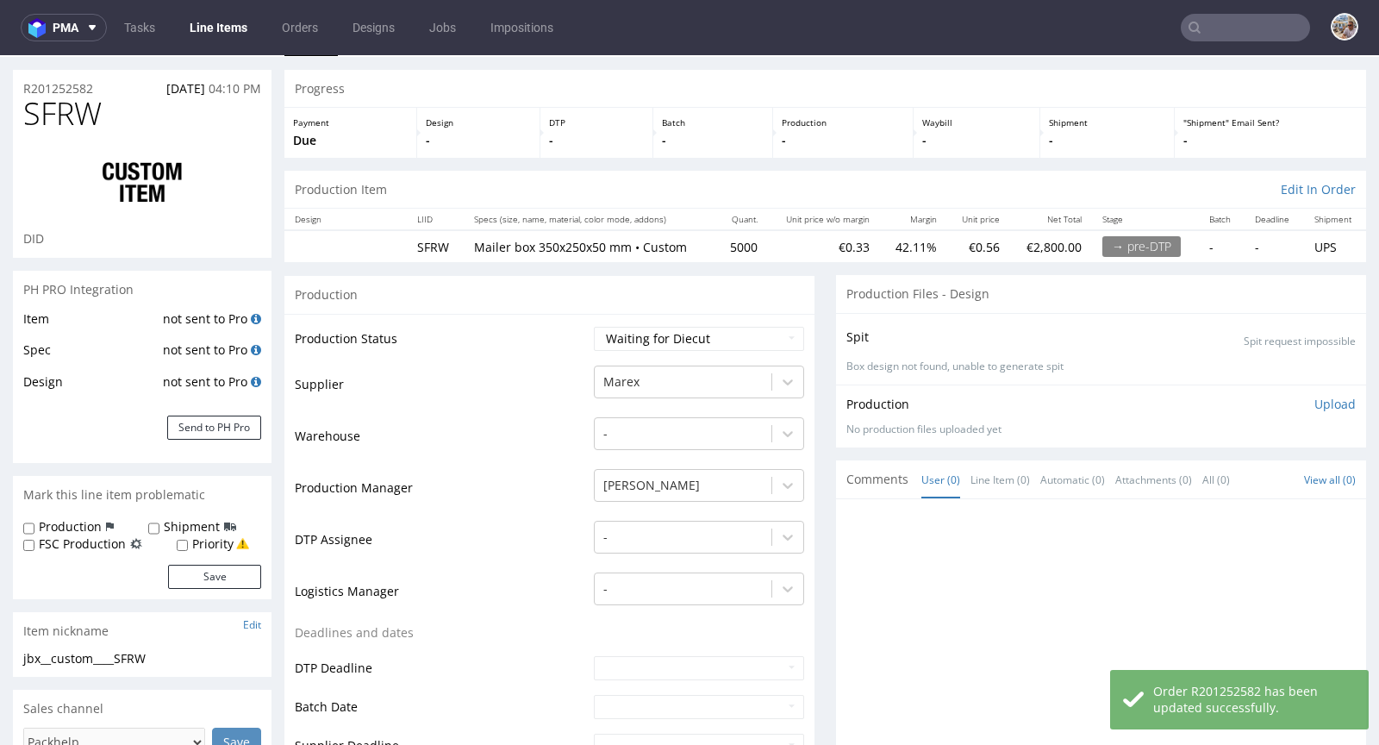
scroll to position [0, 0]
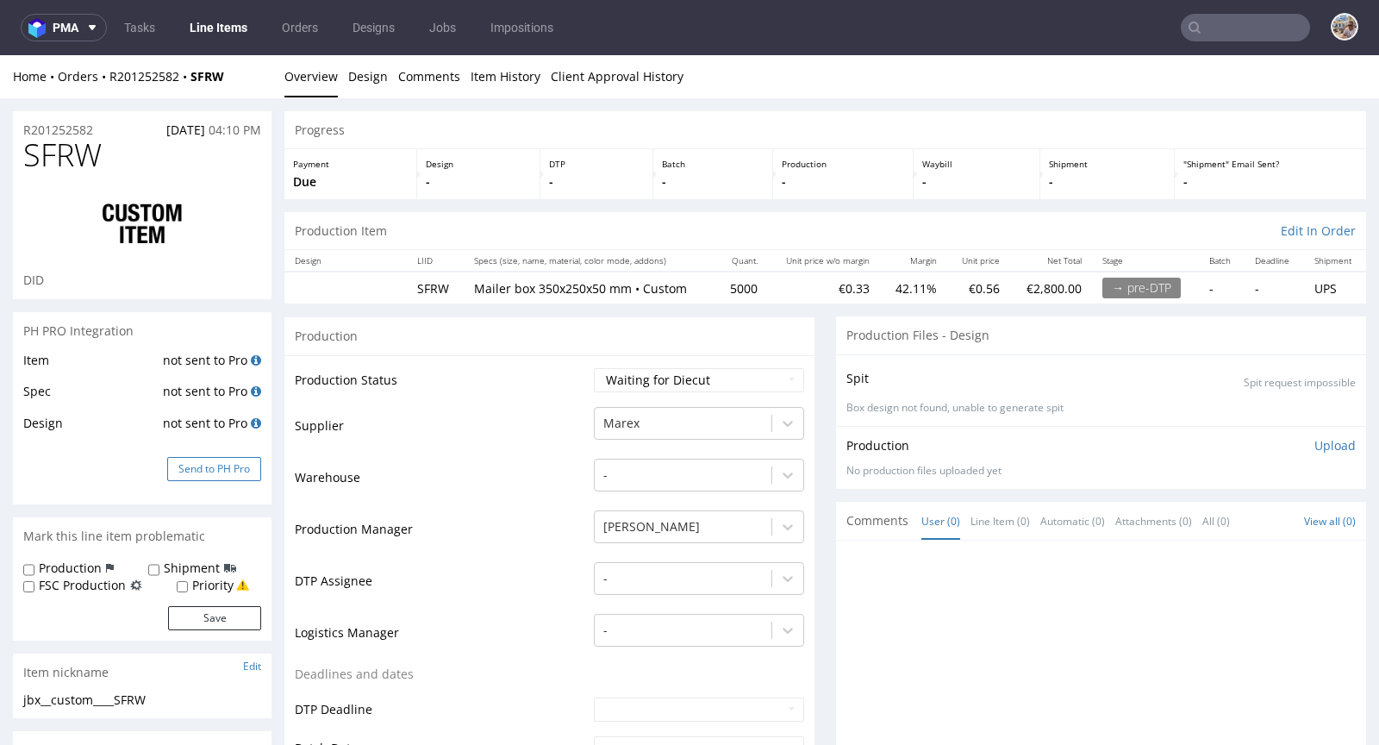
click at [215, 465] on button "Send to PH Pro" at bounding box center [214, 469] width 94 height 24
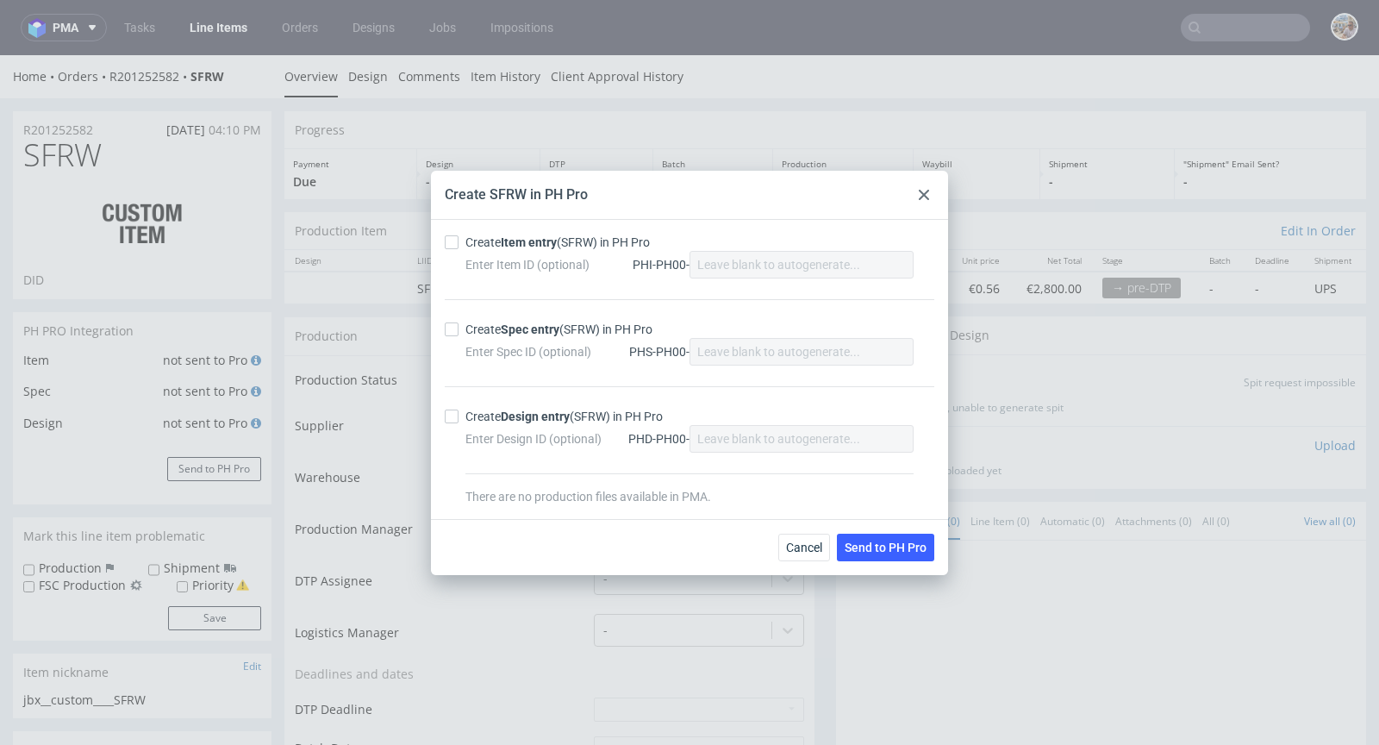
click at [570, 243] on div "Create Item entry (SFRW) in PH Pro" at bounding box center [557, 242] width 184 height 17
click at [458, 243] on input "Create Item entry (SFRW) in PH Pro" at bounding box center [452, 242] width 14 height 14
checkbox input "true"
click at [533, 330] on strong "Spec entry" at bounding box center [530, 329] width 59 height 14
click at [458, 330] on input "Create Spec entry (SFRW) in PH Pro" at bounding box center [452, 329] width 14 height 14
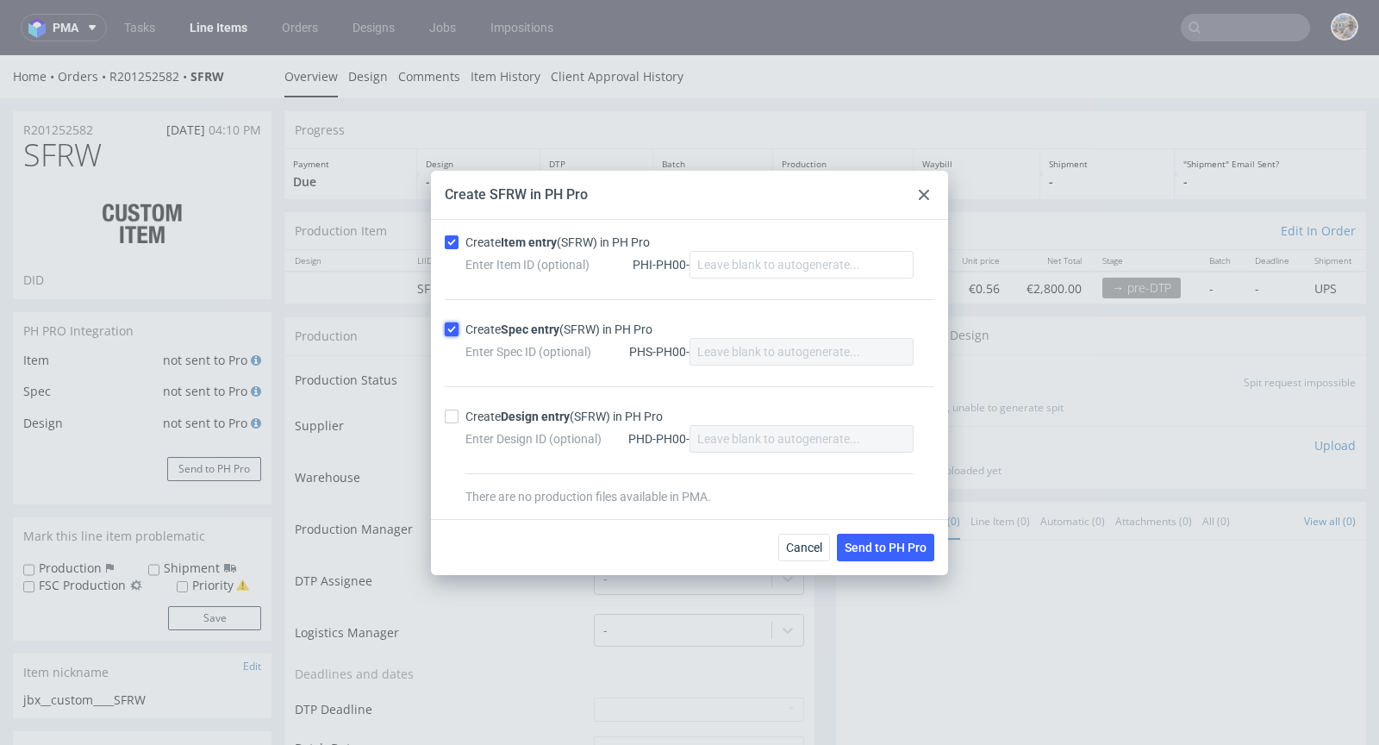
checkbox input "true"
click at [871, 538] on button "Send to PH Pro" at bounding box center [885, 547] width 97 height 28
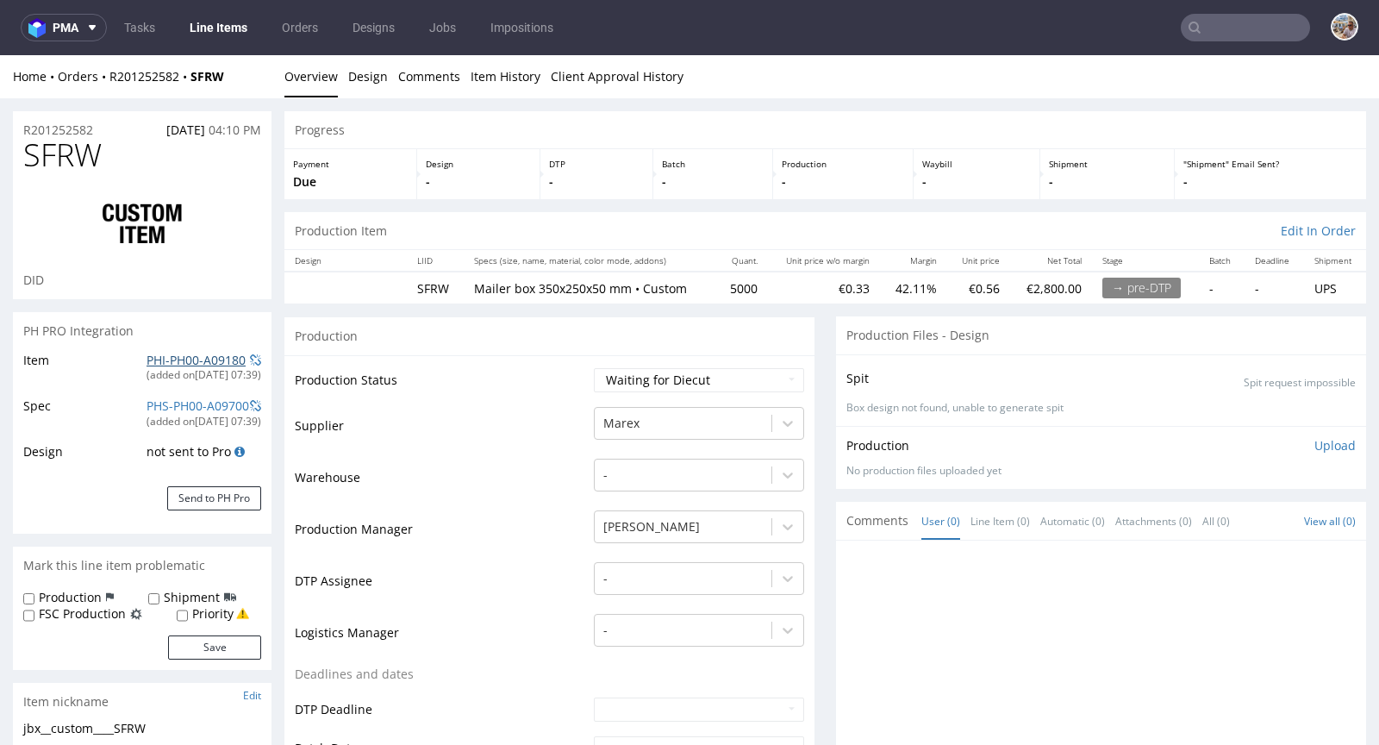
click at [206, 355] on link "PHI-PH00-A09180" at bounding box center [195, 360] width 99 height 16
